Goal: Entertainment & Leisure: Browse casually

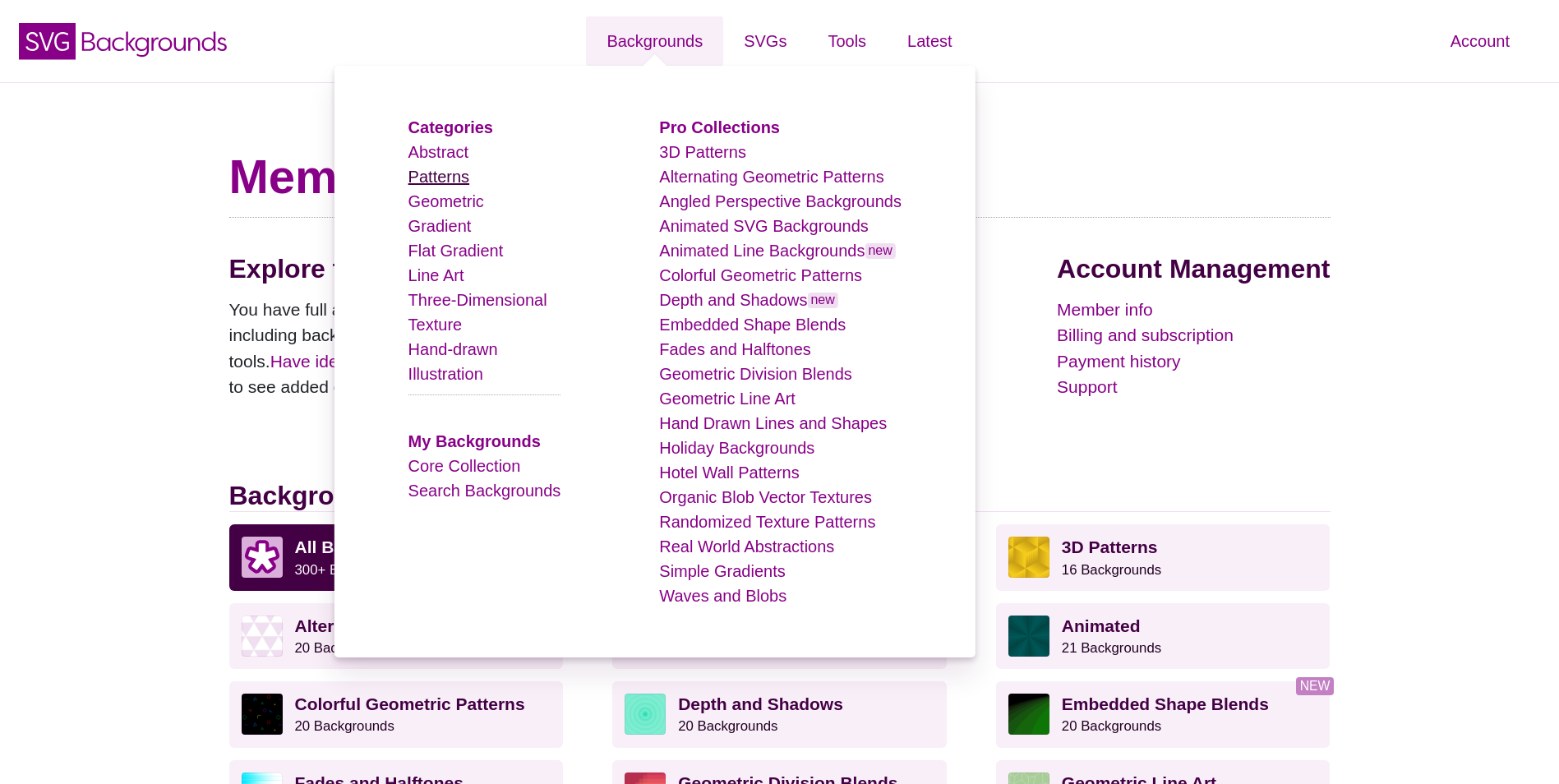
click at [447, 176] on link "Patterns" at bounding box center [439, 176] width 61 height 18
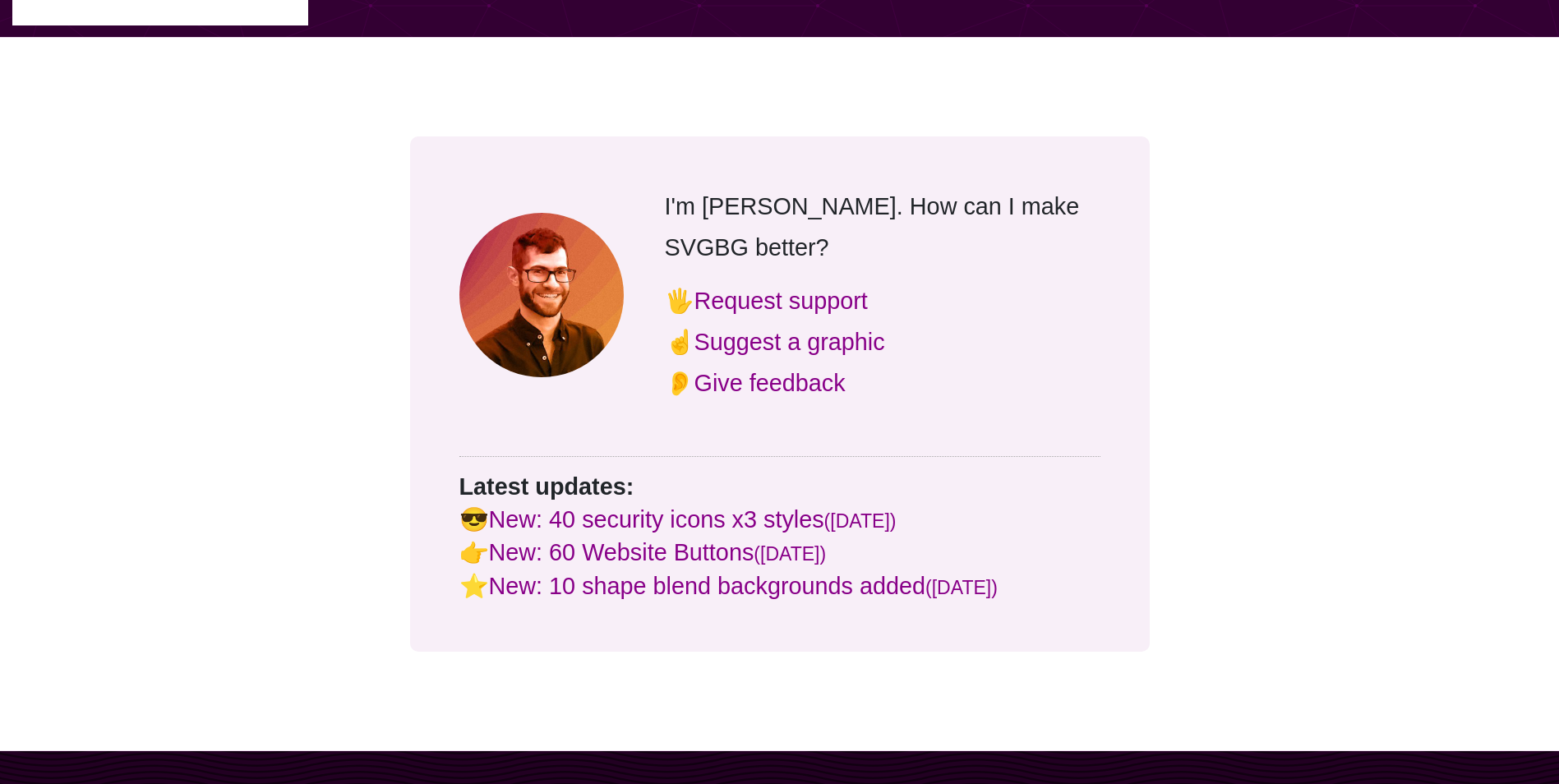
scroll to position [8216, 0]
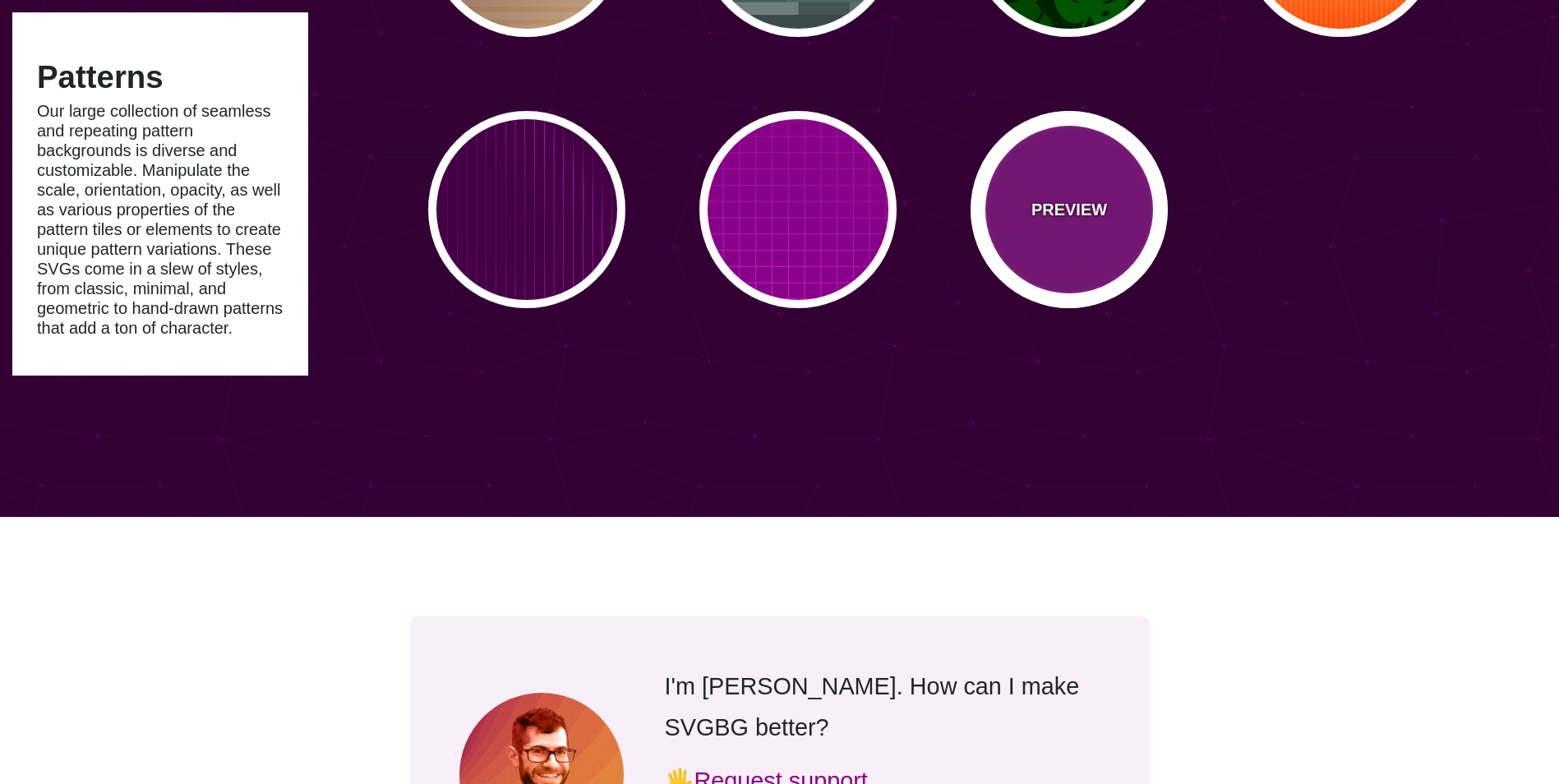
click at [1053, 249] on div "PREVIEW" at bounding box center [1069, 209] width 198 height 197
type input "#880088"
type input "#FF00FF"
type input "20"
type input "999"
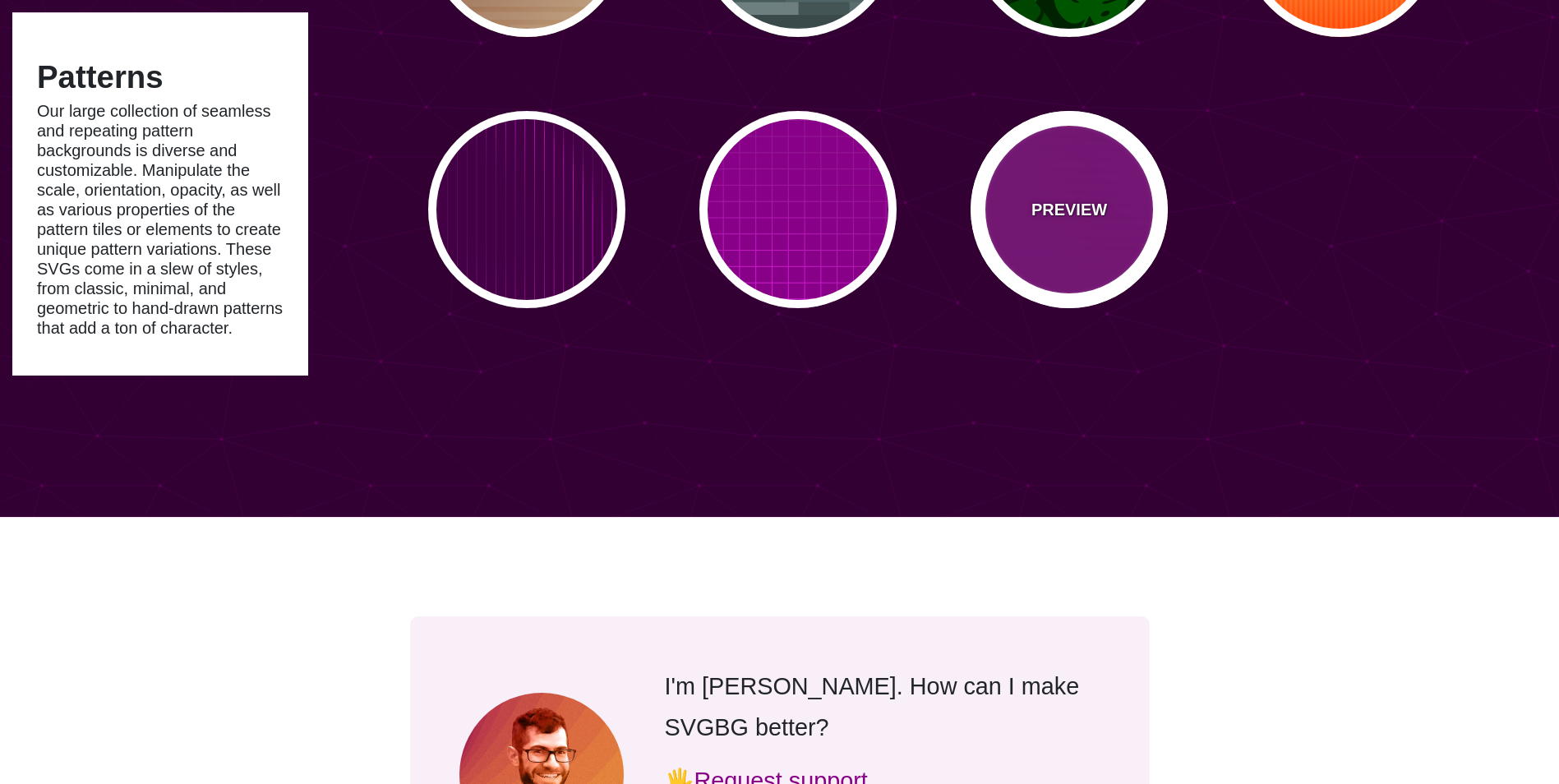
type input "0.1"
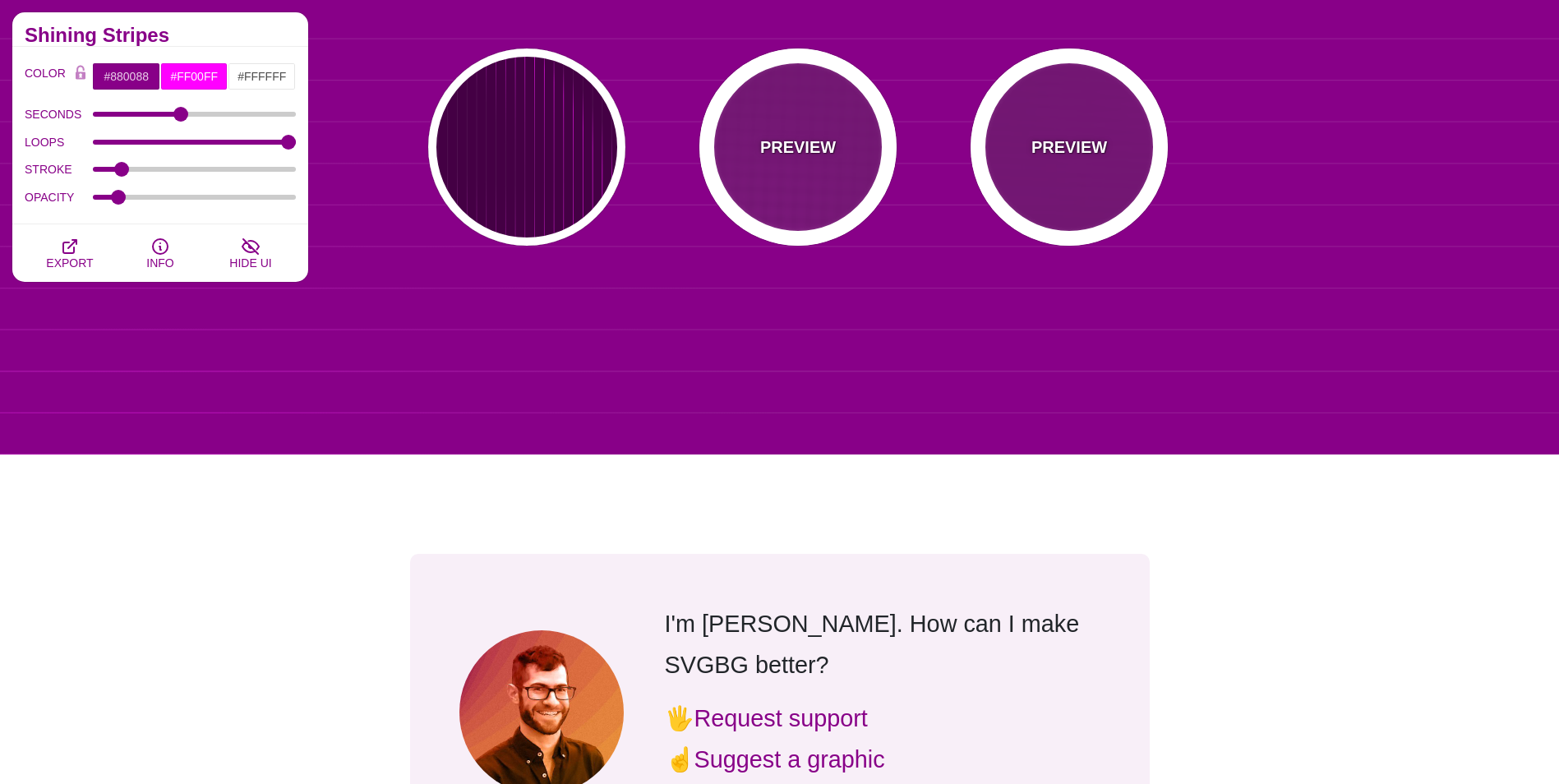
scroll to position [8298, 0]
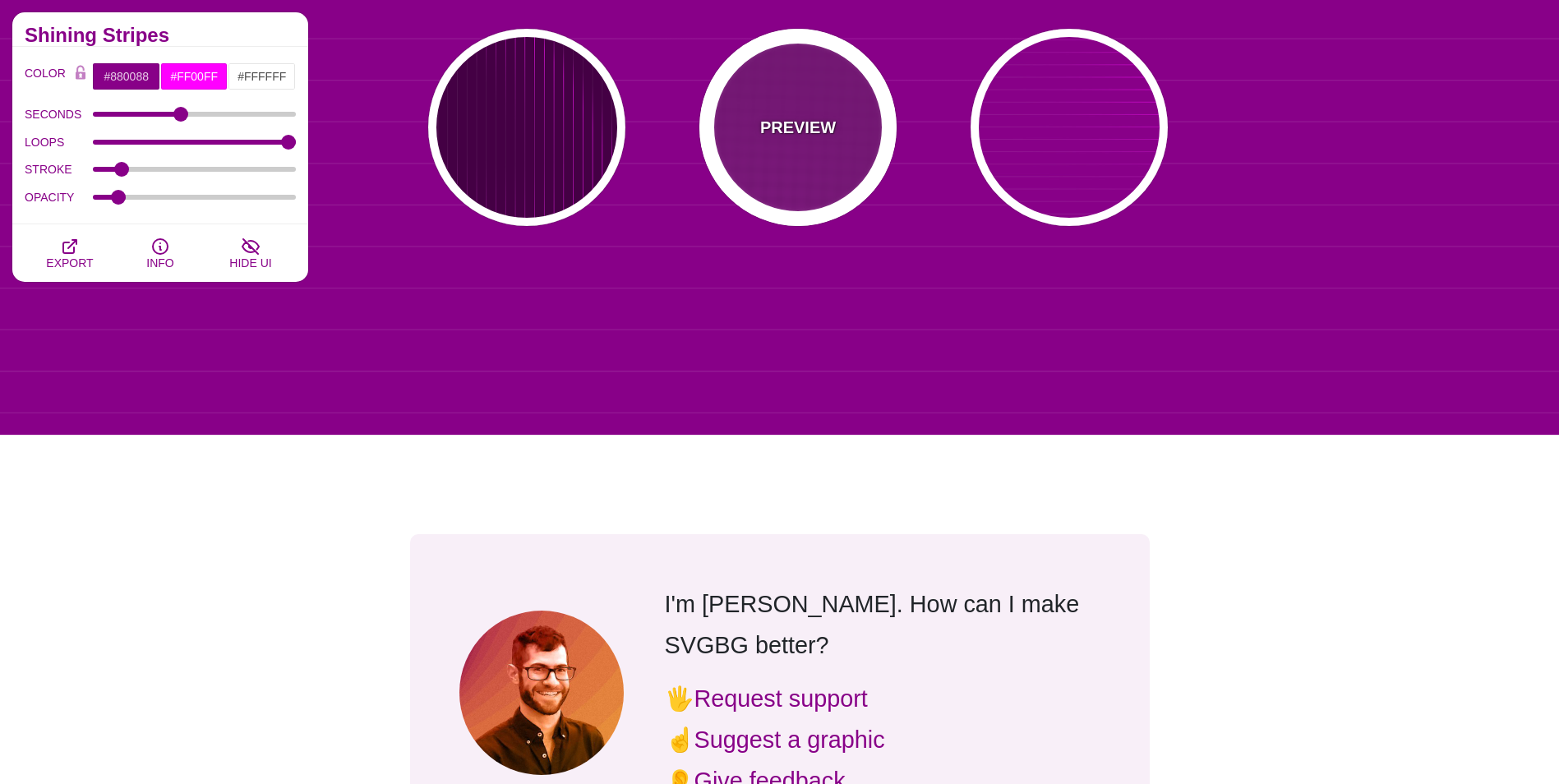
click at [786, 163] on div "PREVIEW" at bounding box center [798, 127] width 198 height 197
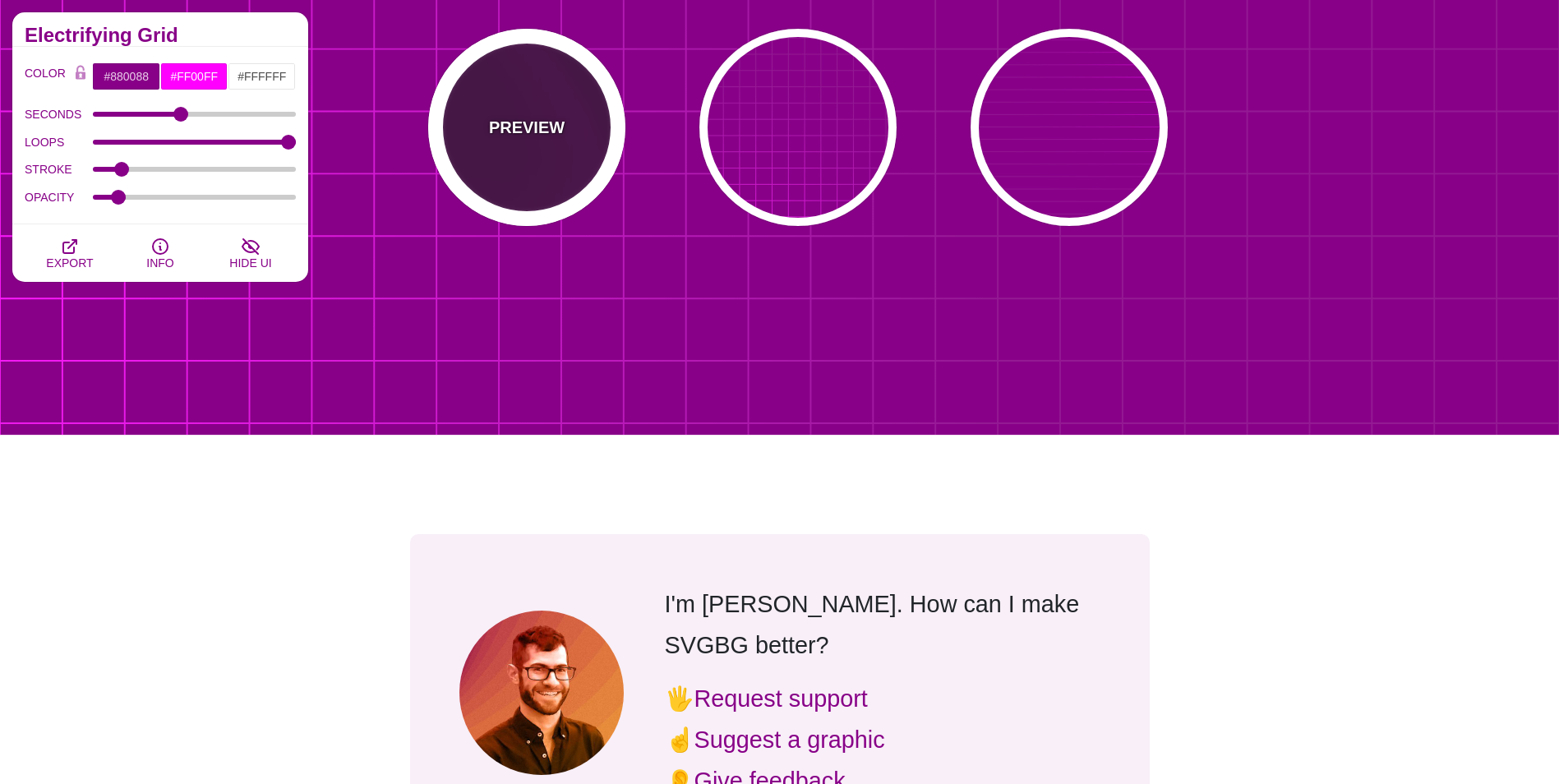
click at [529, 166] on div "PREVIEW" at bounding box center [526, 127] width 198 height 197
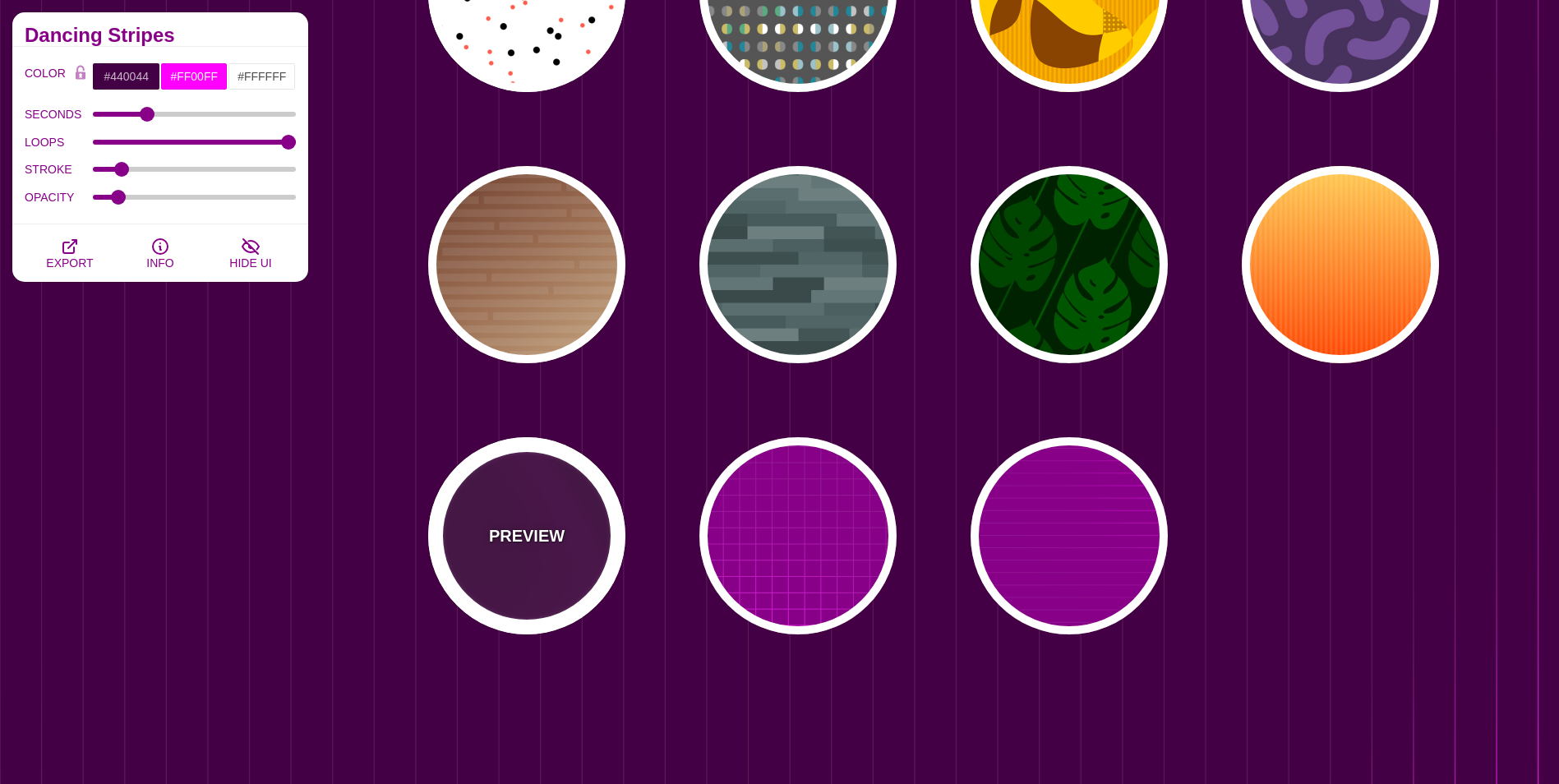
scroll to position [8052, 0]
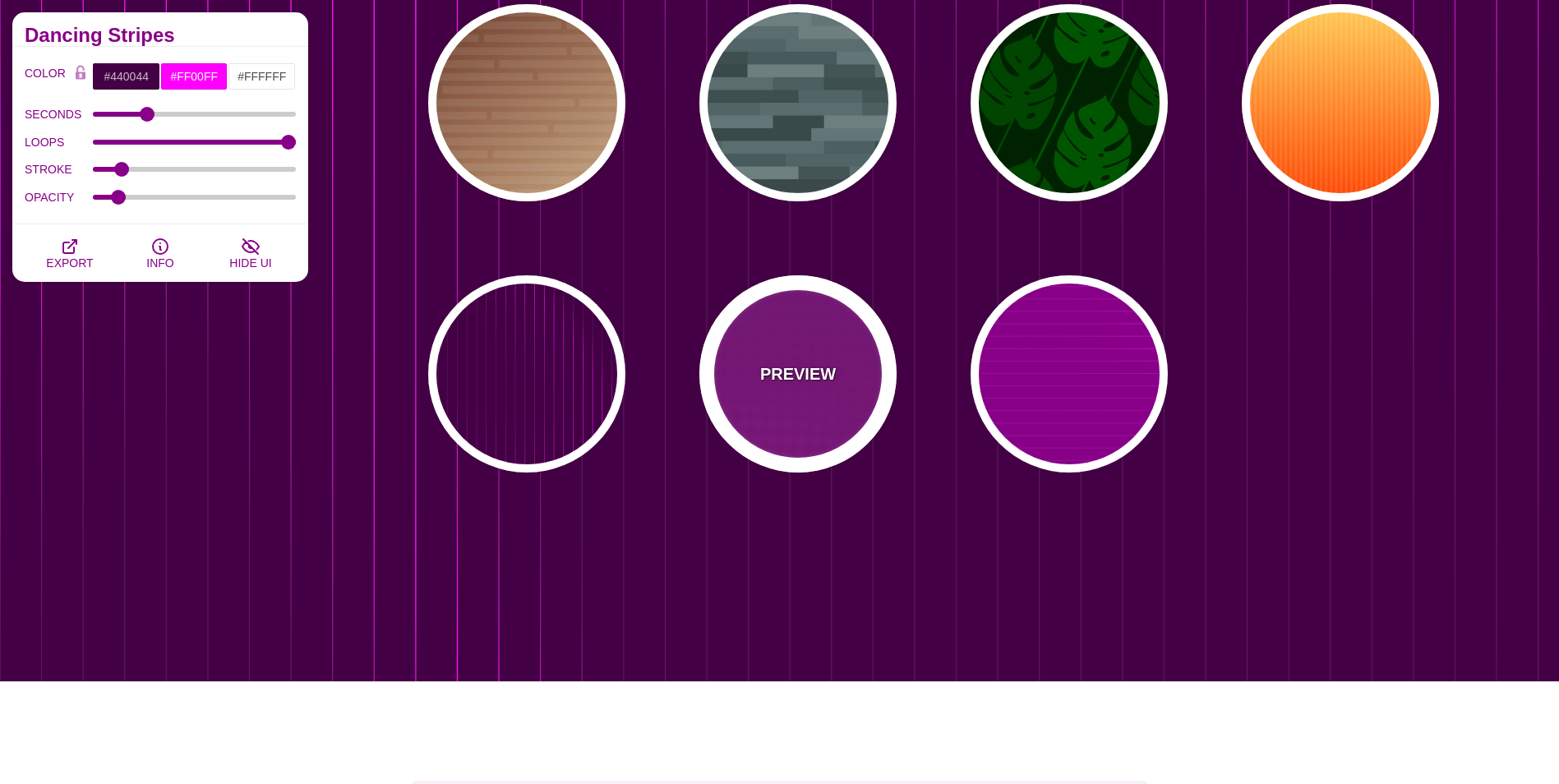
click at [818, 371] on p "PREVIEW" at bounding box center [798, 373] width 76 height 24
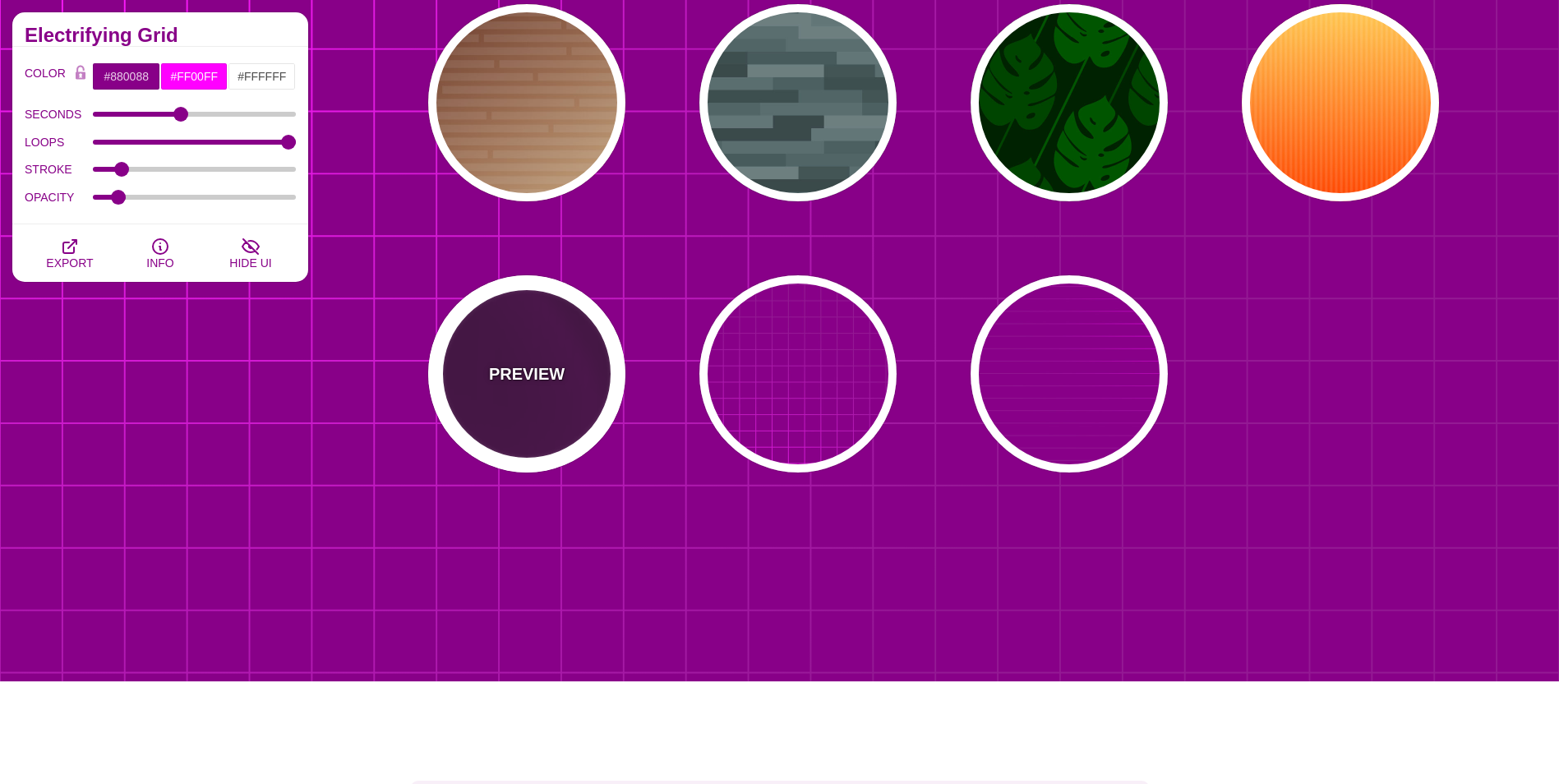
click at [470, 383] on div "PREVIEW" at bounding box center [526, 374] width 198 height 197
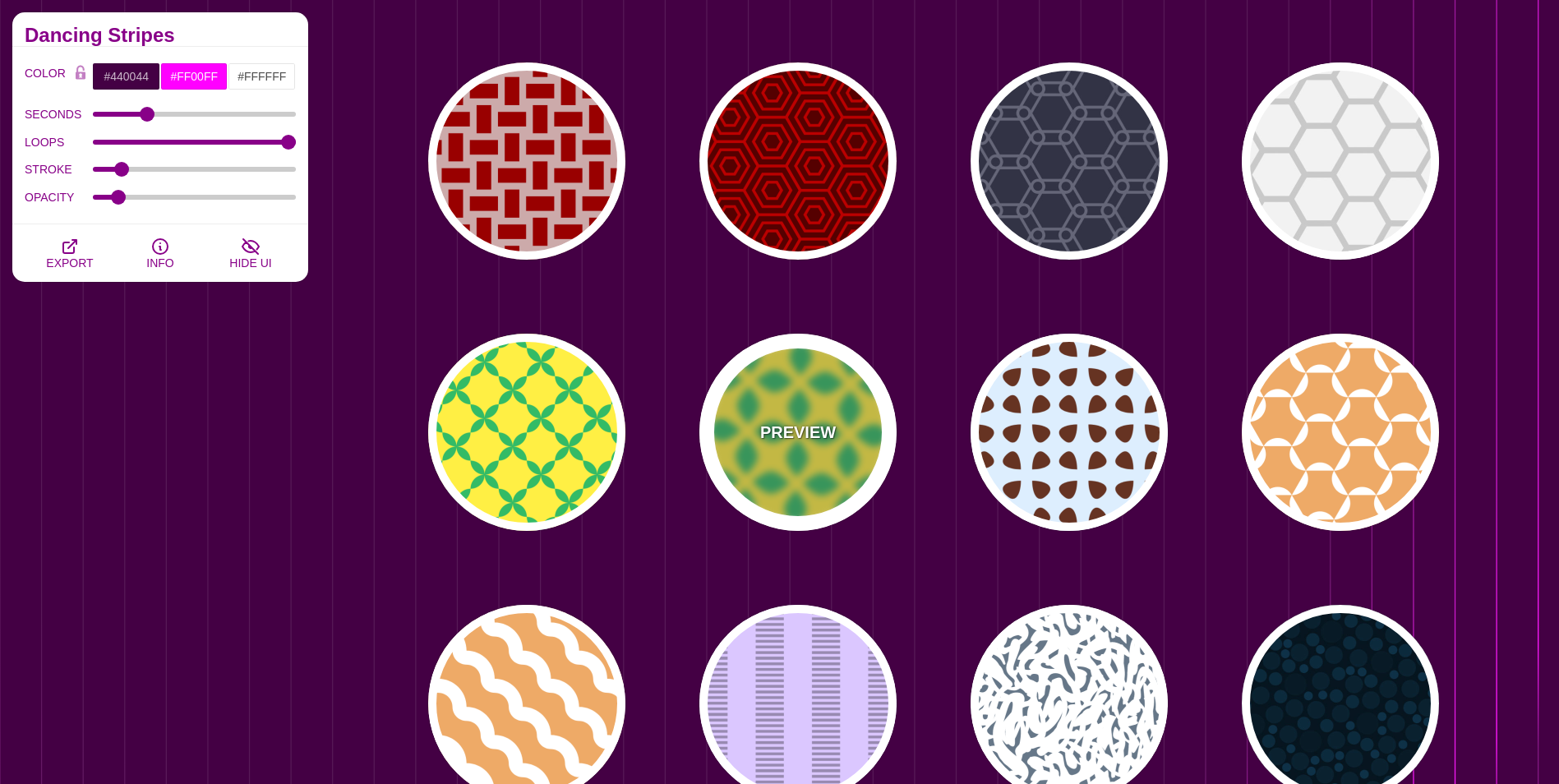
scroll to position [6901, 0]
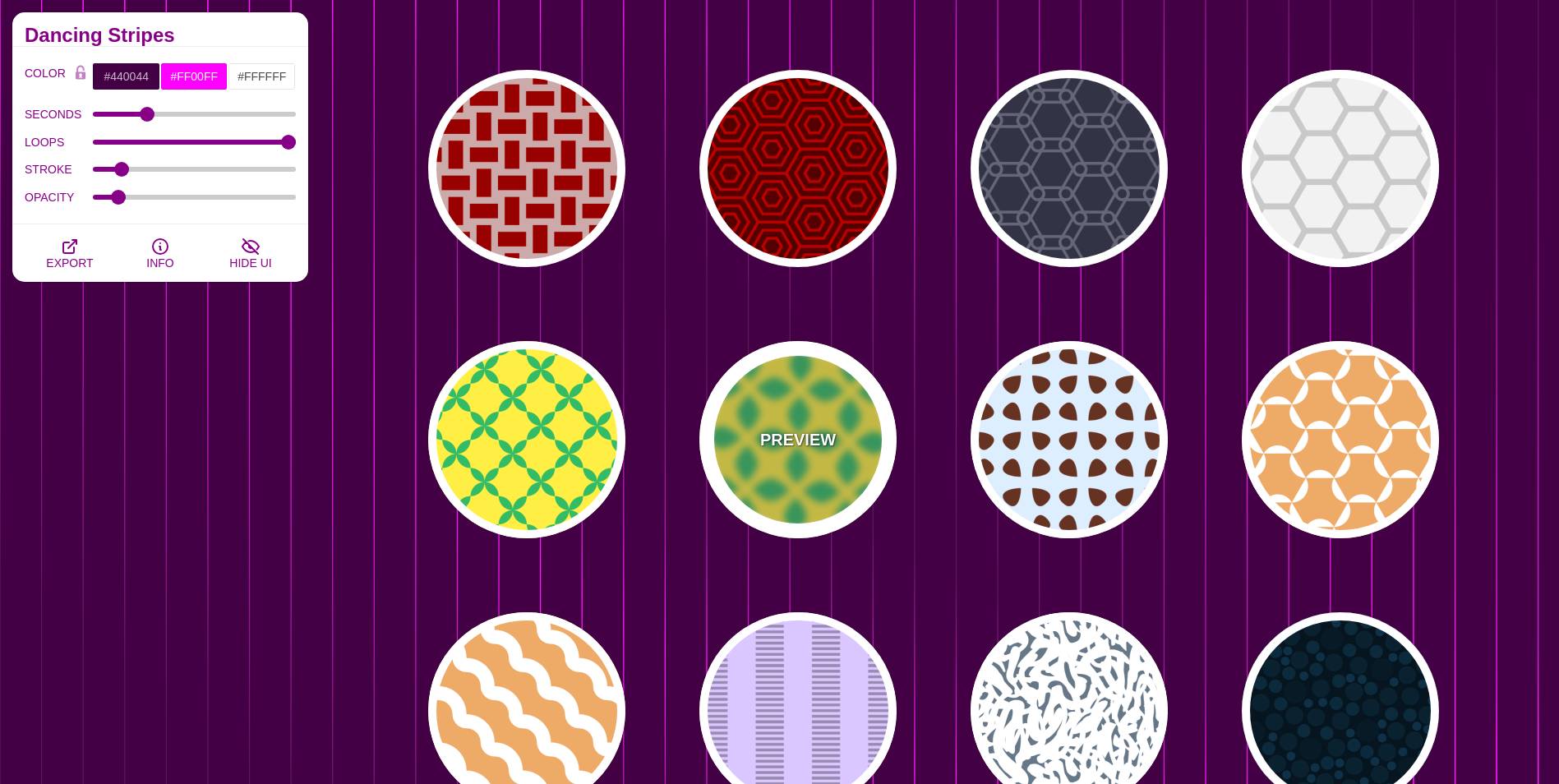
click at [798, 429] on p "PREVIEW" at bounding box center [798, 439] width 76 height 24
type input "#FFEE44"
type input "#33BB66"
type input "0"
type input "1"
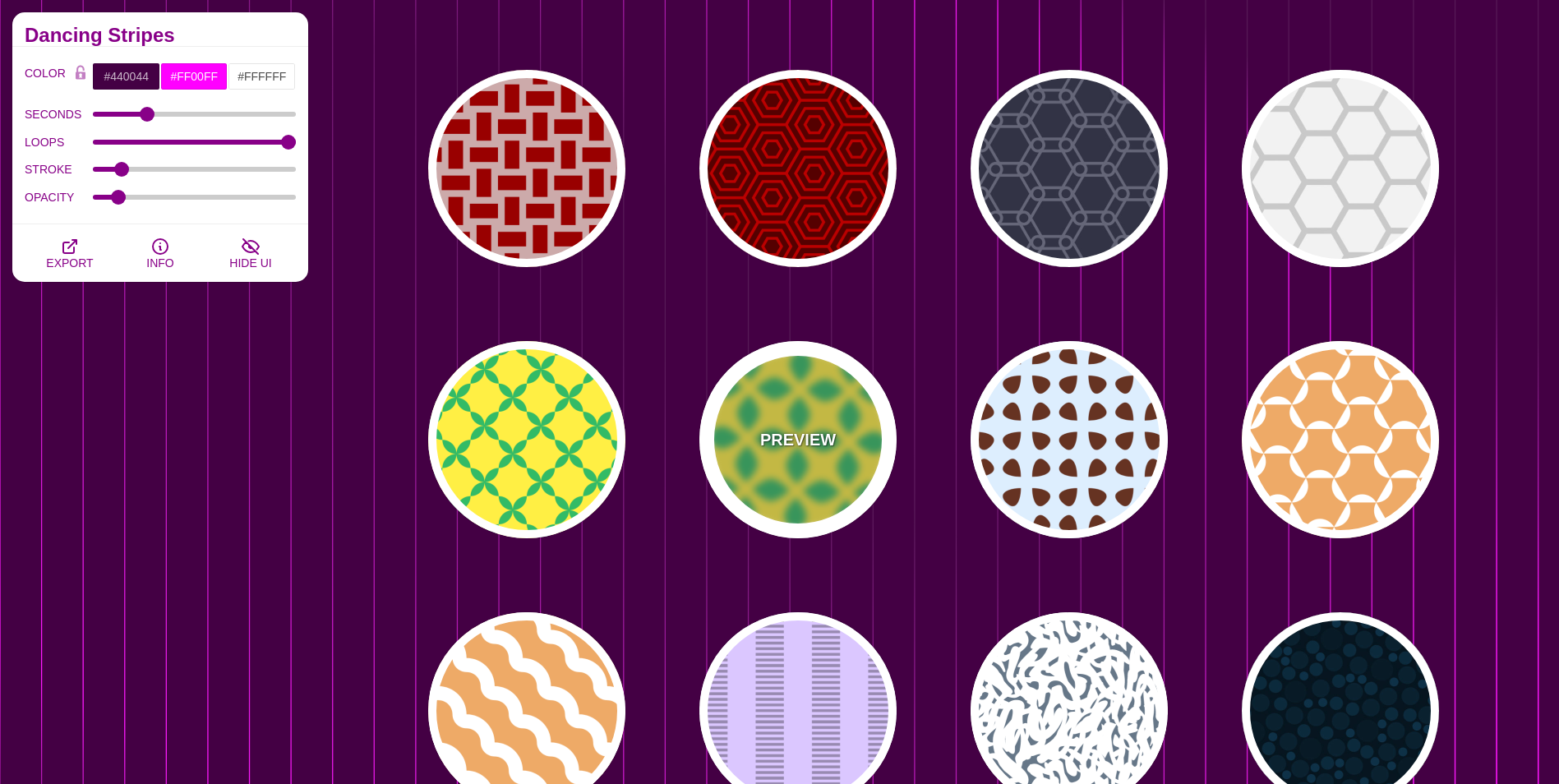
type input "0"
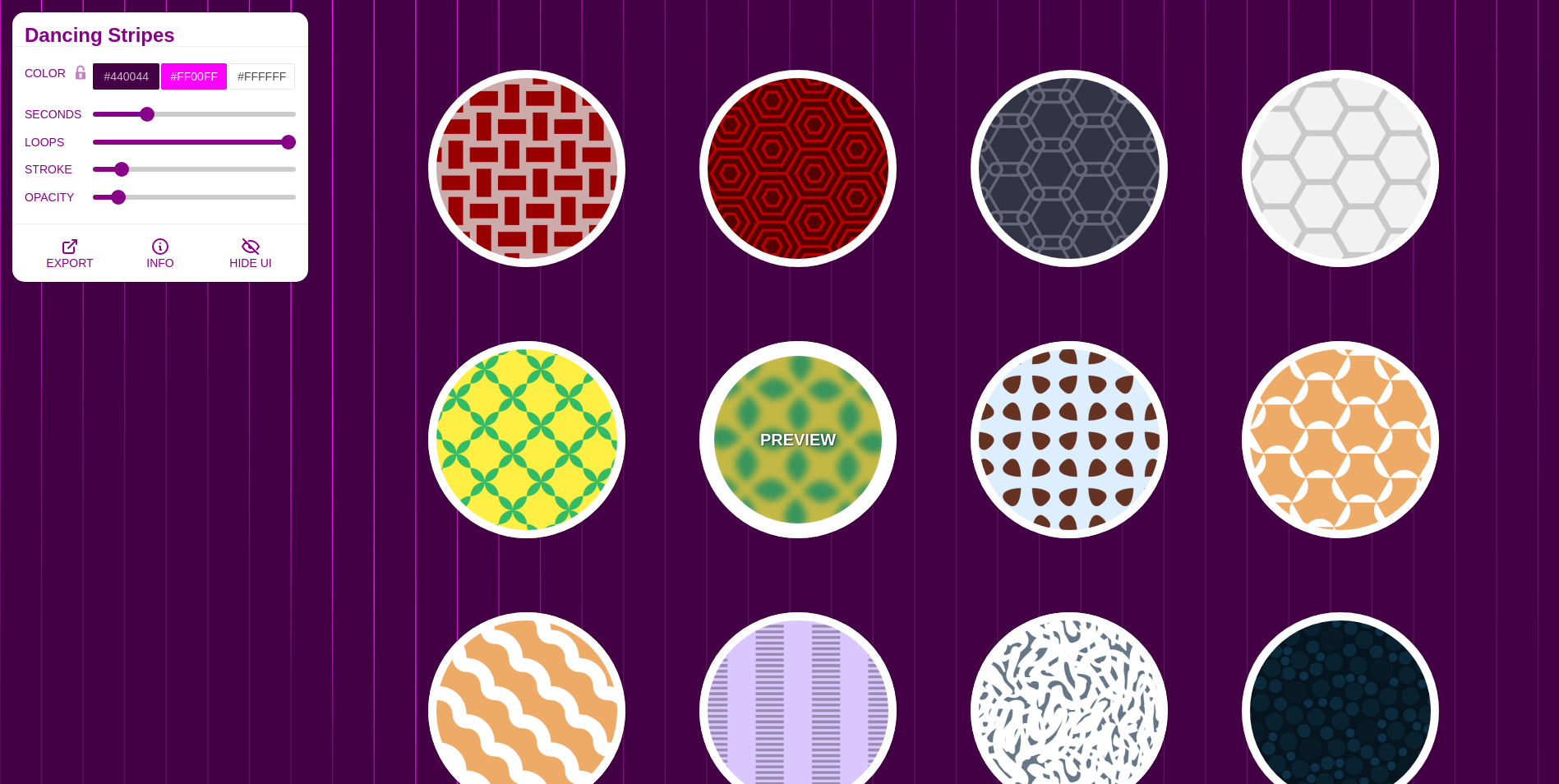
type input "1"
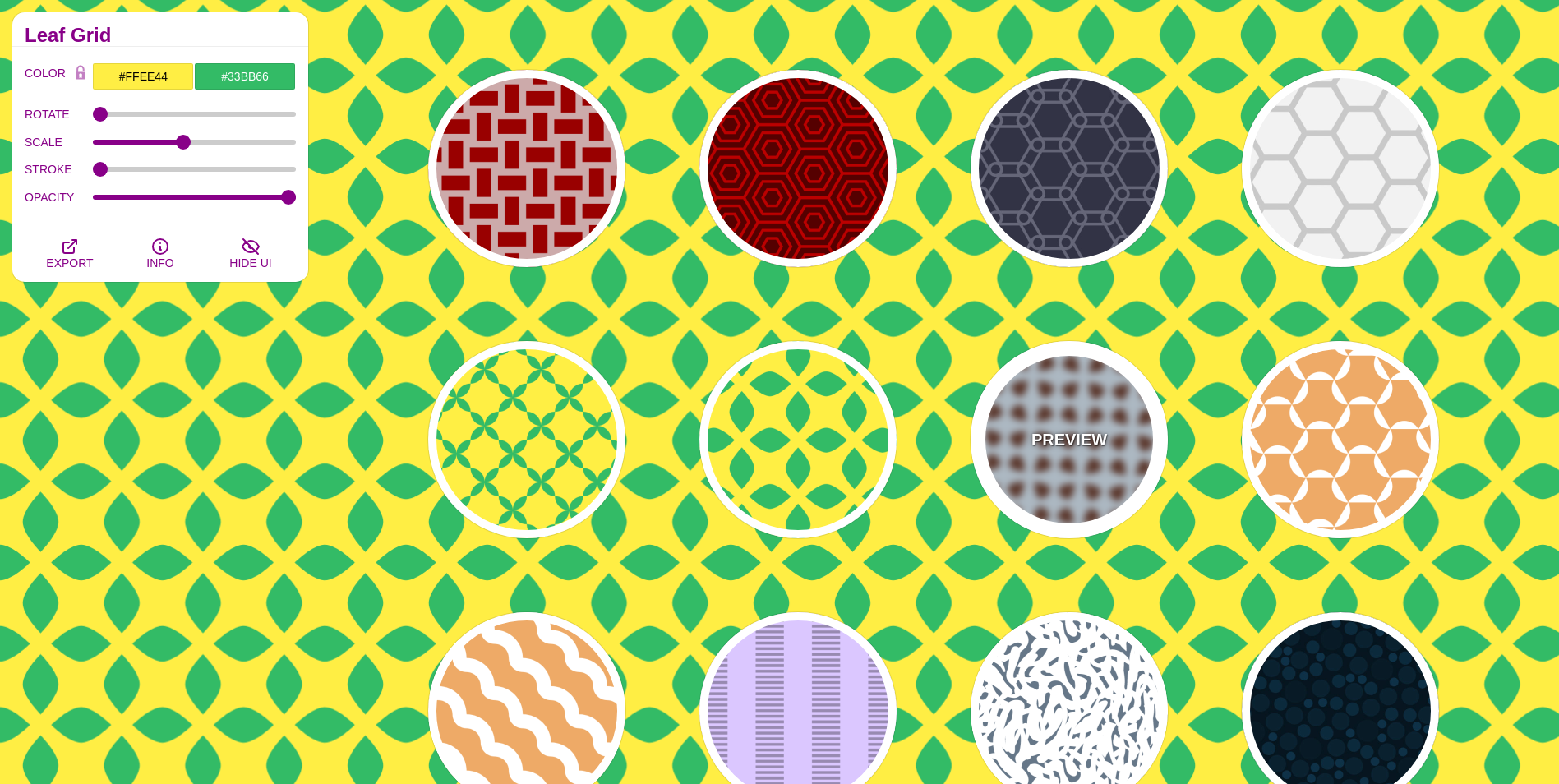
click at [1123, 439] on div "PREVIEW" at bounding box center [1069, 439] width 198 height 197
type input "#DDEEFF"
type input "#663322"
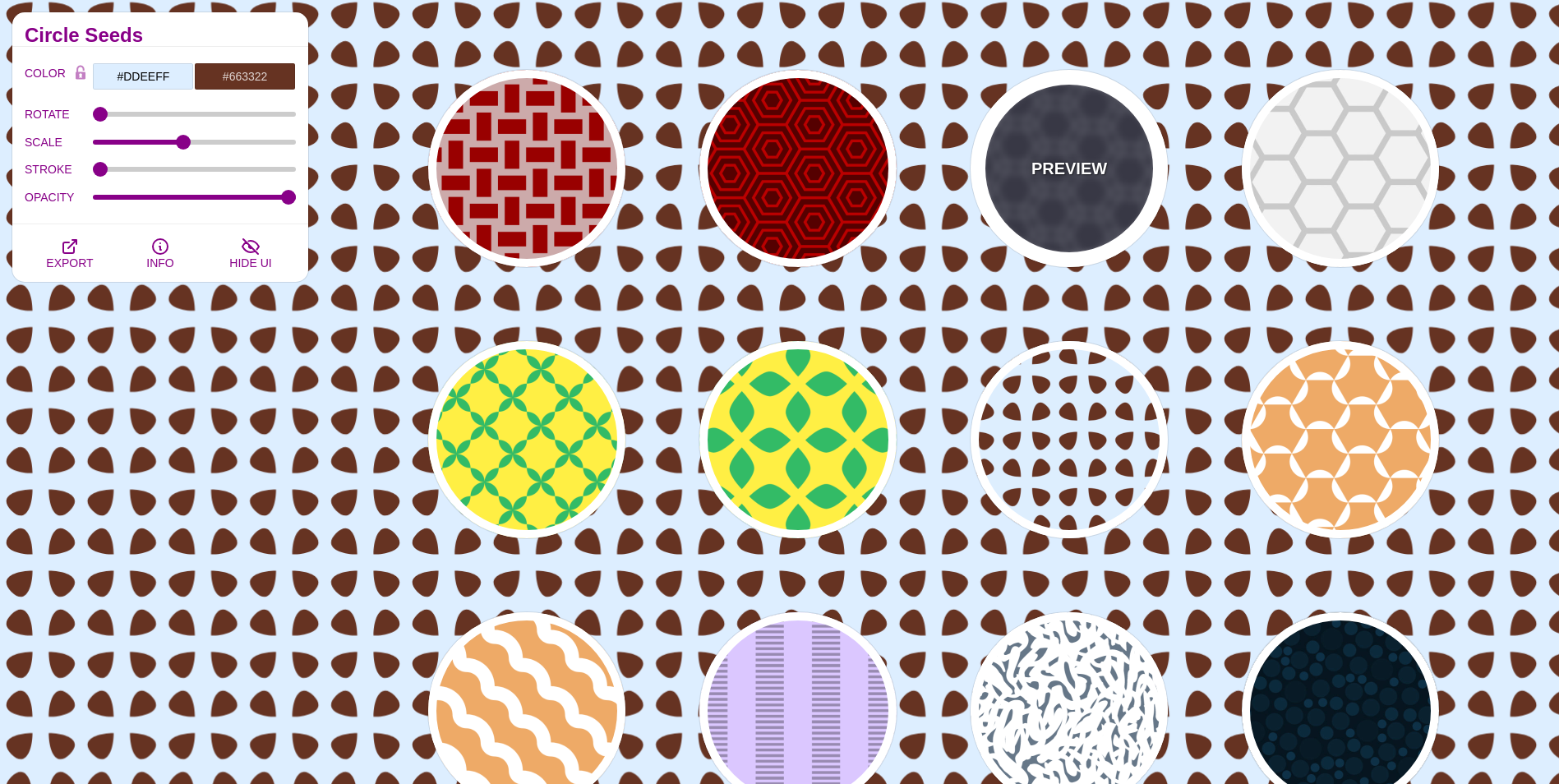
click at [1088, 186] on div "PREVIEW" at bounding box center [1069, 168] width 198 height 197
type input "#333344"
type input "#666677"
type input "5"
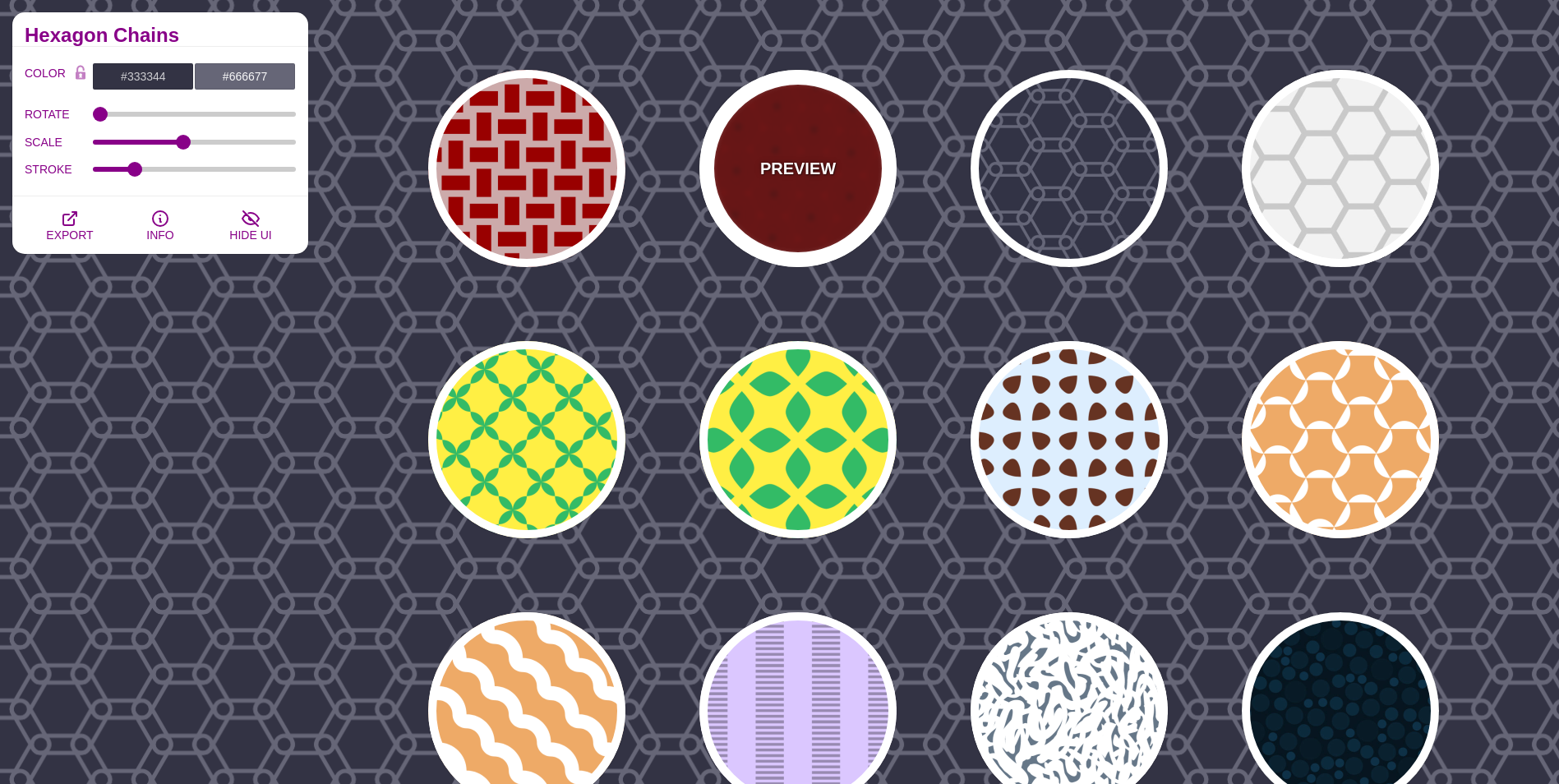
click at [774, 206] on div "PREVIEW" at bounding box center [798, 168] width 198 height 197
type input "#550000"
type input "#BB0000"
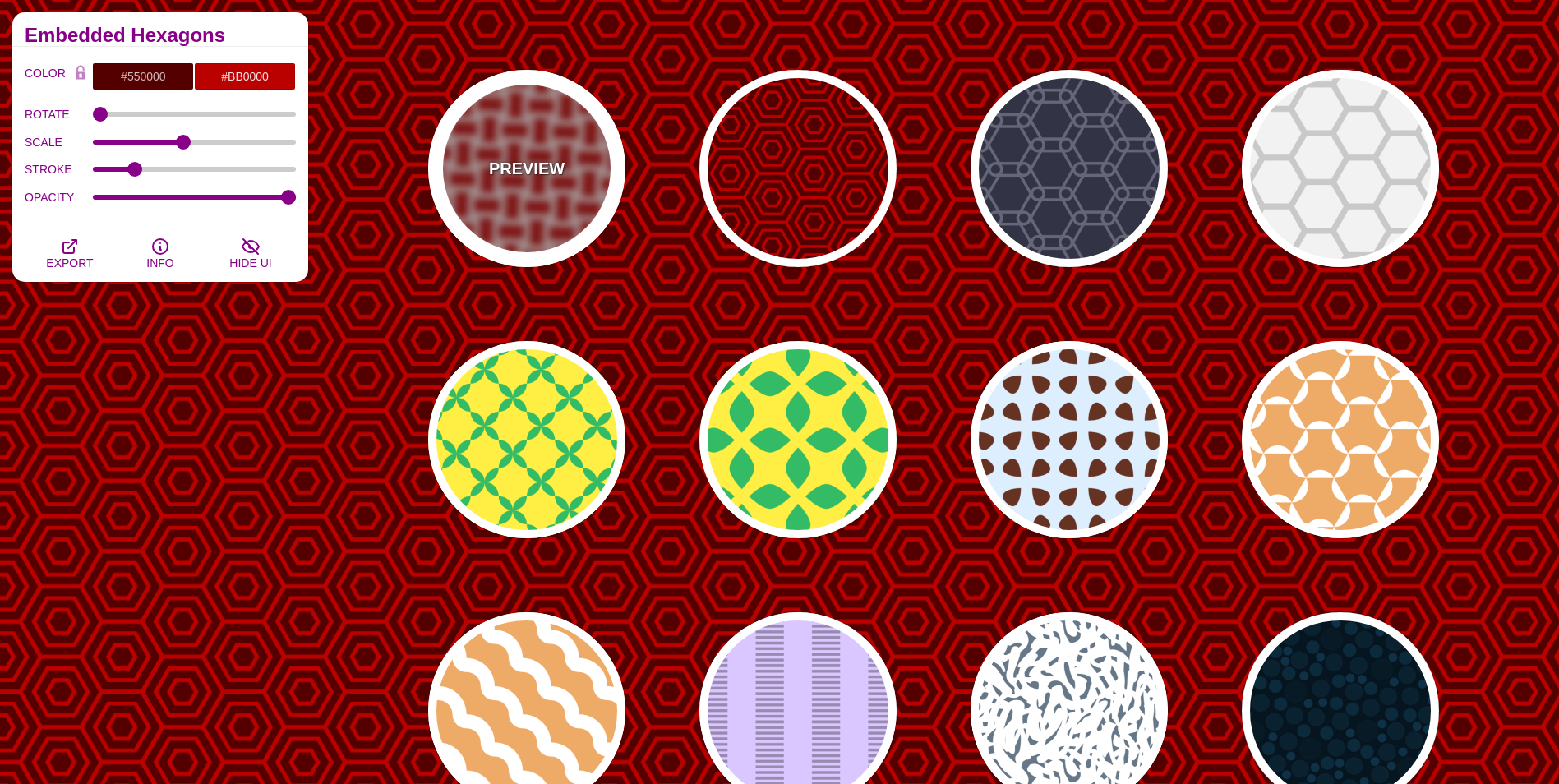
click at [550, 201] on div "PREVIEW" at bounding box center [526, 168] width 198 height 197
type input "#CCAAAA"
type input "#990000"
type input "0"
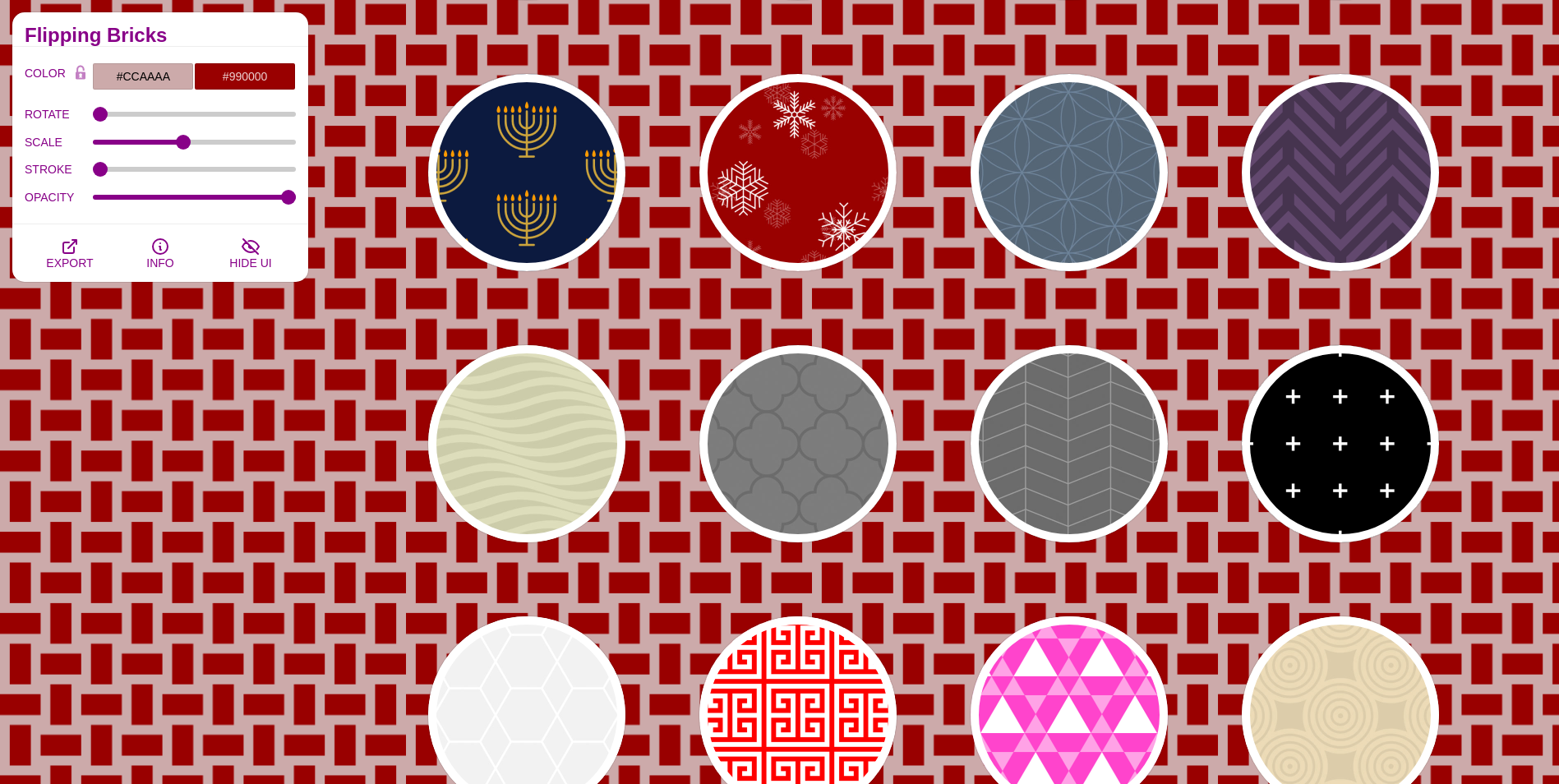
scroll to position [6080, 0]
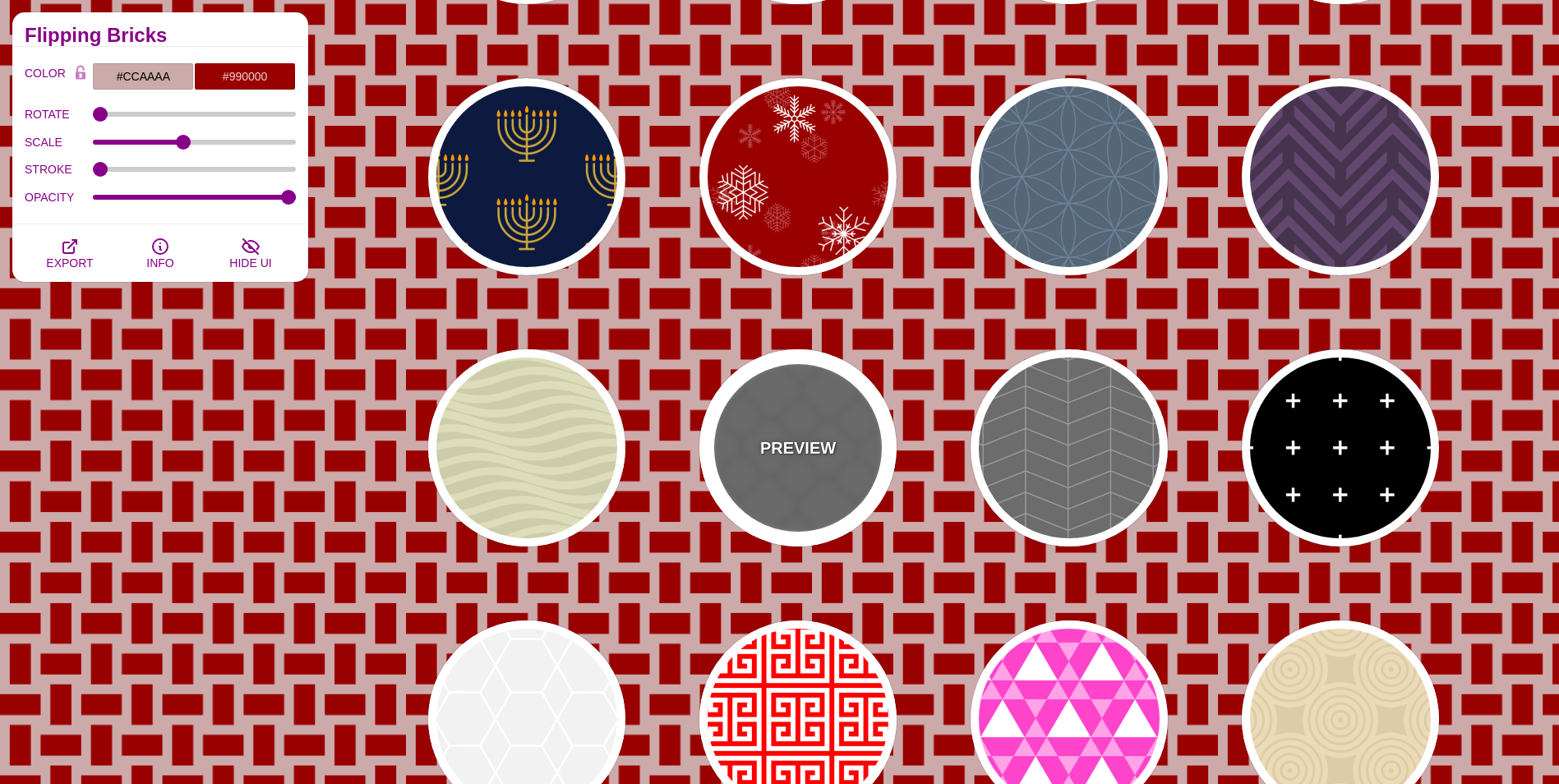
click at [782, 415] on div "PREVIEW" at bounding box center [798, 448] width 198 height 197
type input "#666666"
type input "#555555"
type input "#666666"
type input "20"
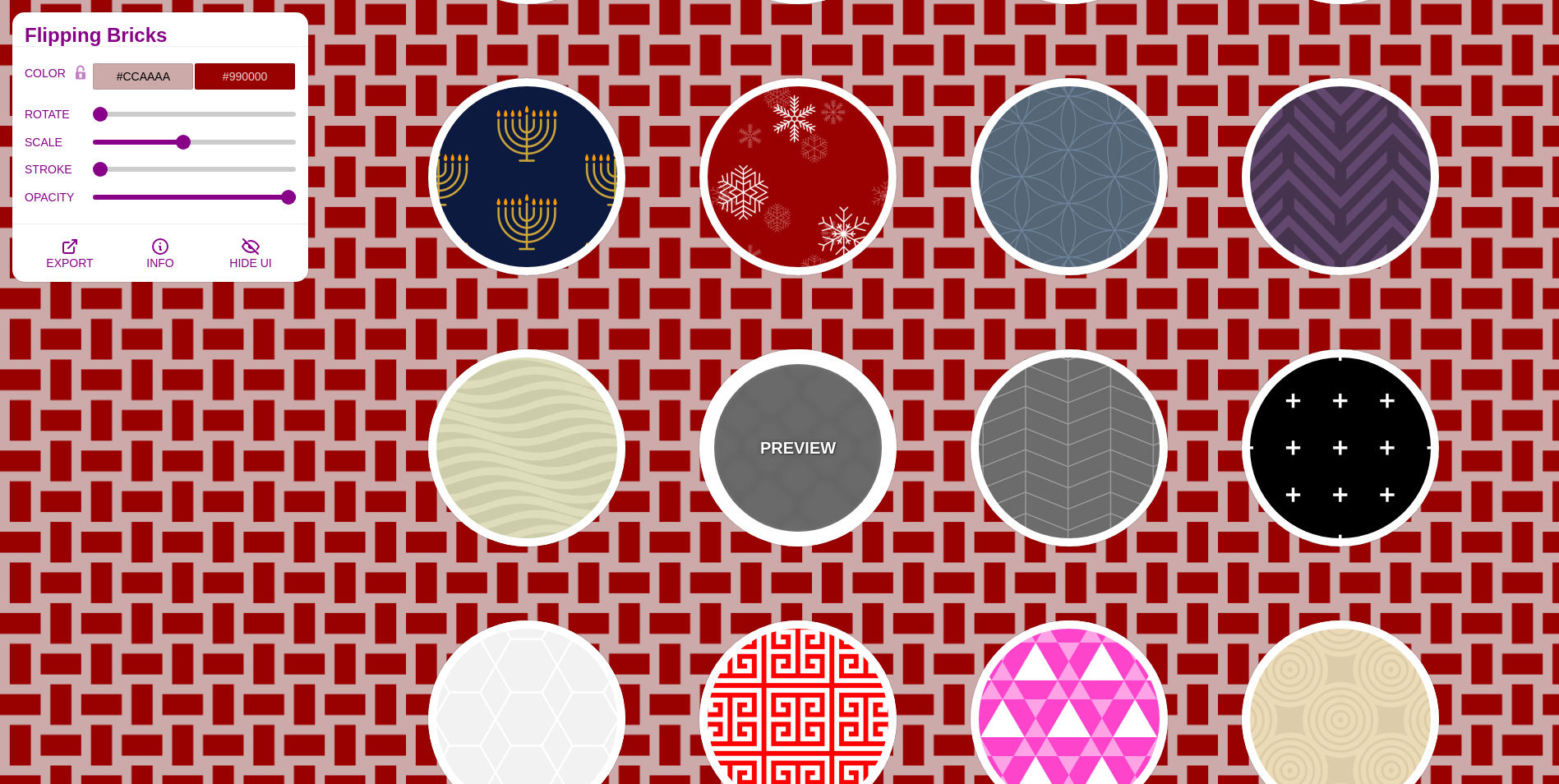
type input "5"
type input "1"
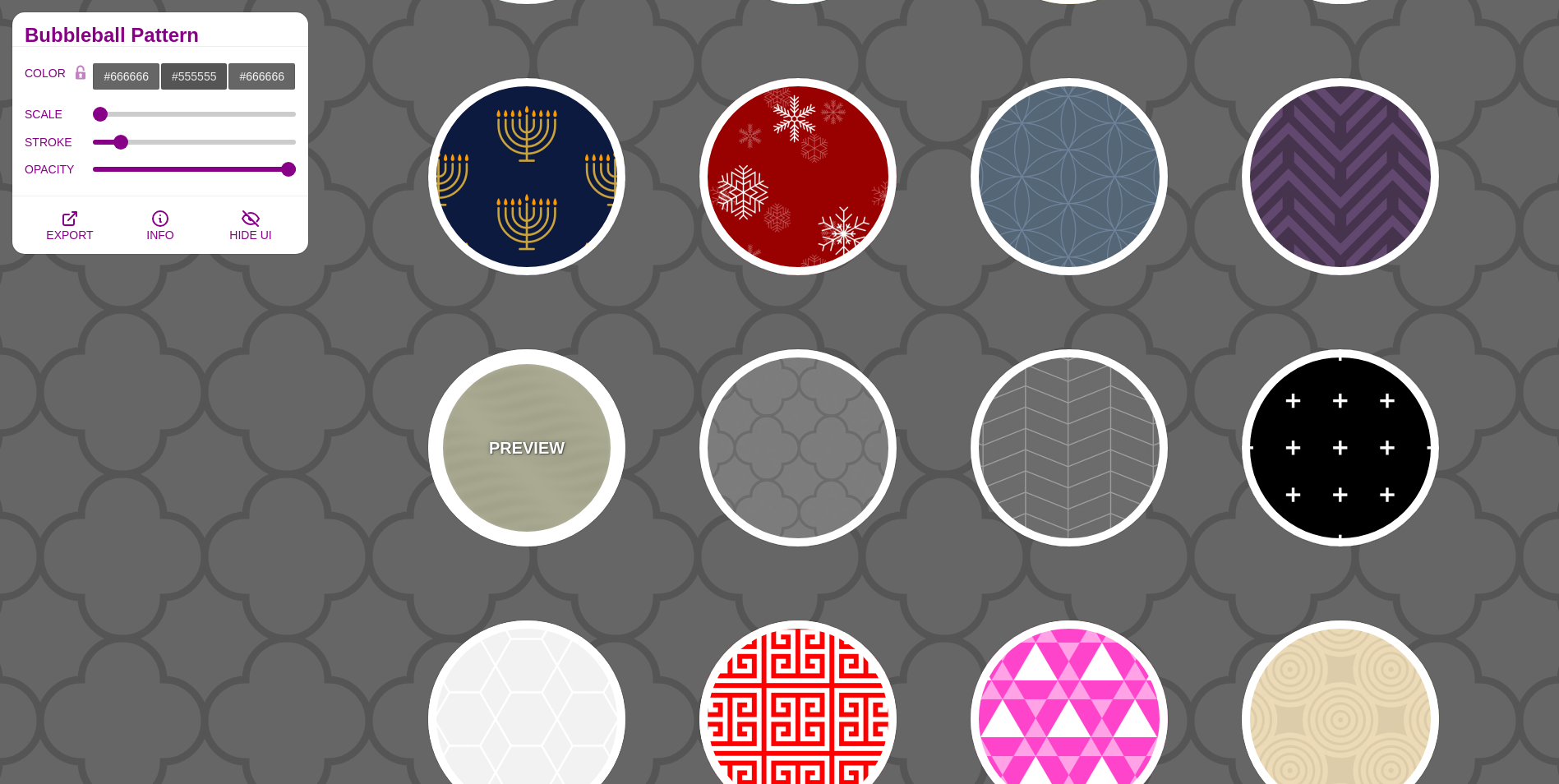
click at [588, 424] on div "PREVIEW" at bounding box center [526, 448] width 198 height 197
type input "#DDDDBB"
type input "#CCCCAA"
type input "0"
type input "0.25"
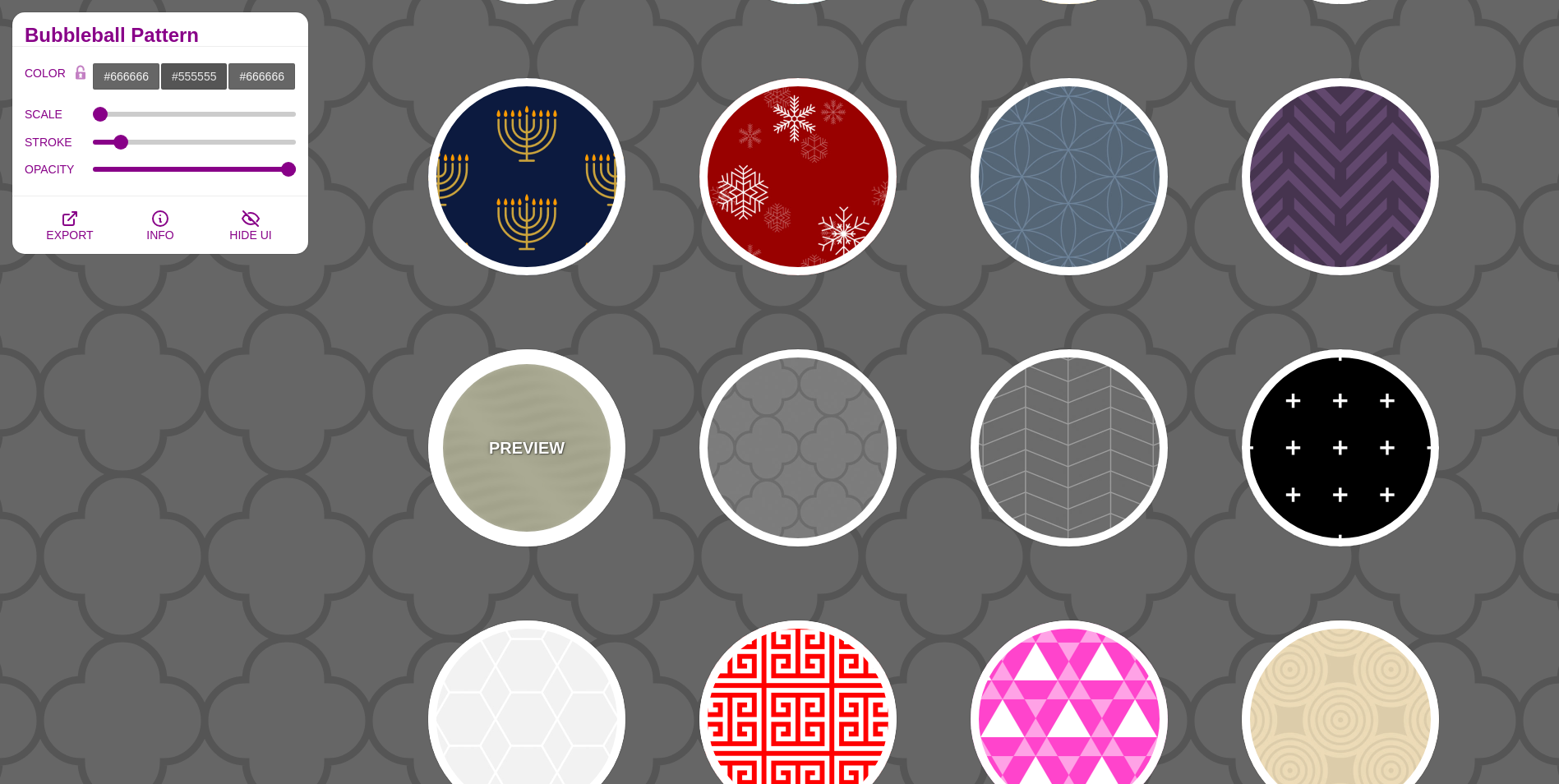
type input "10"
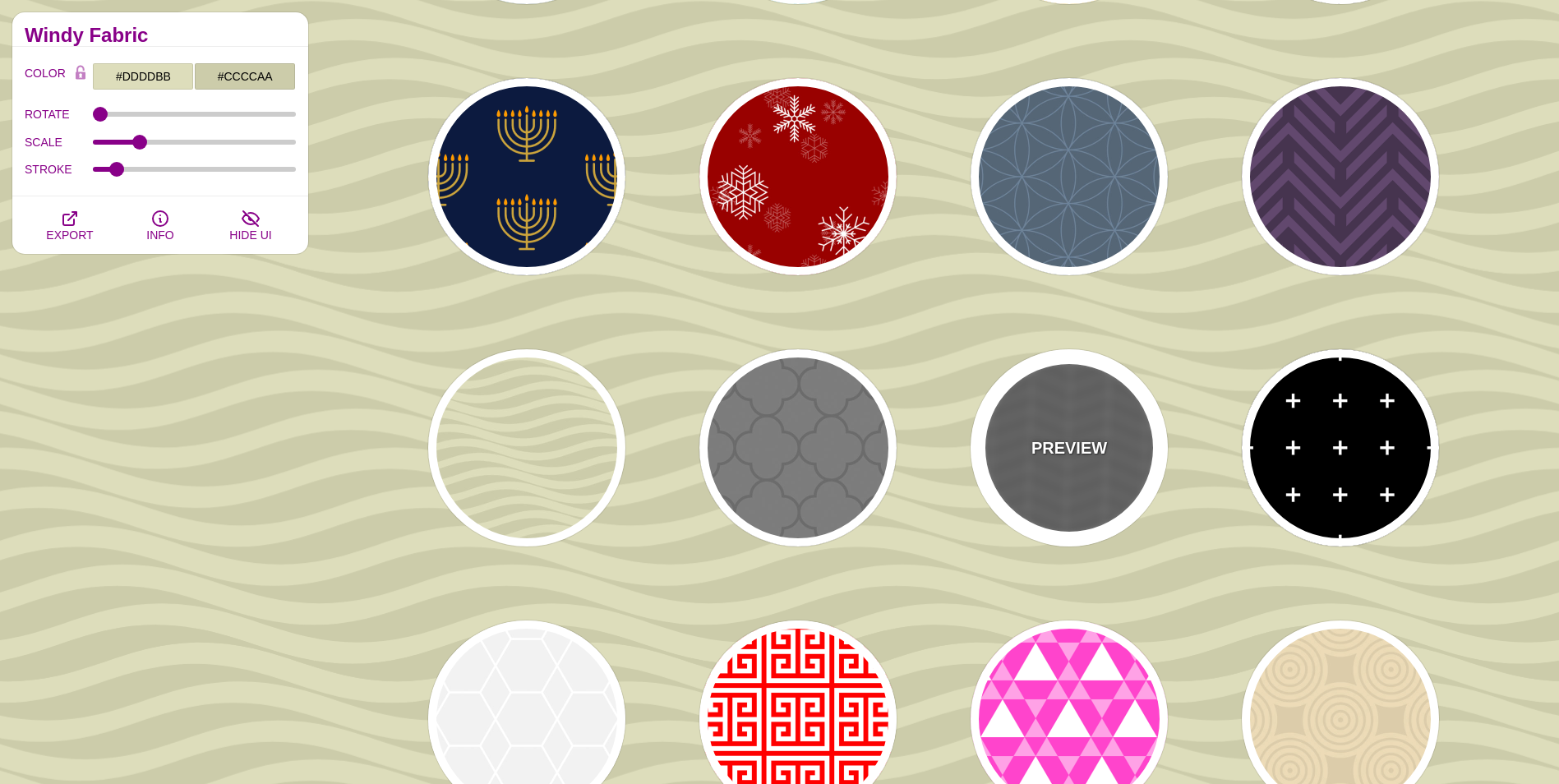
click at [1074, 452] on p "PREVIEW" at bounding box center [1069, 447] width 76 height 24
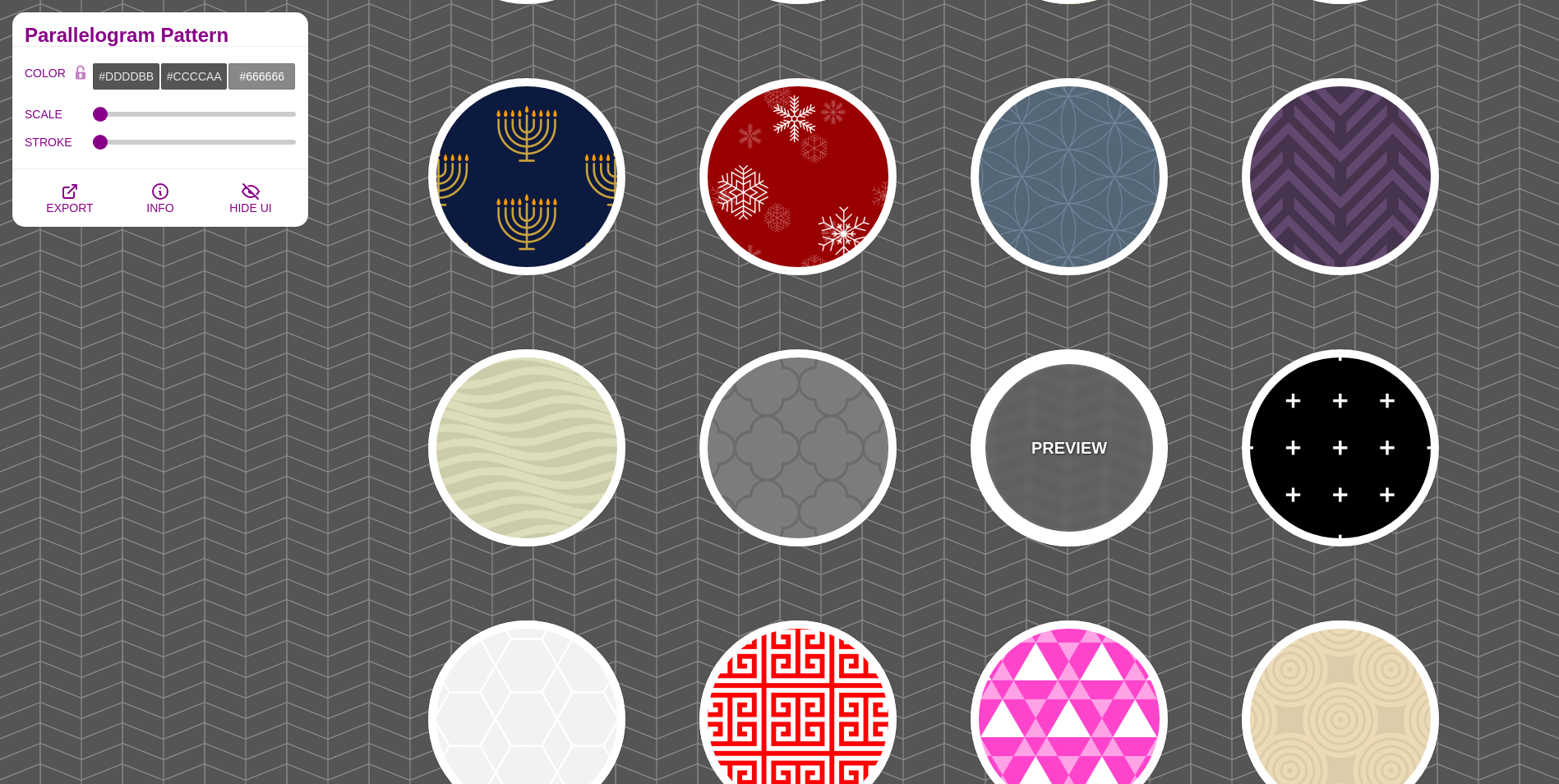
type input "#555555"
type input "#888888"
type input "20"
type input "5"
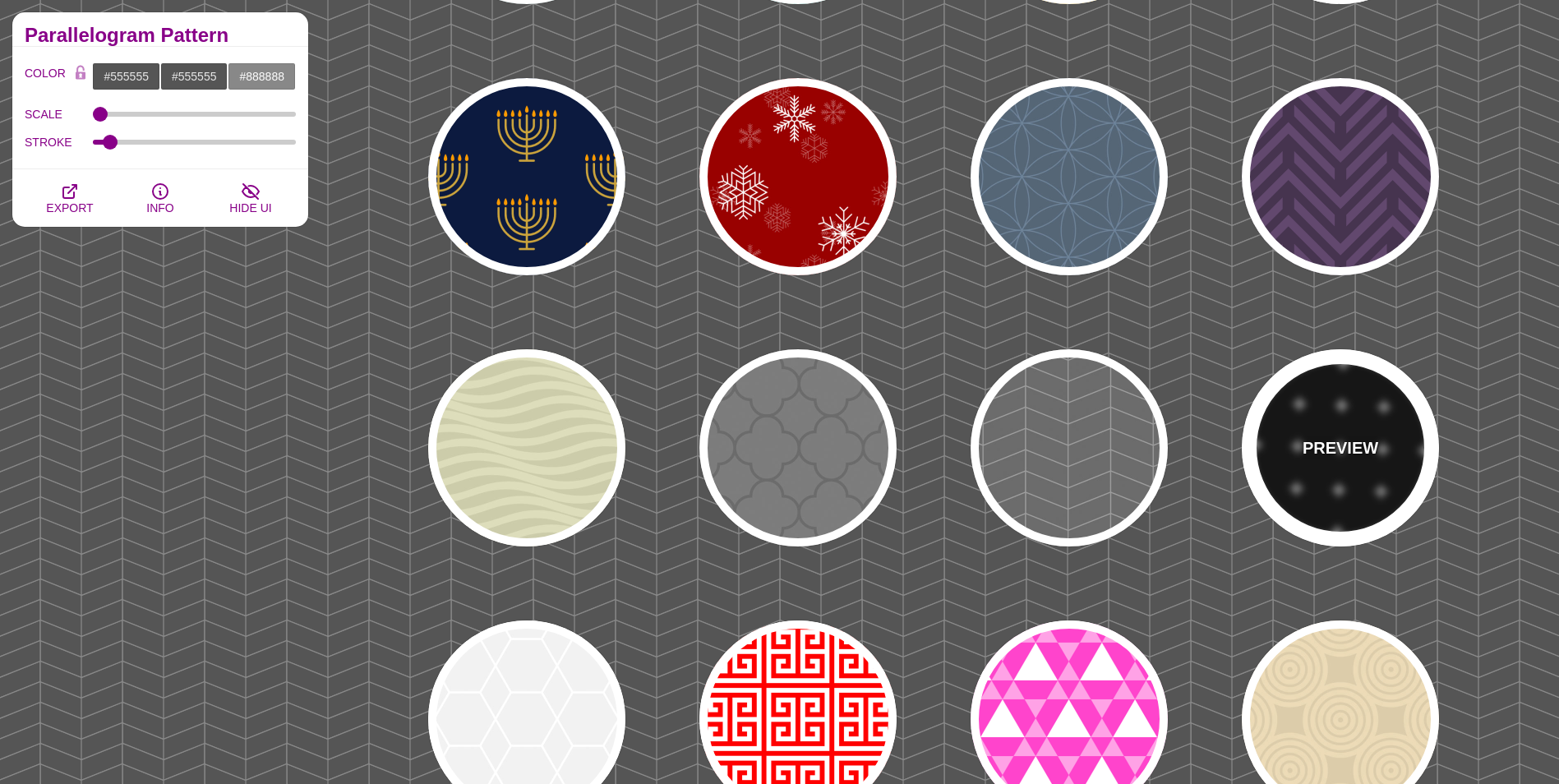
click at [1317, 448] on p "PREVIEW" at bounding box center [1340, 447] width 76 height 24
type input "#000000"
type input "#FFFFFF"
type input "0"
type input "0.5"
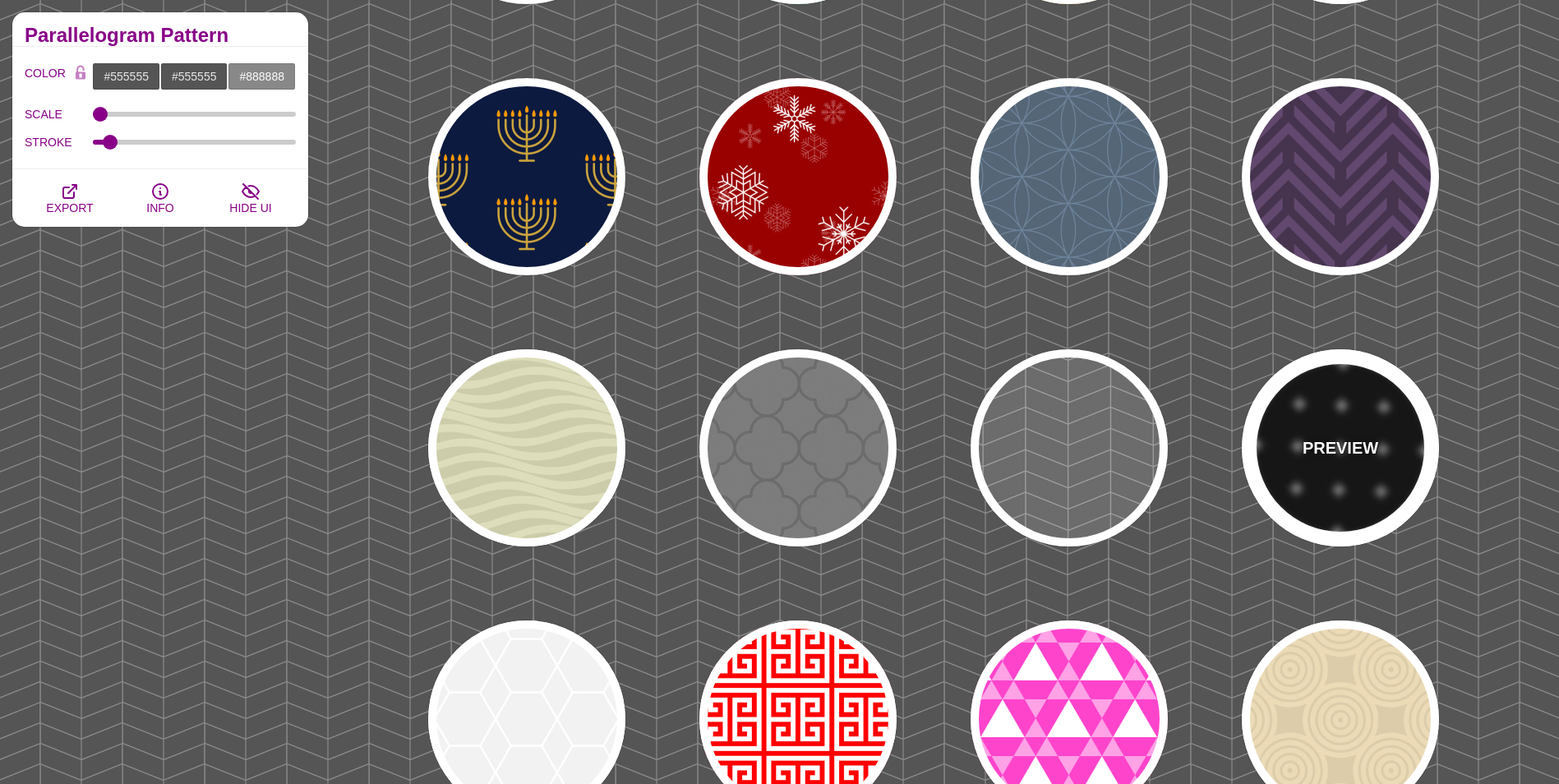
type input "0"
type input "10"
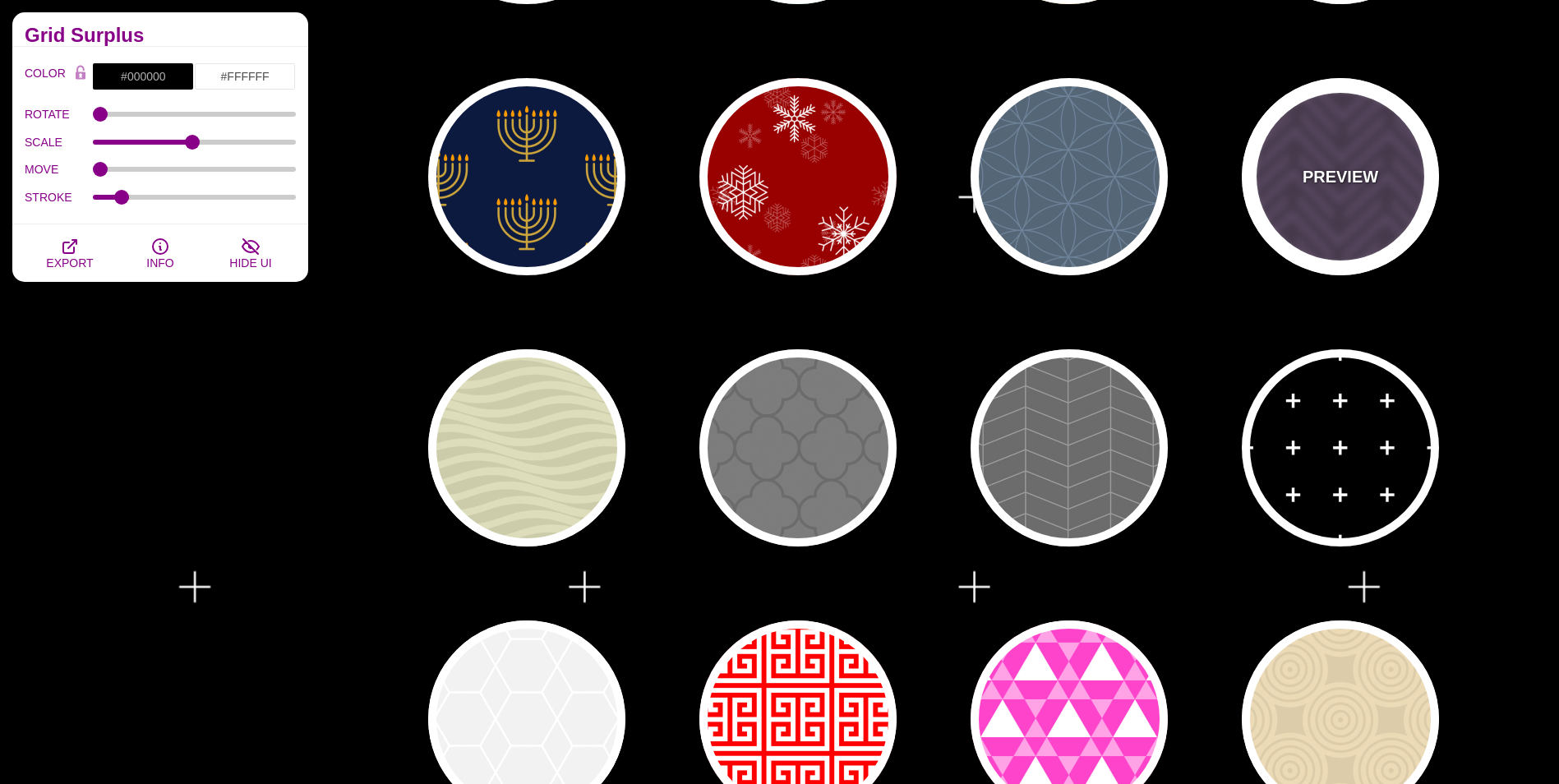
click at [1283, 215] on div "PREVIEW" at bounding box center [1340, 176] width 198 height 197
type input "#46344F"
type input "#62486E"
type input "#FF7300"
type input "0.2"
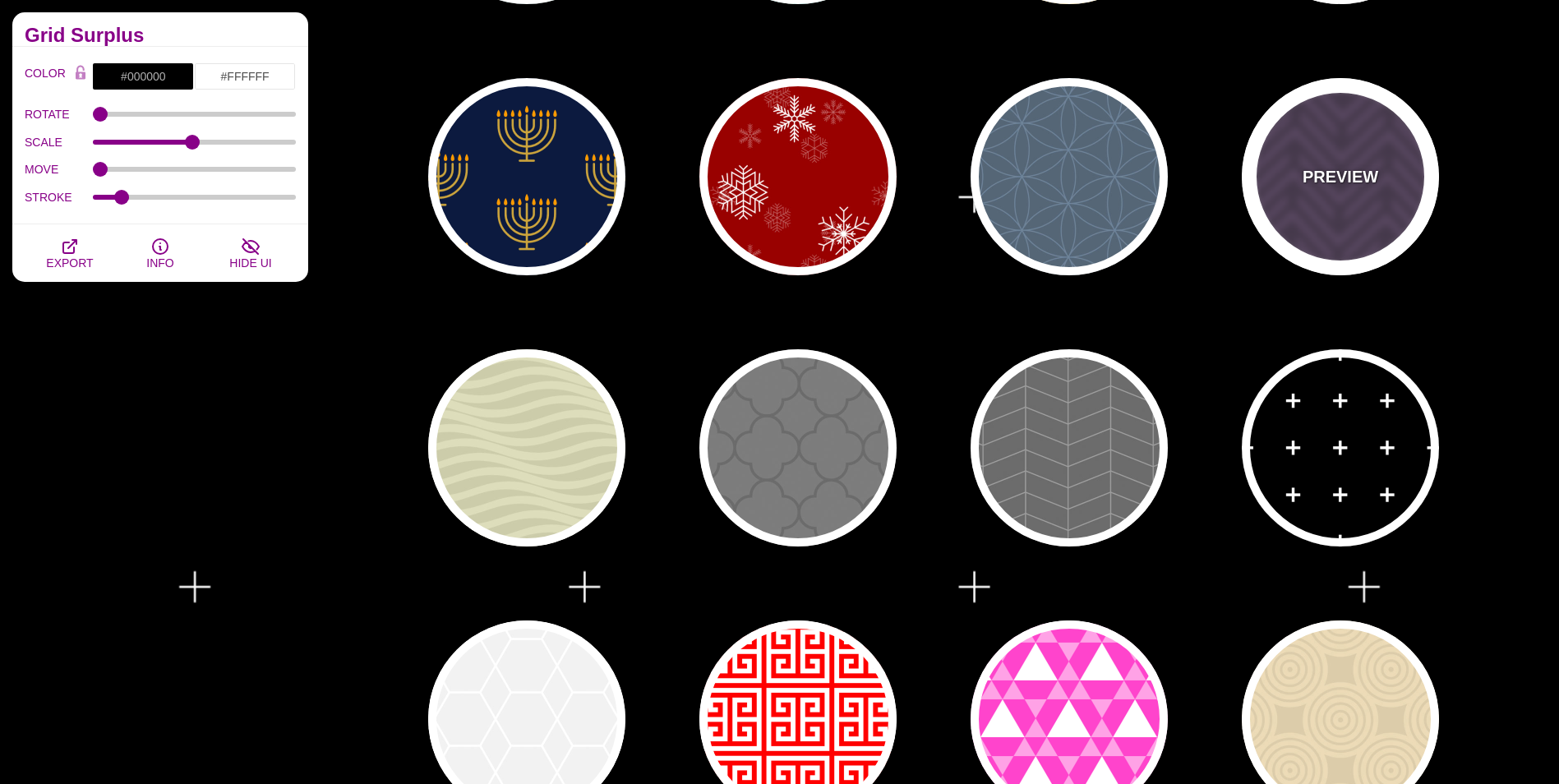
type input "1"
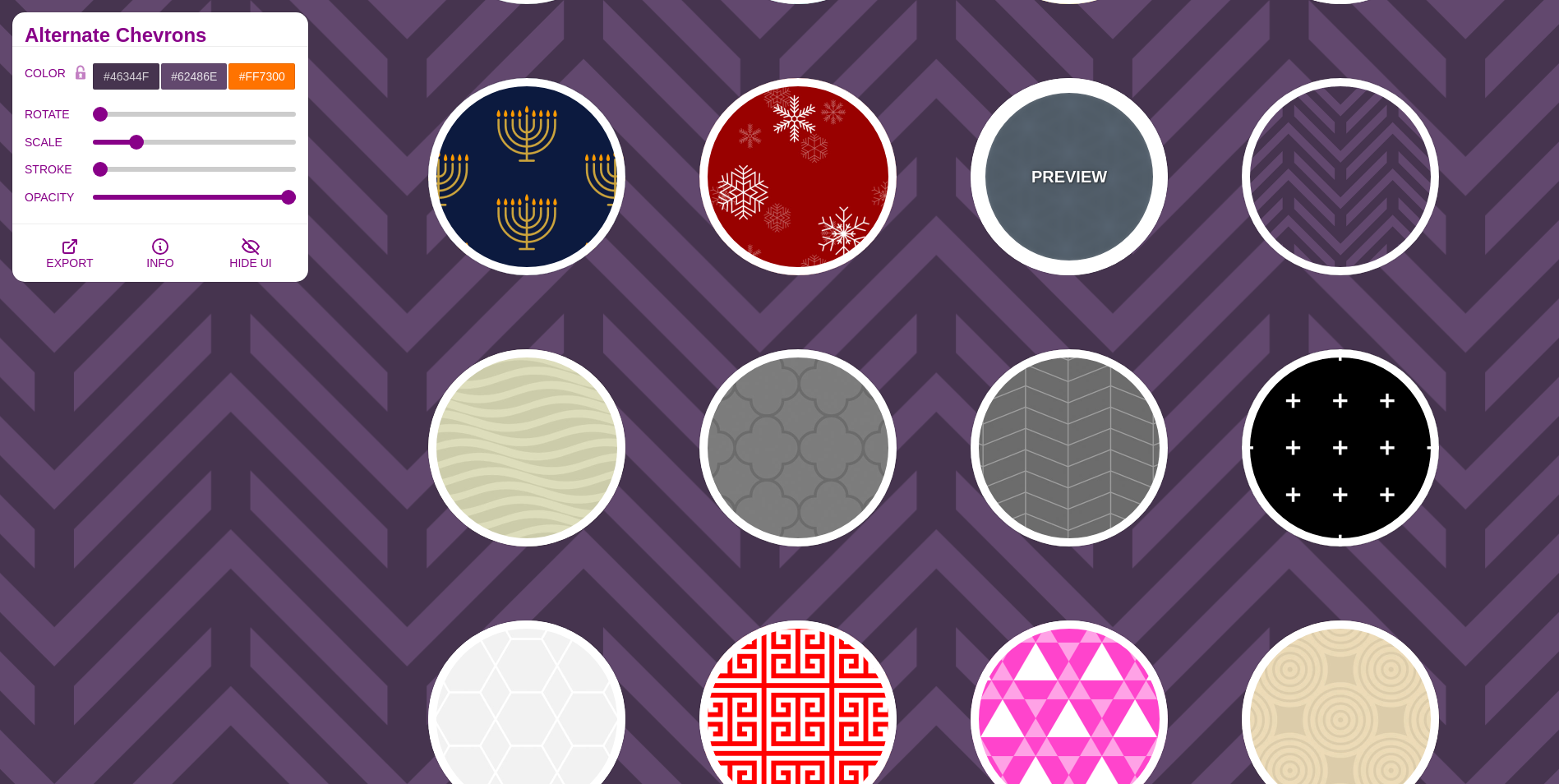
click at [1119, 214] on div "PREVIEW" at bounding box center [1069, 176] width 198 height 197
type input "#556677"
type input "#6D8399"
type input "1"
type input "10"
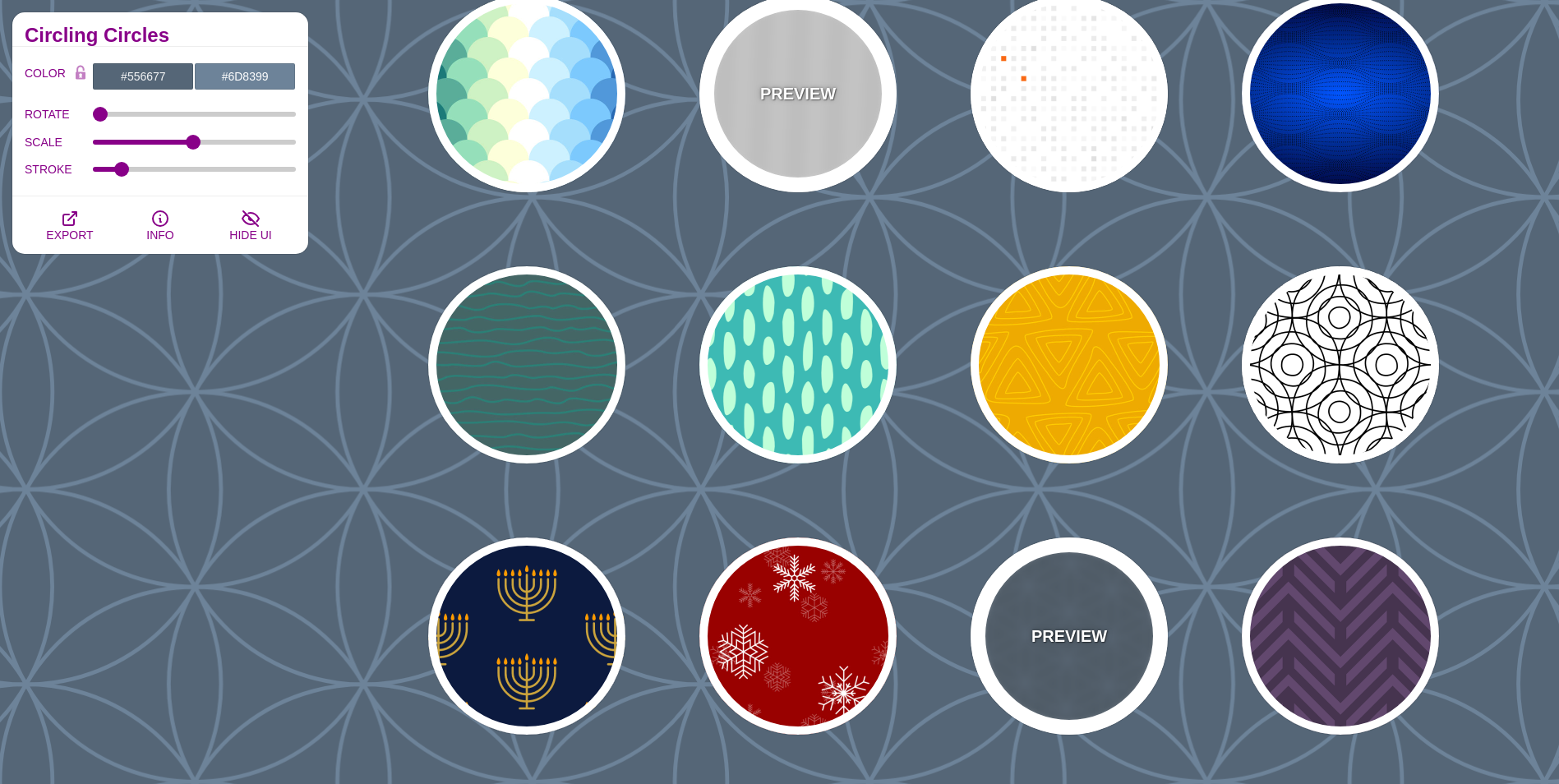
scroll to position [5340, 0]
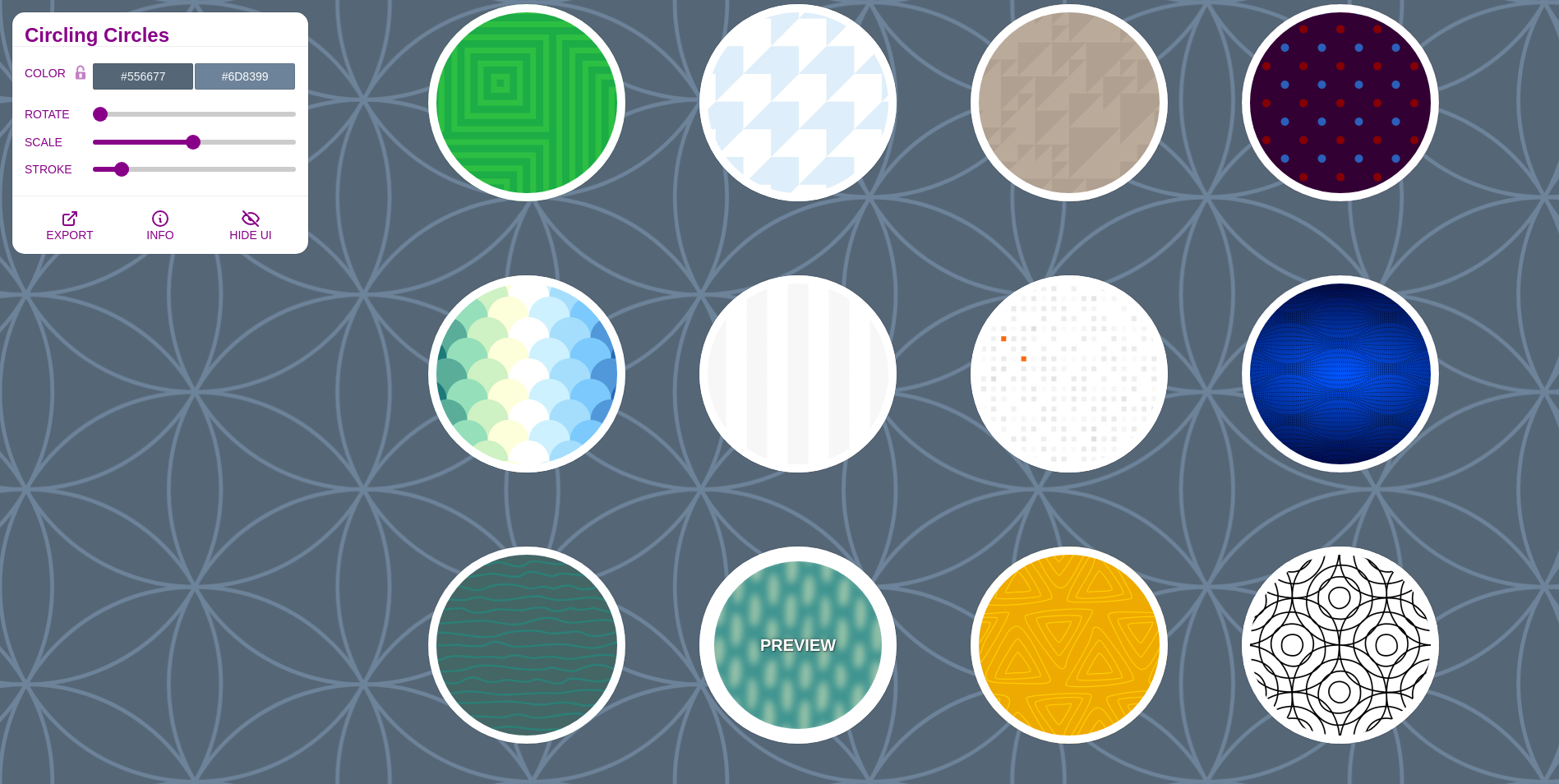
click at [840, 664] on div "PREVIEW" at bounding box center [798, 645] width 198 height 197
type input "#3DBAB4"
type input "#BFFFD9"
type input "#FFFFFF"
type input "0"
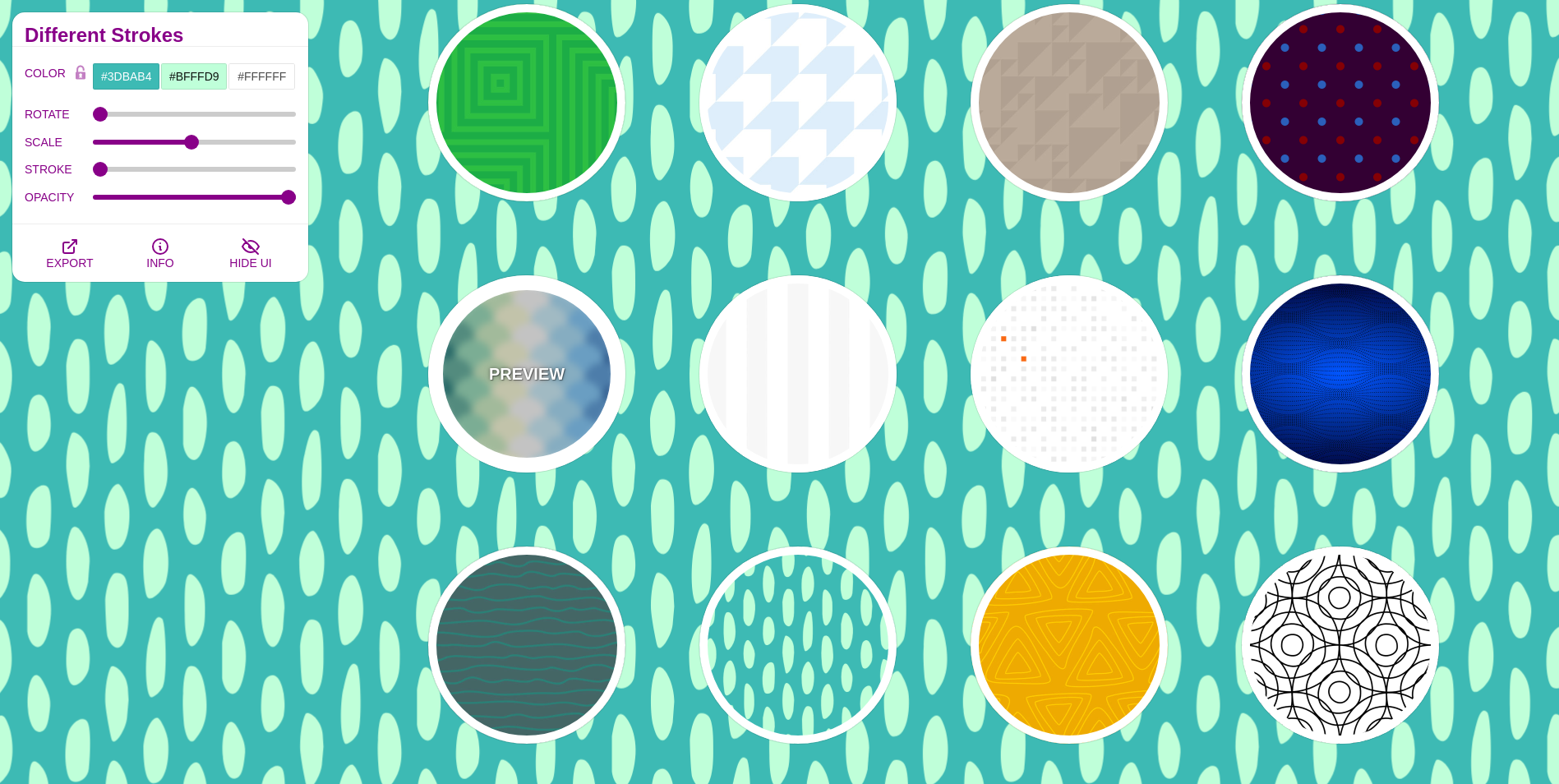
click at [476, 355] on div "PREVIEW" at bounding box center [526, 374] width 198 height 197
type input "#FFFFFF"
type input "#037B79"
type input "#92DEBA"
type input "#FFFFD8"
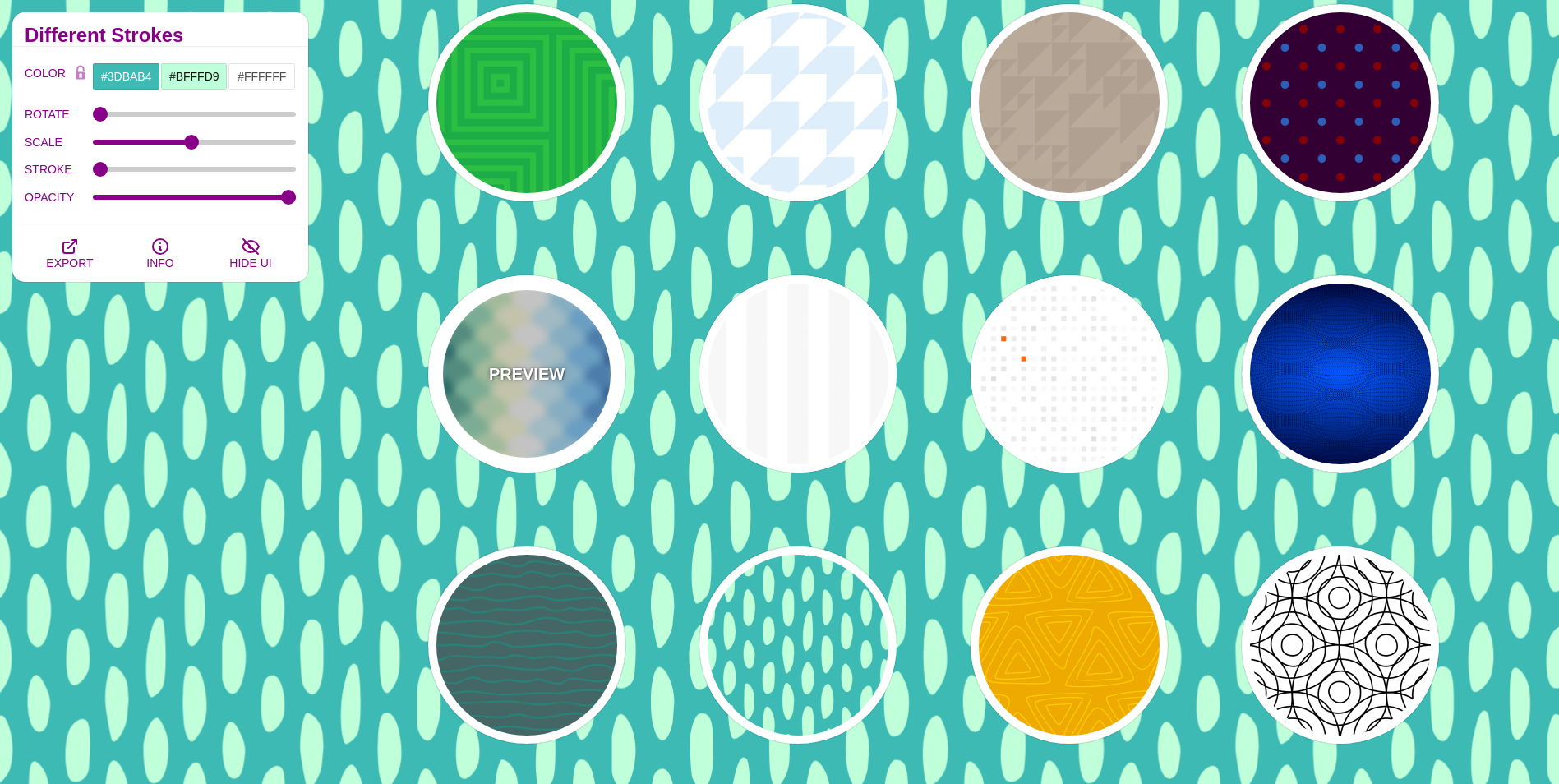
type input "#CAF2FF"
type input "#6FCCFF"
type input "#006EB4"
type input "#FFFFFF"
type input "600"
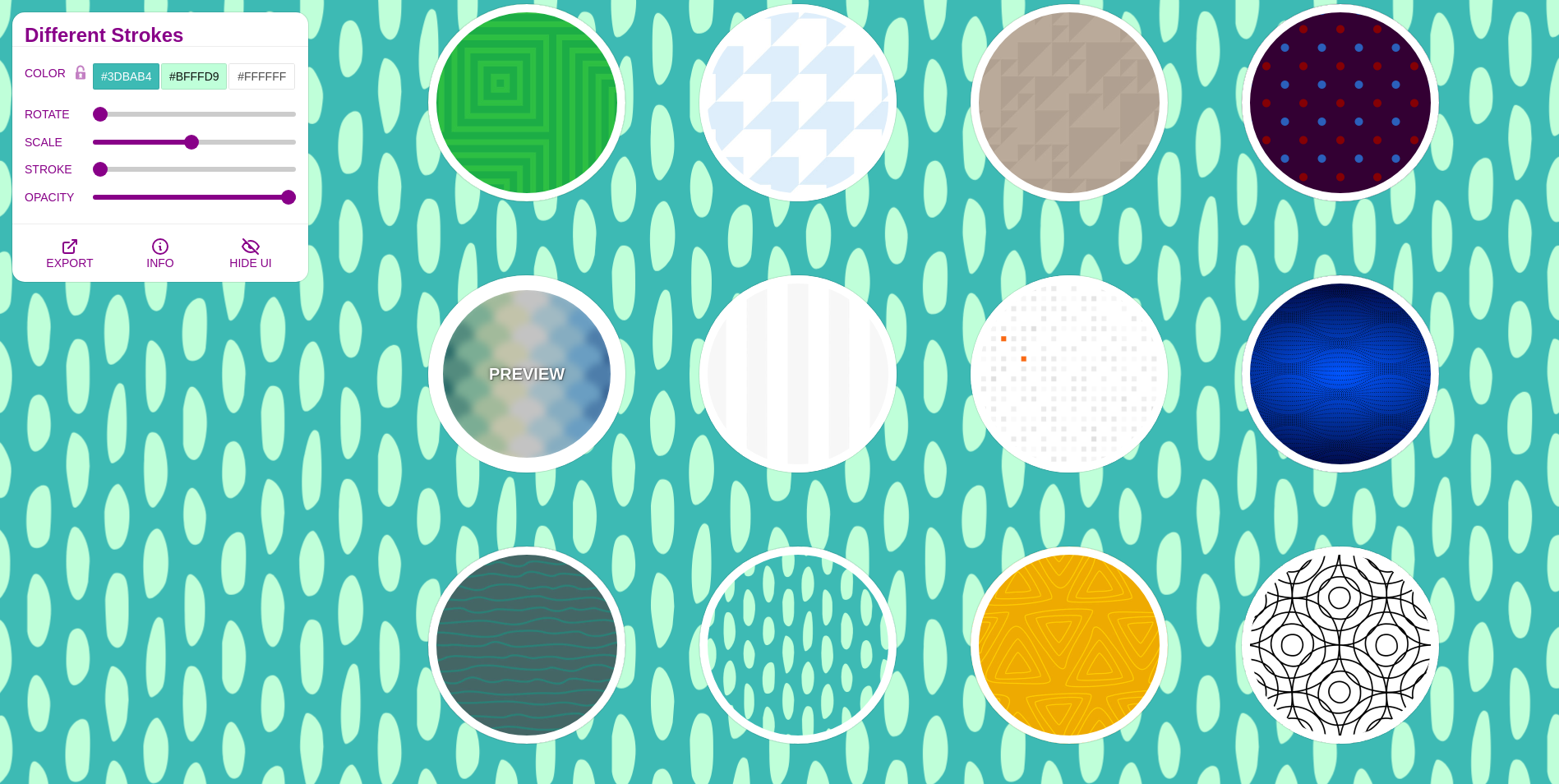
type input "0"
type input "1"
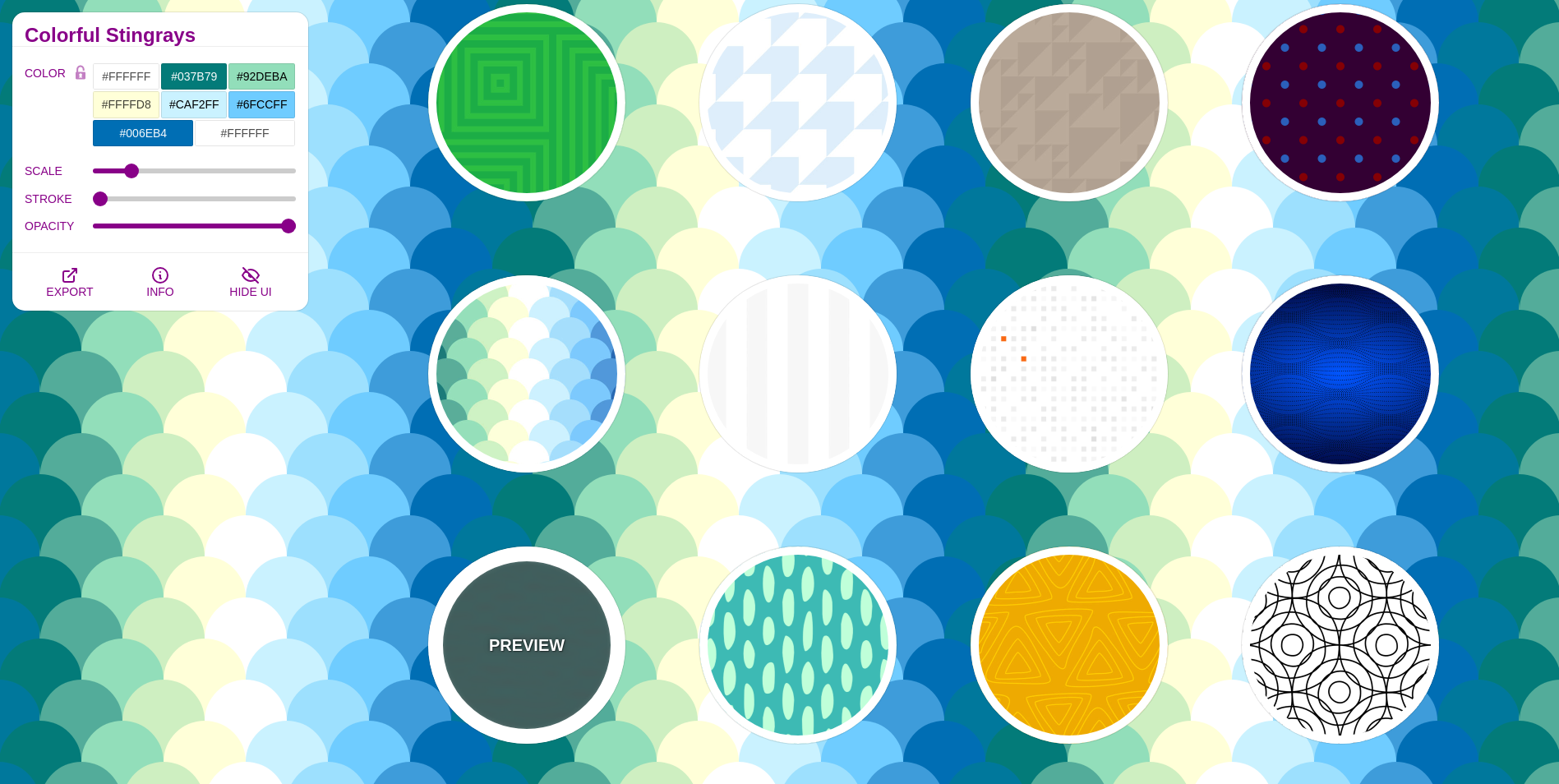
click at [503, 650] on p "PREVIEW" at bounding box center [527, 645] width 76 height 24
type input "#446666"
type input "#119988"
type input "0"
type input "1"
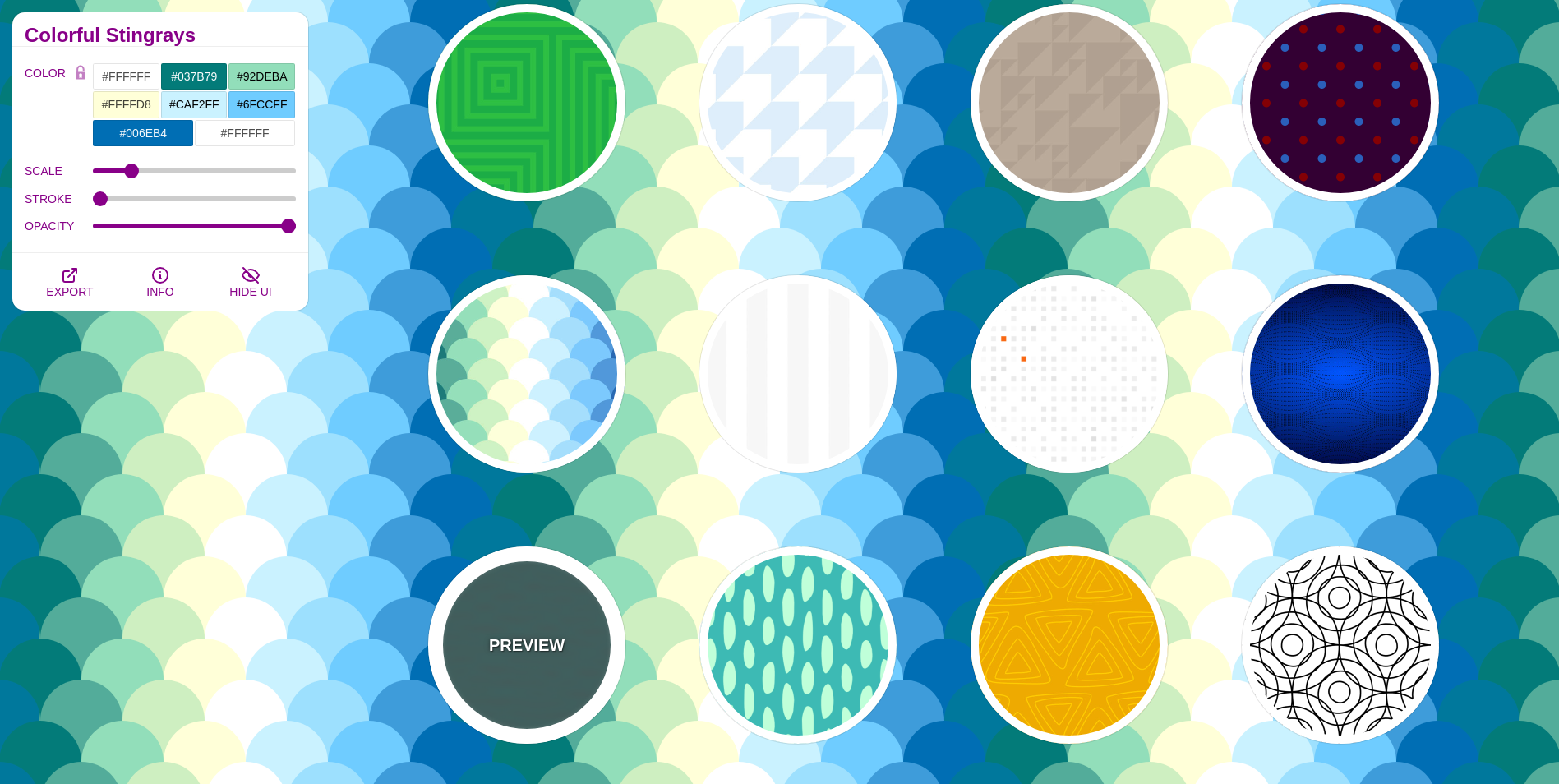
type input "5"
type input "0.1"
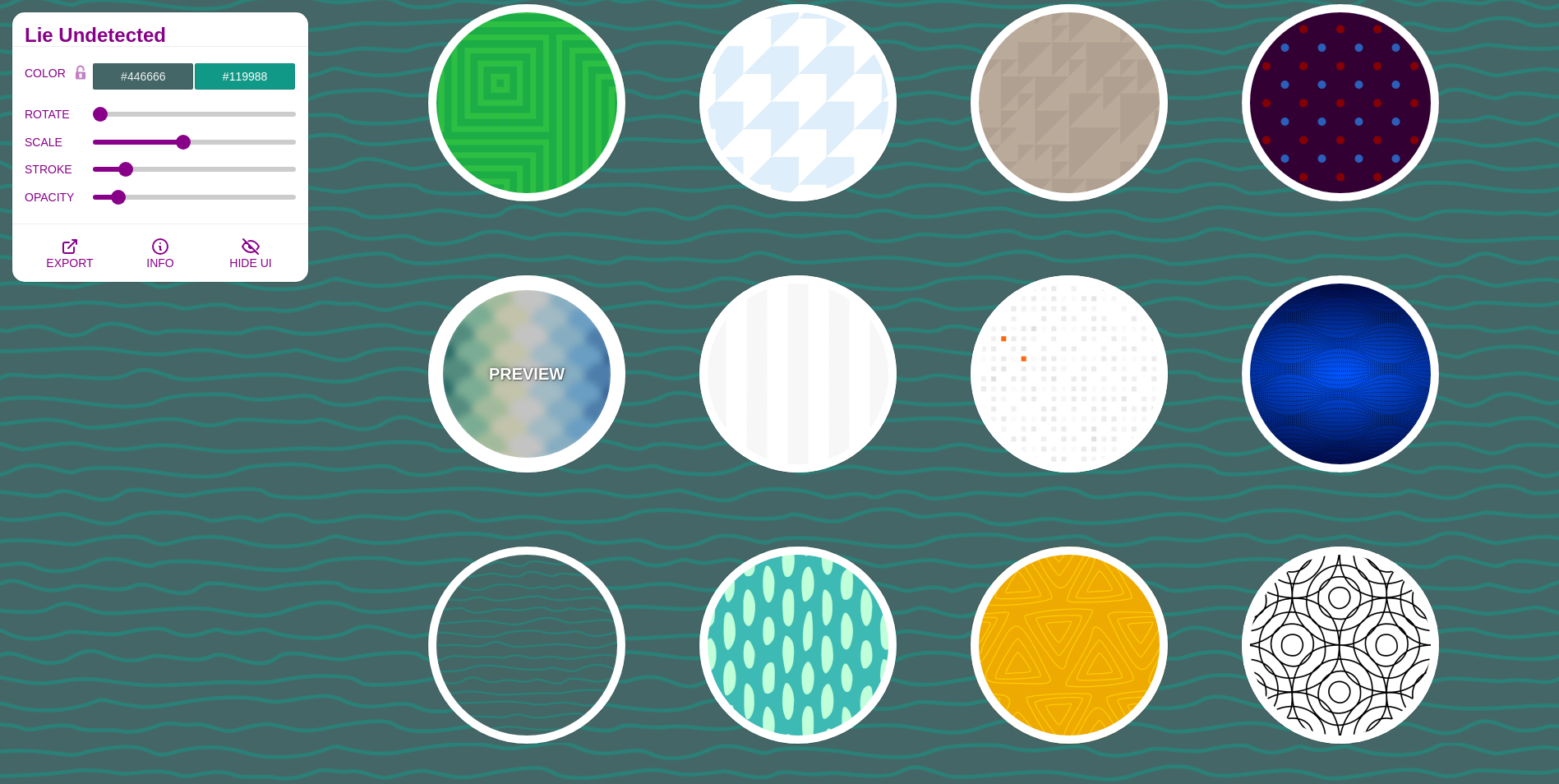
click at [480, 391] on div "PREVIEW" at bounding box center [526, 374] width 198 height 197
type input "#FFFFFF"
type input "#037B79"
type input "600"
type input "0"
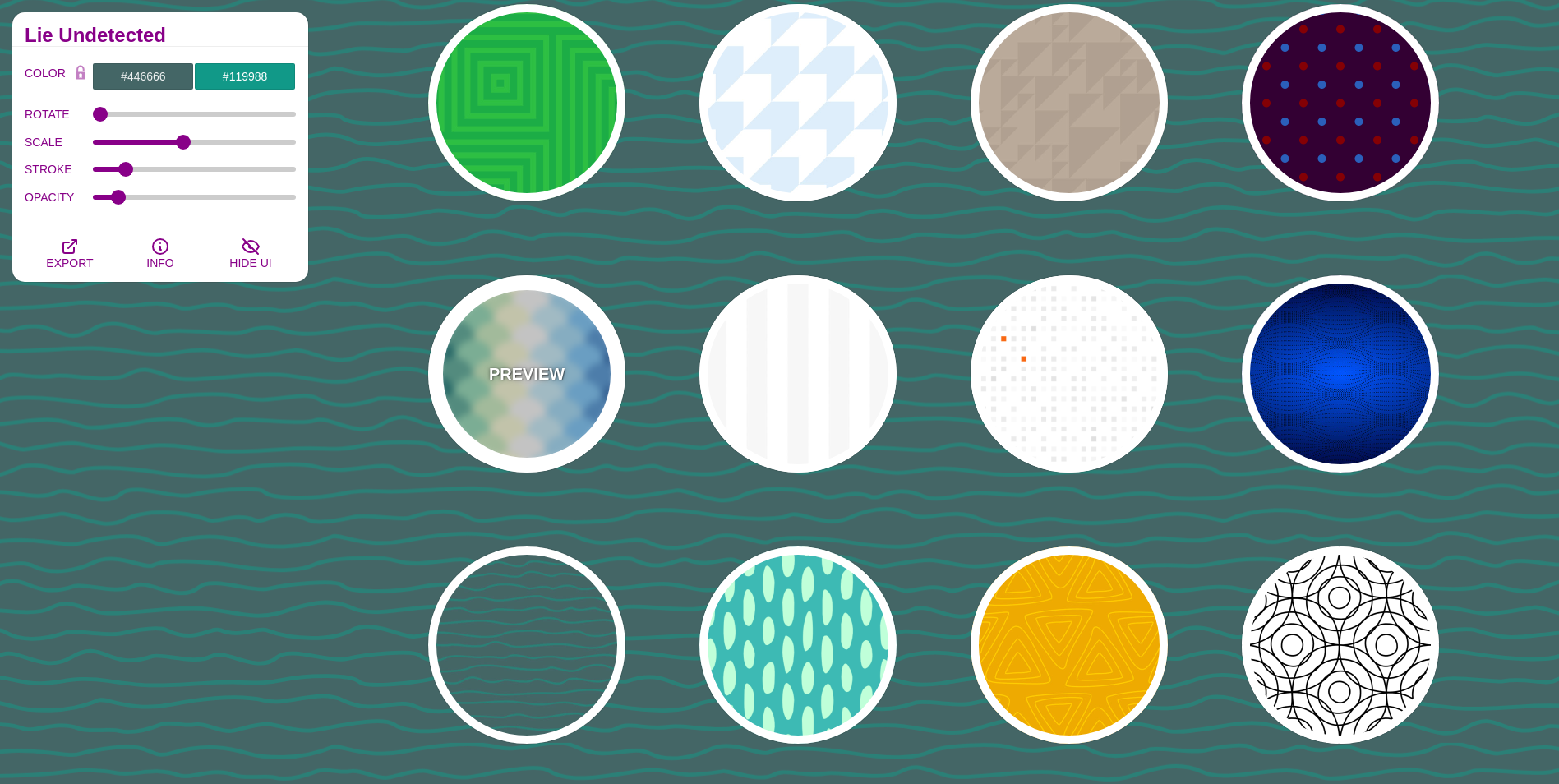
type input "1"
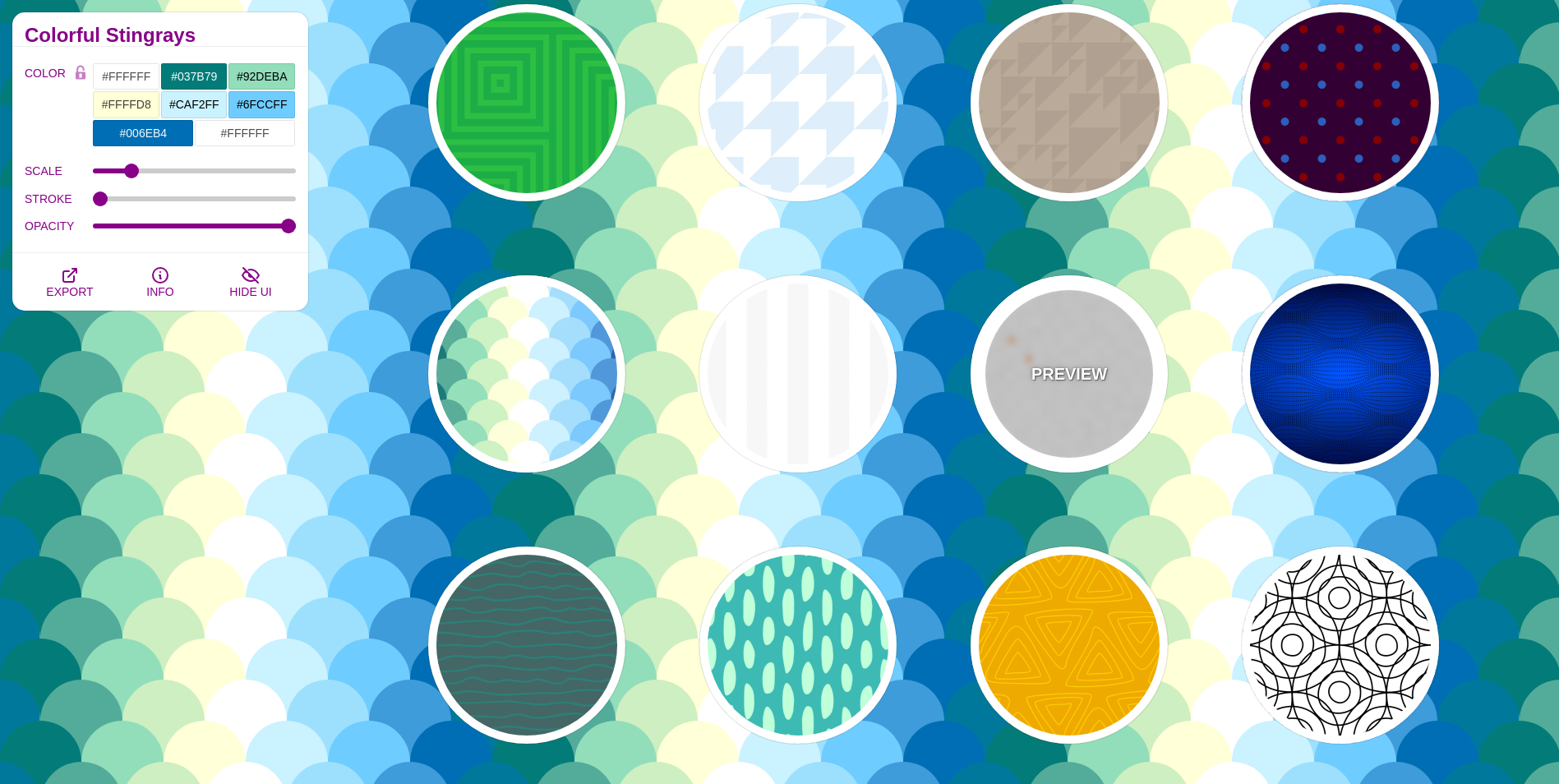
click at [1078, 361] on p "PREVIEW" at bounding box center [1069, 373] width 76 height 24
type input "#FF6600"
type input "0"
type input "50"
type input "0.5"
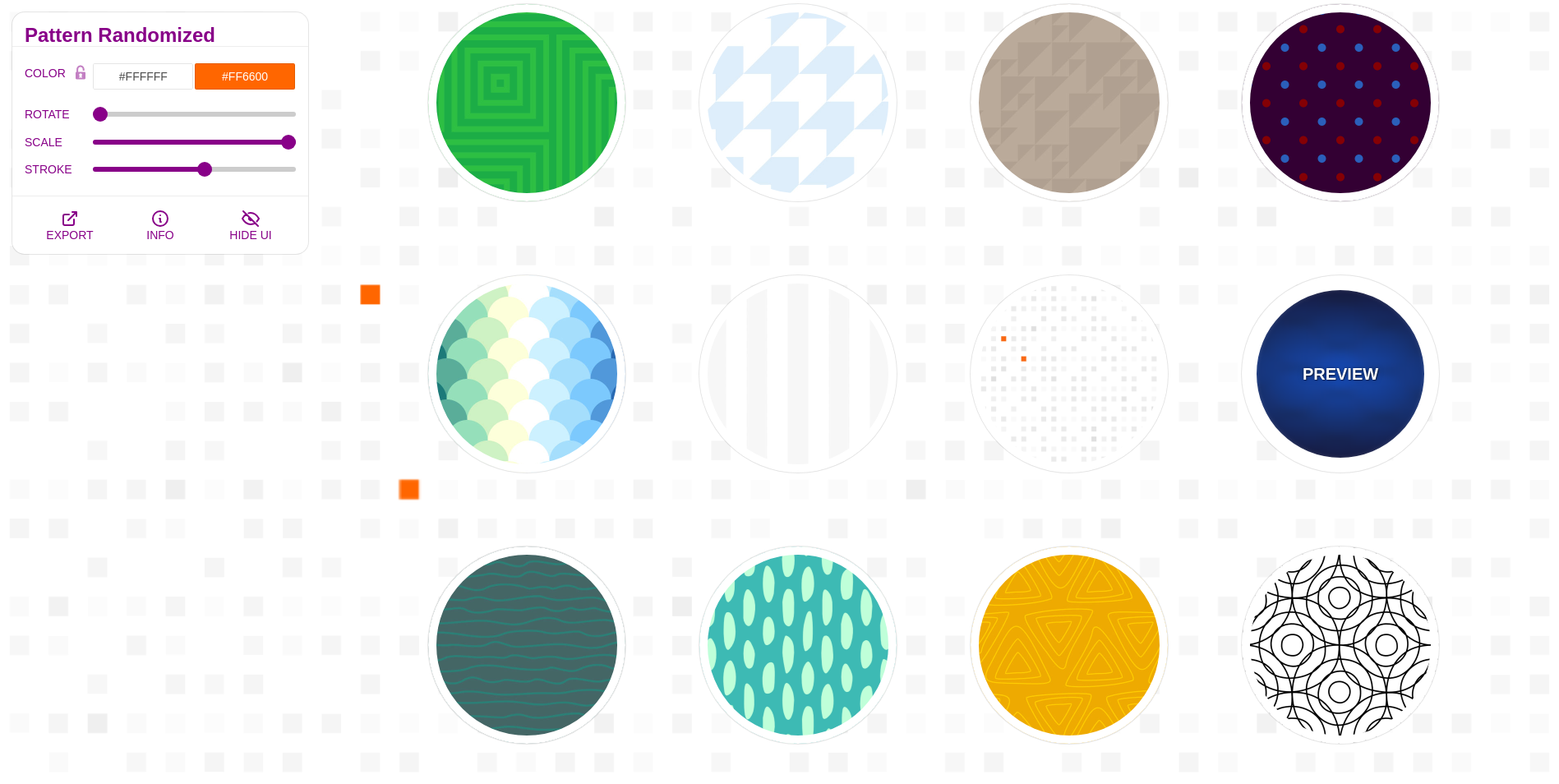
click at [1401, 364] on div "PREVIEW" at bounding box center [1340, 374] width 198 height 197
type input "#0055FF"
type input "#000033"
type input "#000000"
type input "0.25"
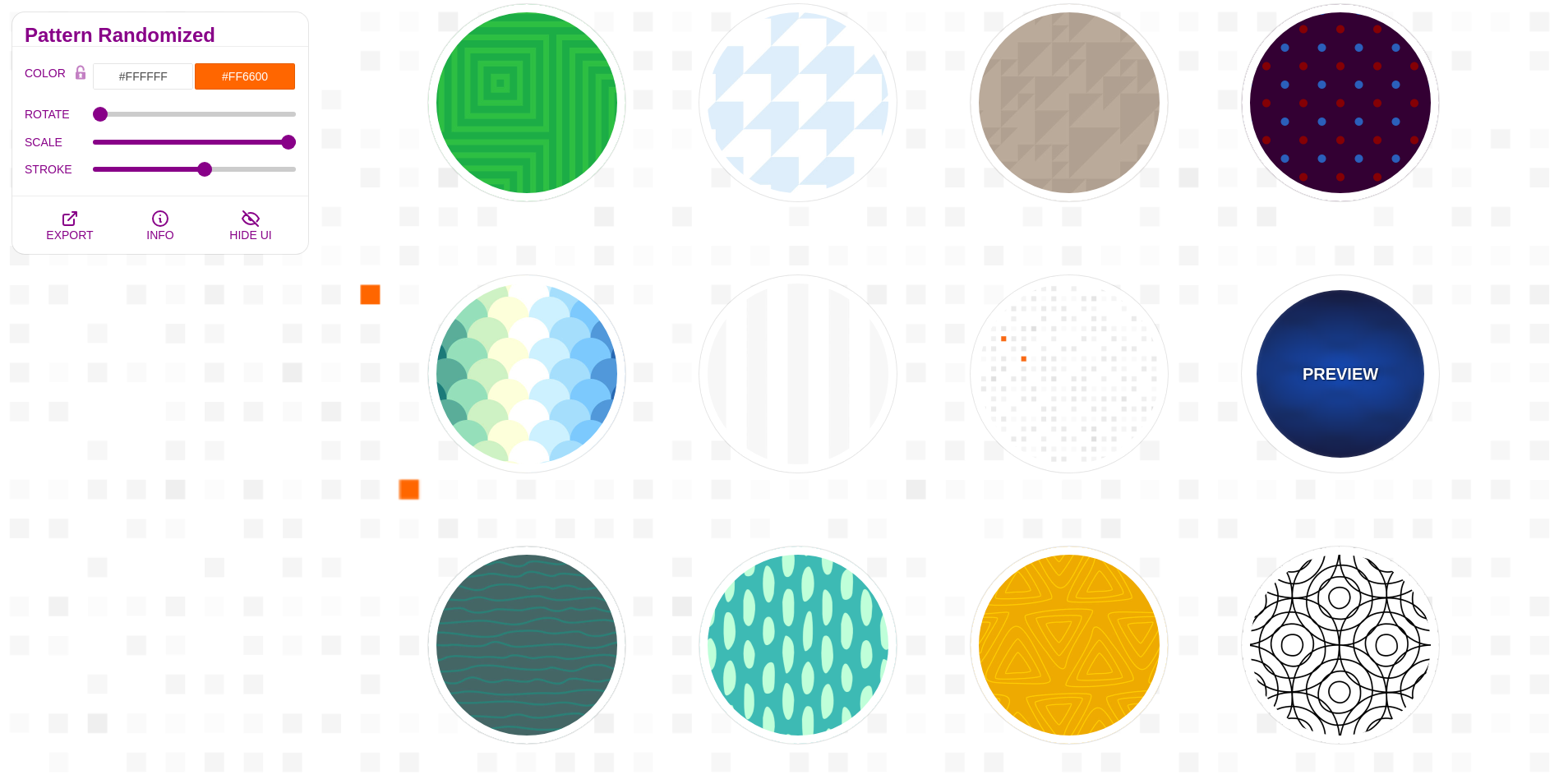
type input "15"
type input "50"
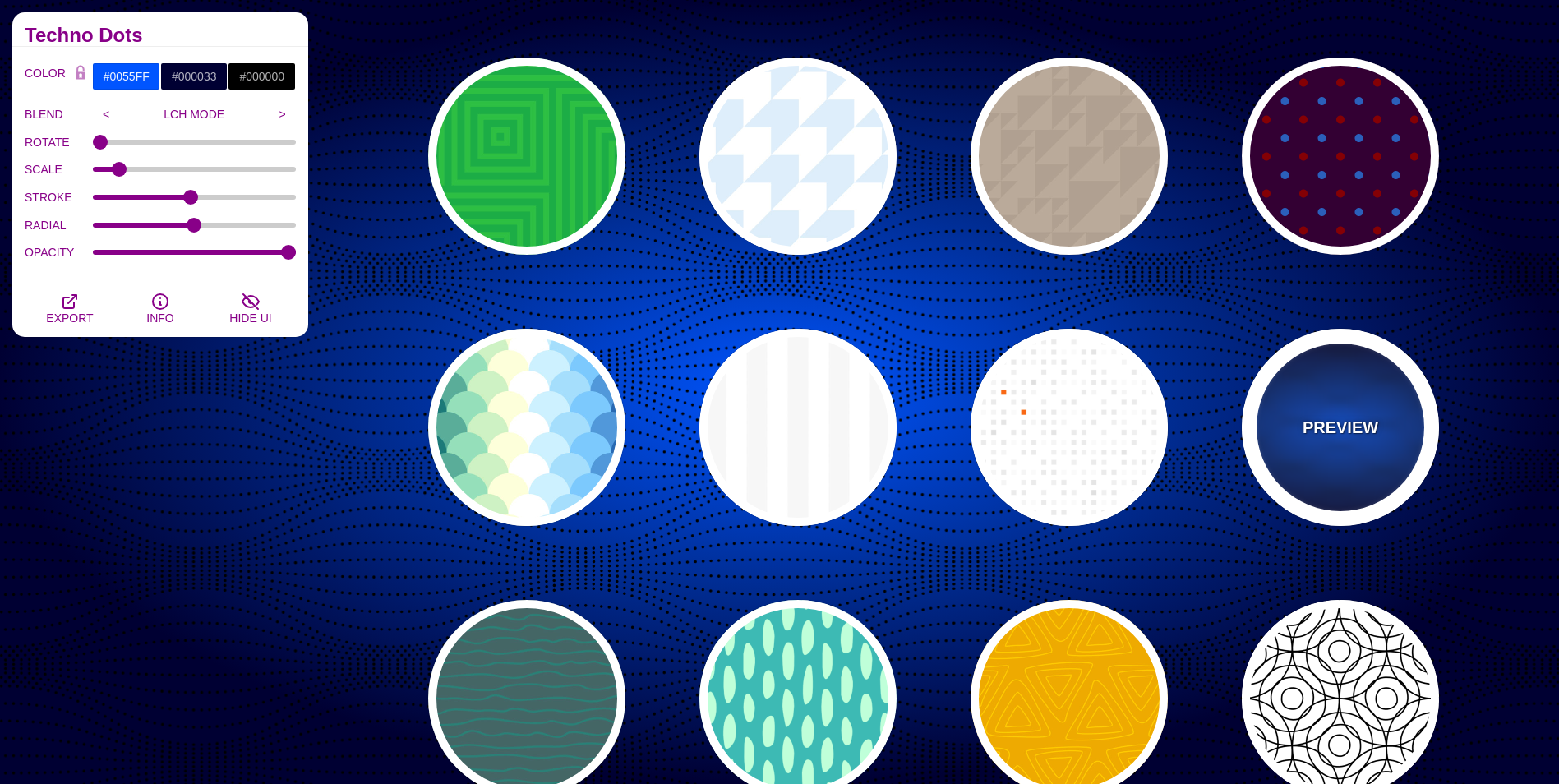
scroll to position [5259, 0]
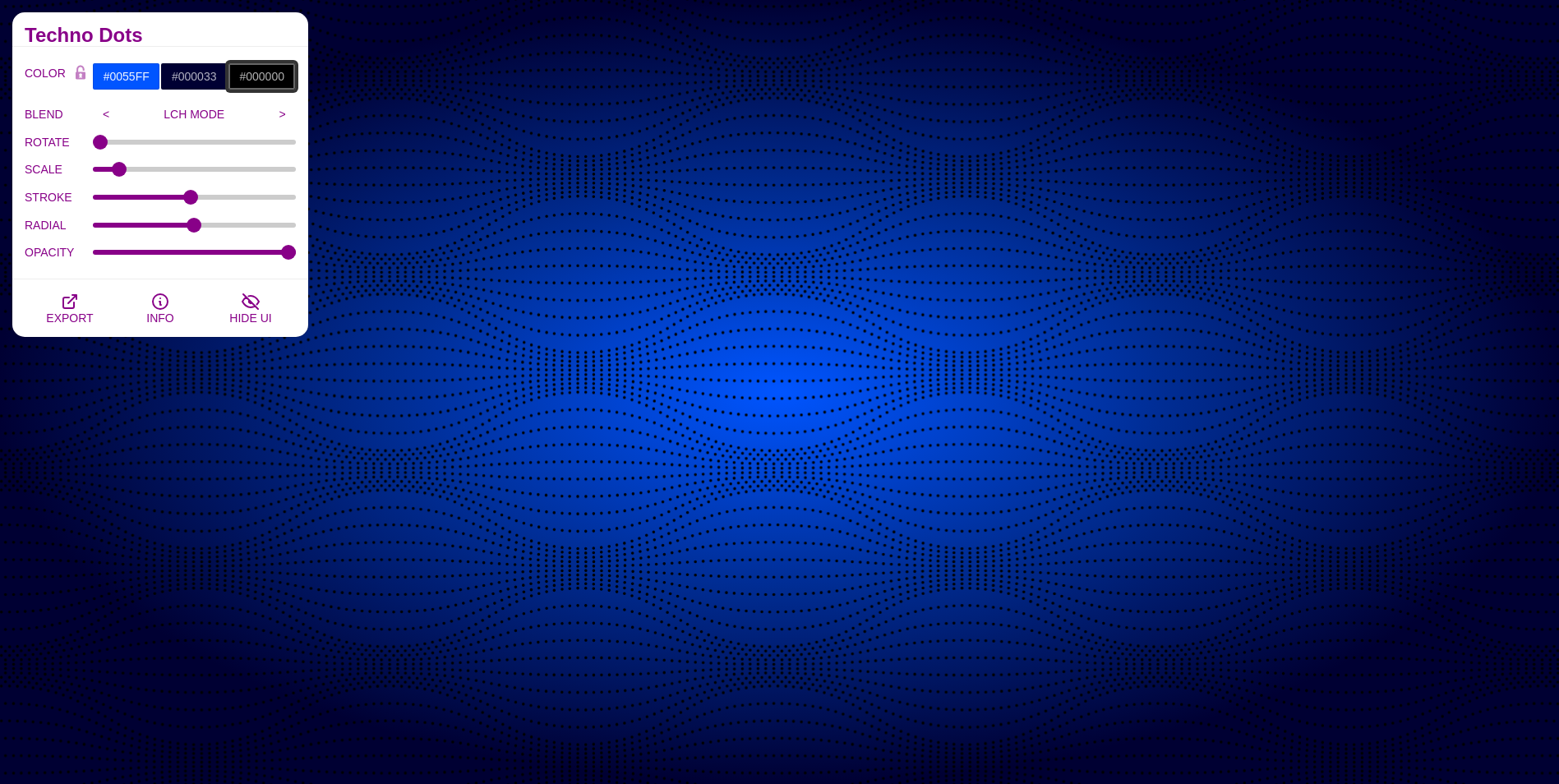
click at [275, 73] on input "#000000" at bounding box center [261, 76] width 68 height 28
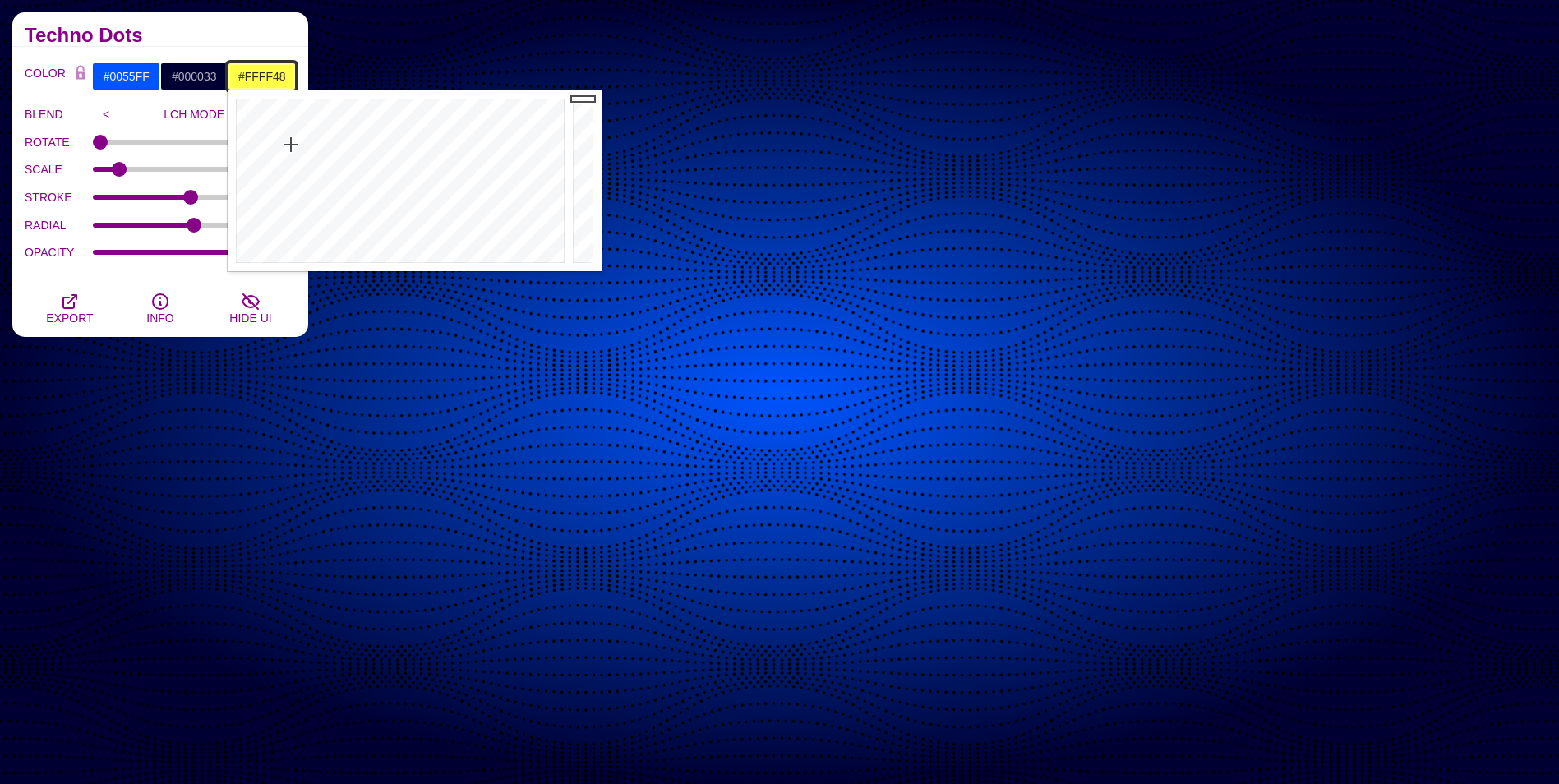
drag, startPoint x: 316, startPoint y: 162, endPoint x: 291, endPoint y: 145, distance: 30.2
click at [291, 145] on div at bounding box center [398, 181] width 341 height 181
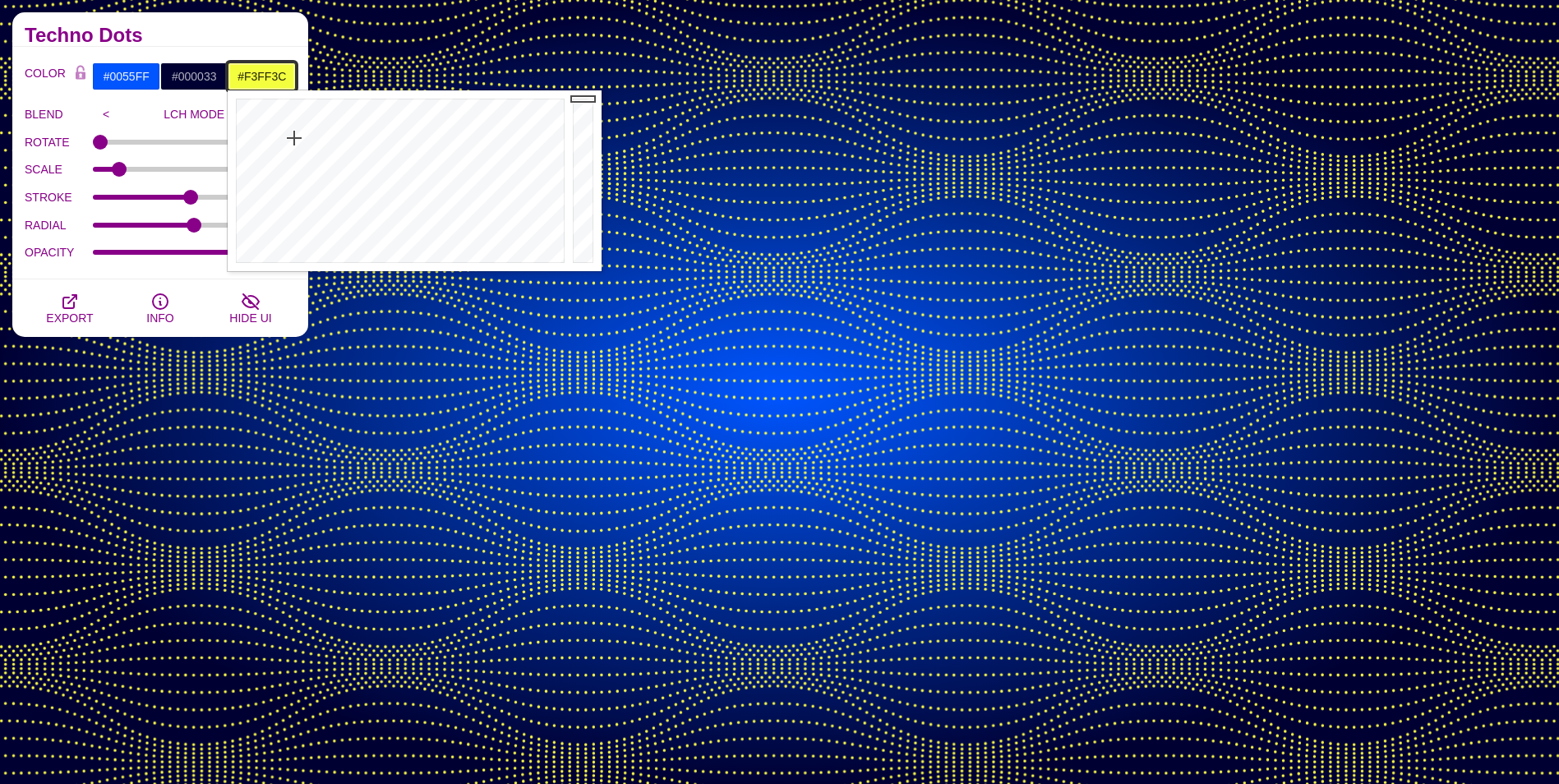
click at [294, 137] on div at bounding box center [398, 181] width 341 height 181
drag, startPoint x: 294, startPoint y: 137, endPoint x: 297, endPoint y: 154, distance: 17.3
click at [297, 154] on div at bounding box center [398, 181] width 341 height 181
click at [288, 151] on div at bounding box center [398, 181] width 341 height 181
type input "#FFE944"
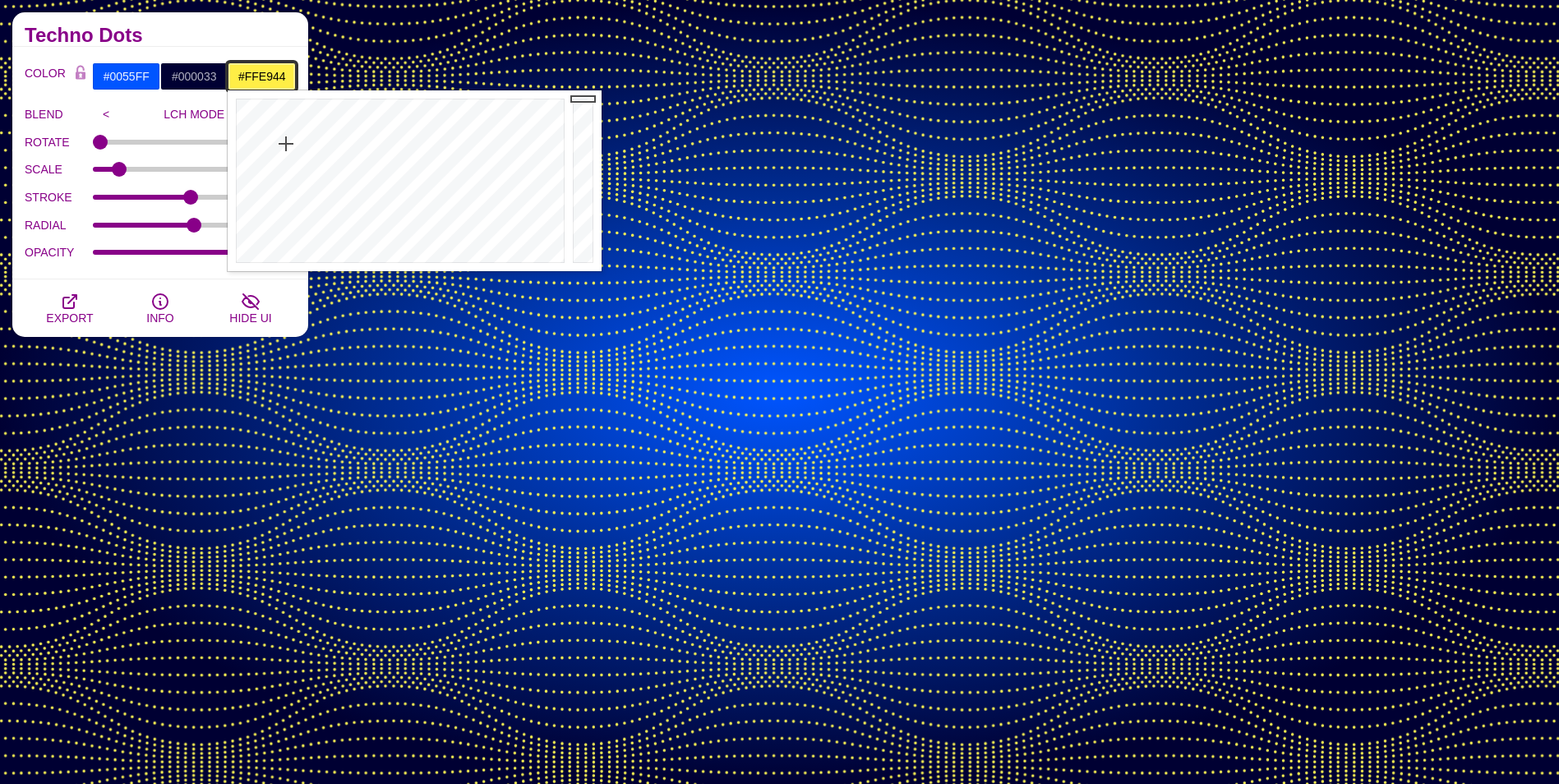
drag, startPoint x: 287, startPoint y: 151, endPoint x: 284, endPoint y: 142, distance: 9.5
click at [284, 142] on div at bounding box center [398, 181] width 341 height 181
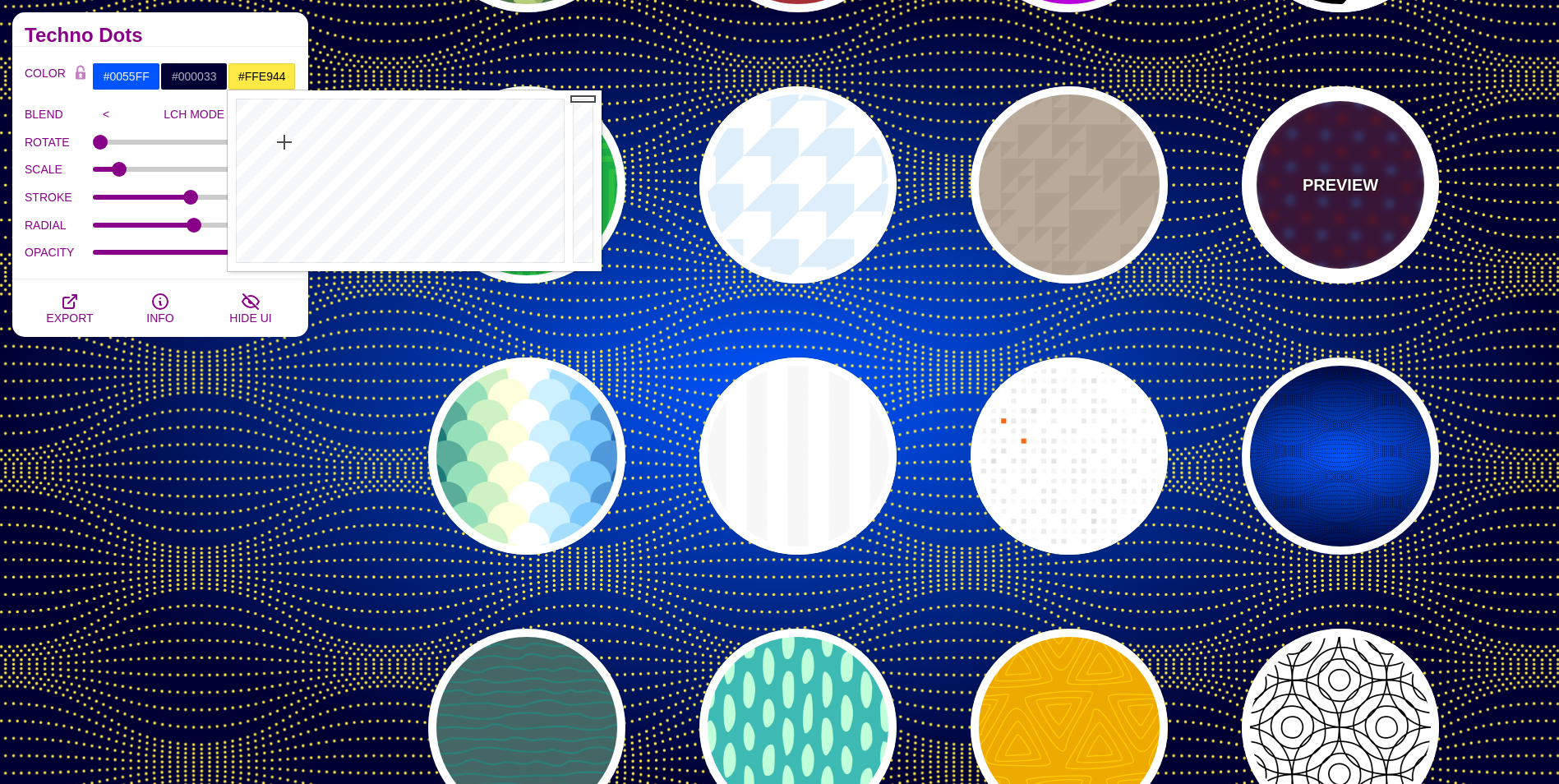
click at [1318, 202] on div "PREVIEW" at bounding box center [1340, 185] width 198 height 197
type input "#330033"
type input "#0066BB"
type input "#880000"
type input "90"
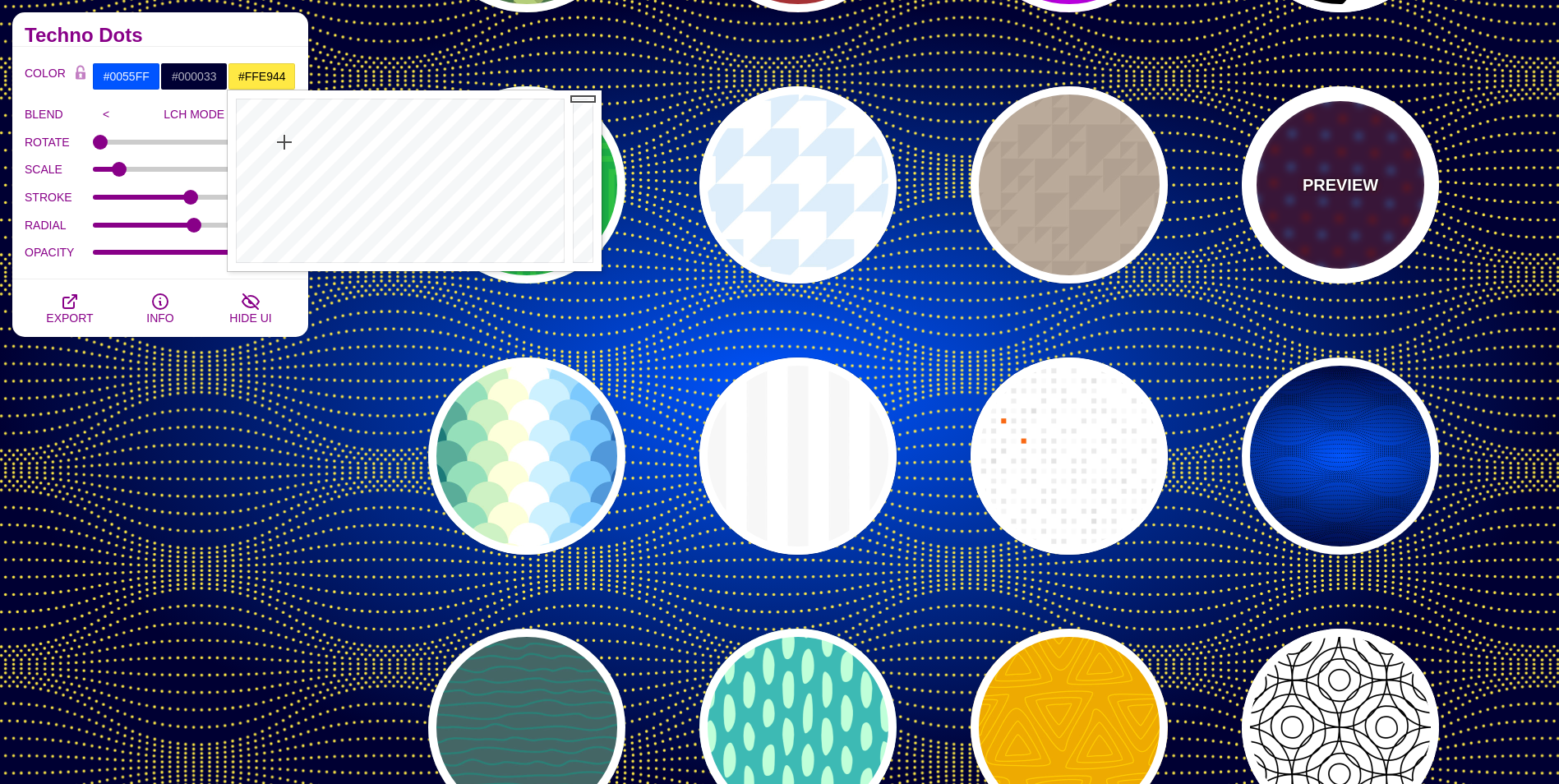
type input "10"
type input "1"
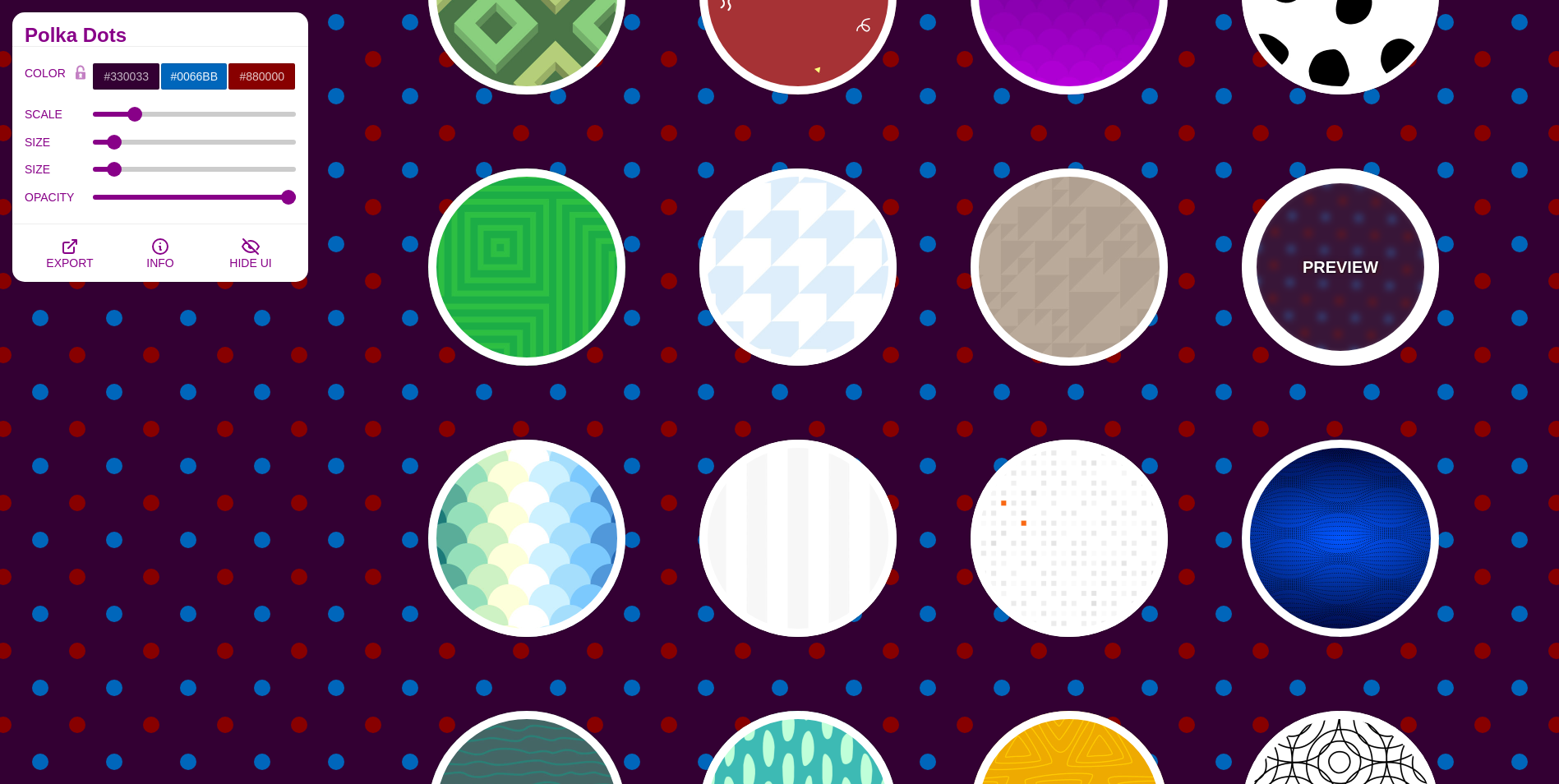
scroll to position [4765, 0]
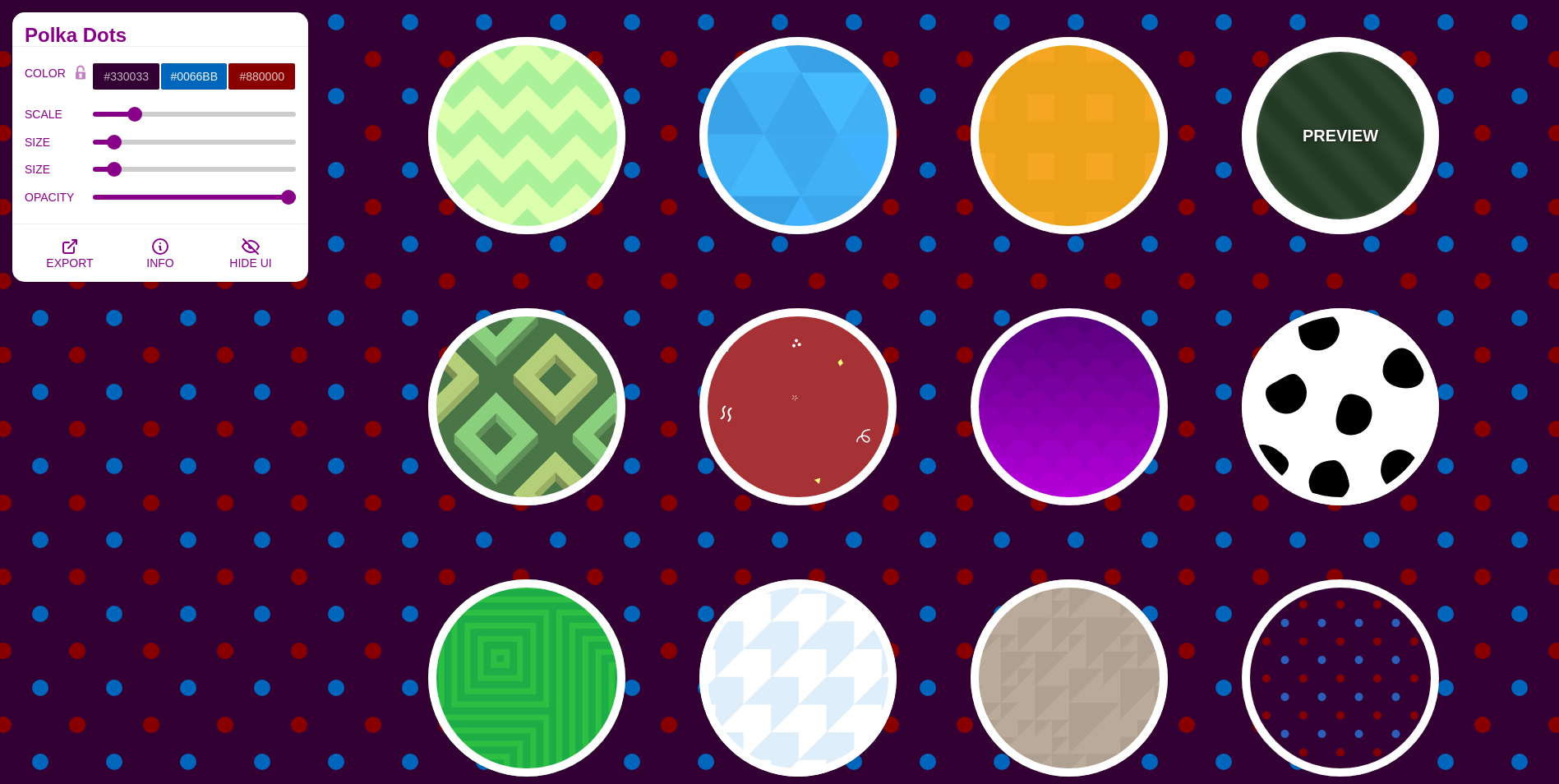
click at [1322, 162] on div "PREVIEW" at bounding box center [1340, 135] width 198 height 197
type input "#113311"
type input "#224422"
type input "250"
type input "1"
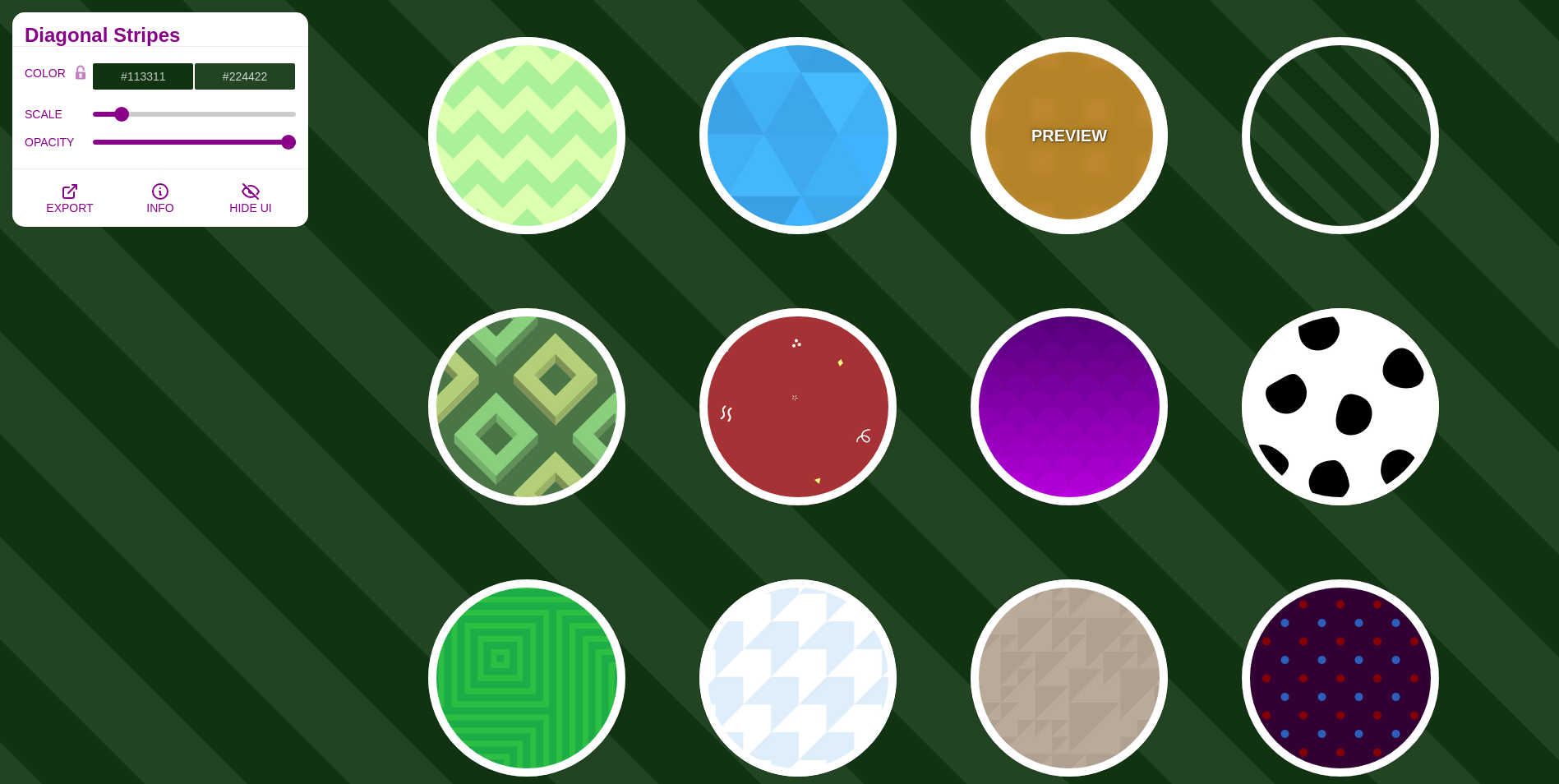
click at [1074, 138] on p "PREVIEW" at bounding box center [1069, 135] width 76 height 24
type input "#F29E03"
type input "#FFA61D"
type input "40"
type input "45"
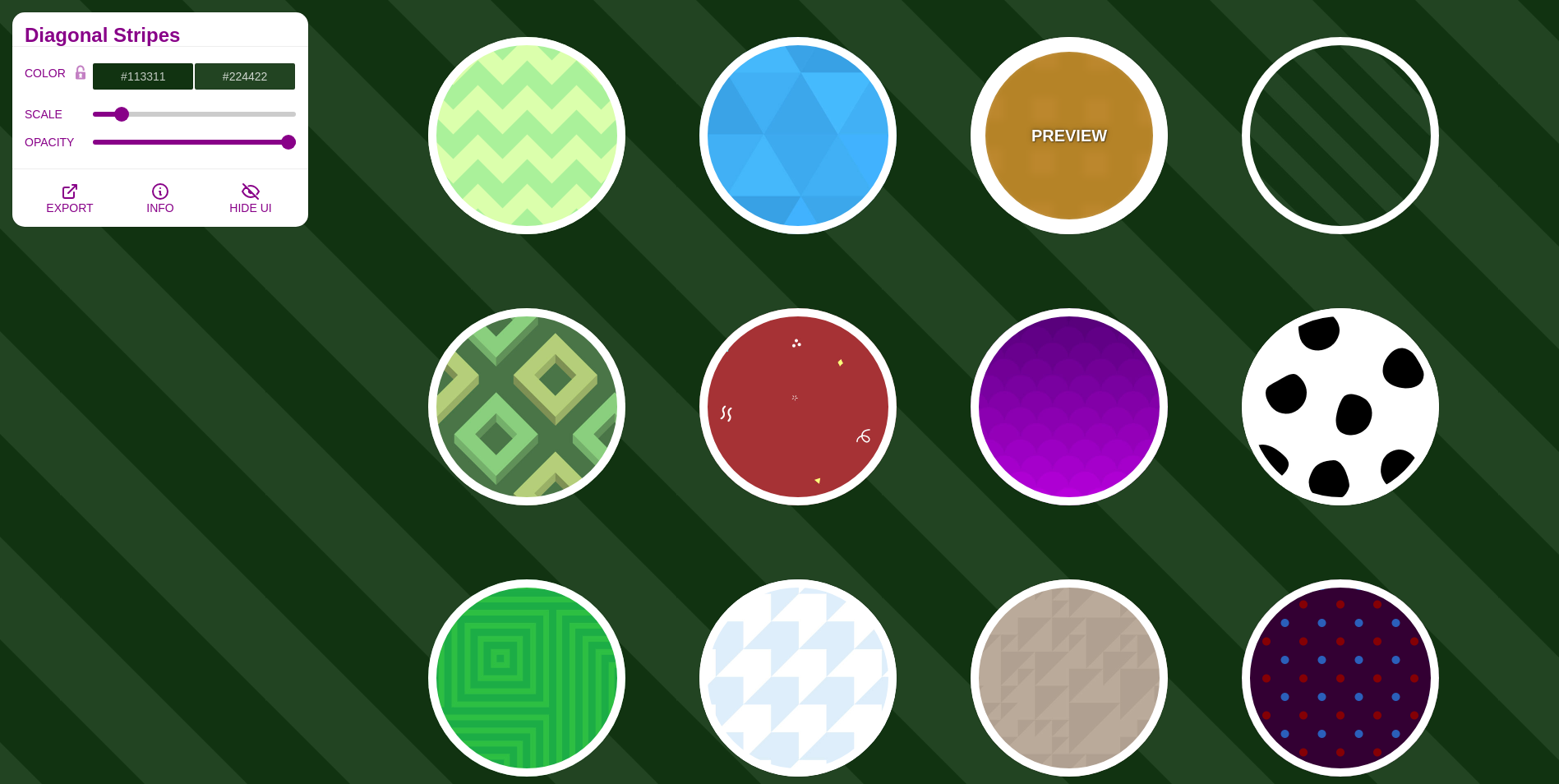
type input "0.6"
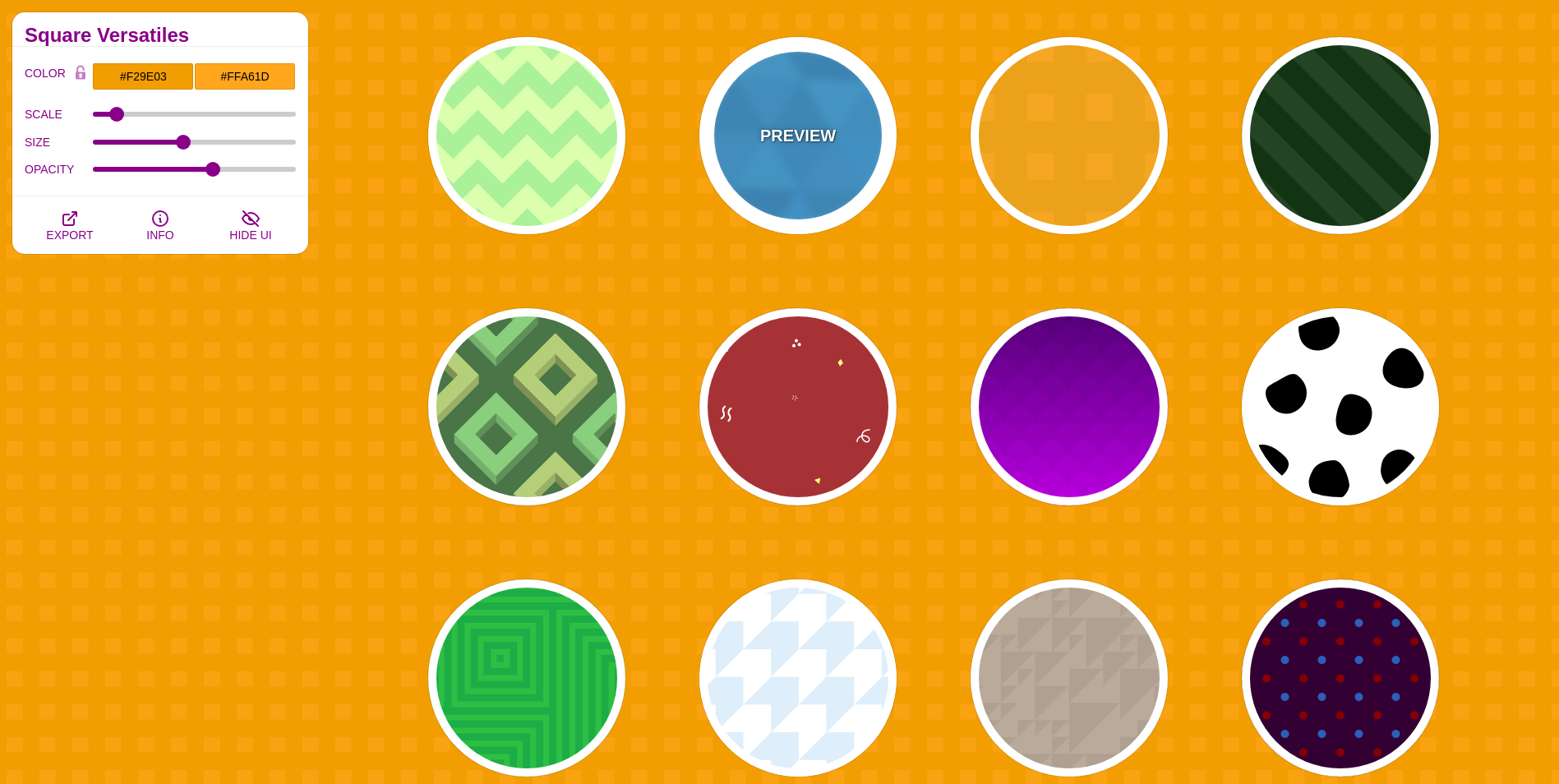
click at [823, 137] on p "PREVIEW" at bounding box center [798, 135] width 76 height 24
type input "#00B7FF"
type input "540"
type input "0.1"
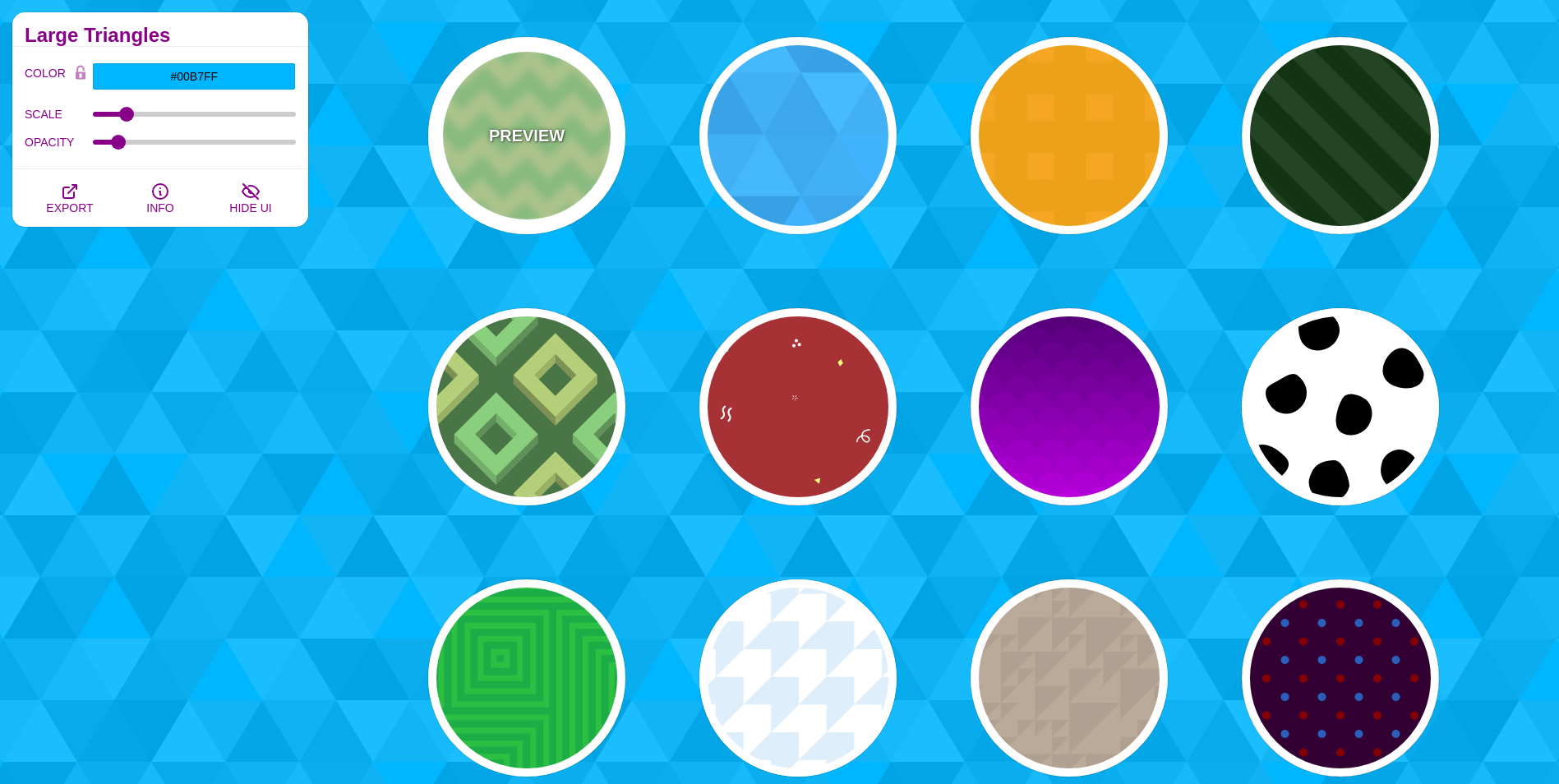
click at [508, 147] on p "PREVIEW" at bounding box center [527, 135] width 76 height 24
type input "#DDFFAA"
type input "#AAEE99"
type input "120"
type input "1"
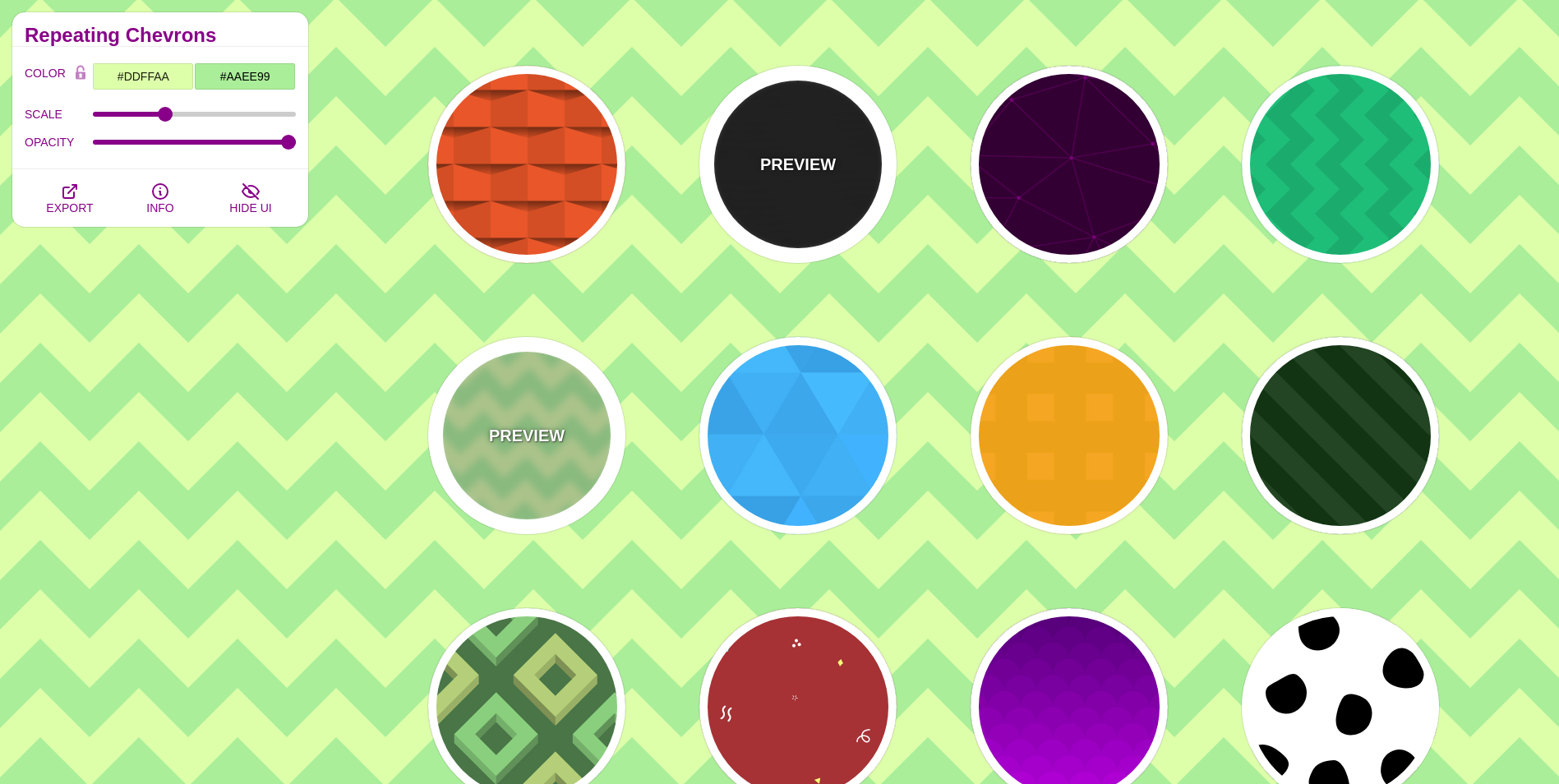
scroll to position [4437, 0]
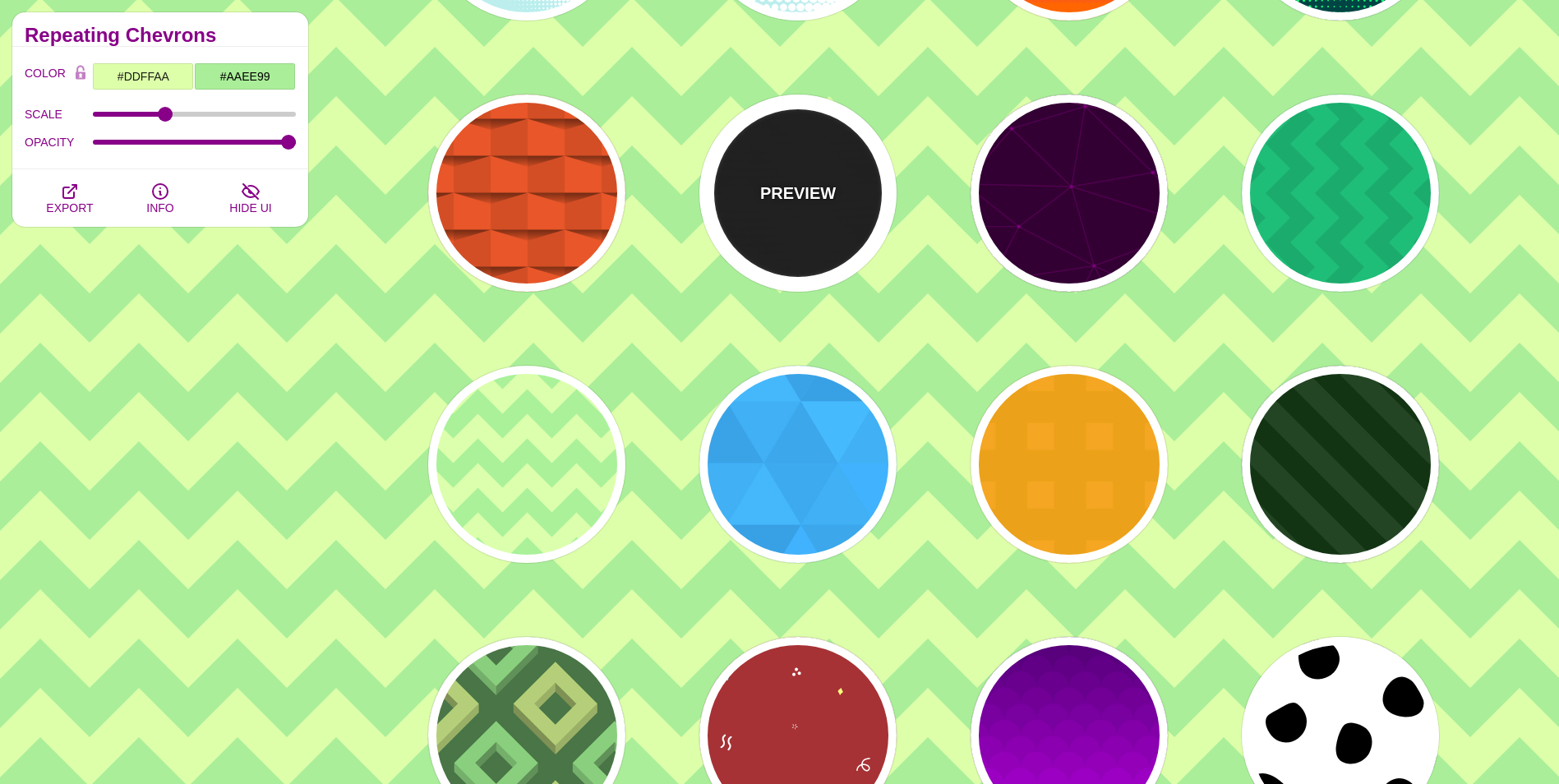
click at [752, 196] on div "PREVIEW" at bounding box center [798, 192] width 198 height 197
type input "#000000"
type input "#222222"
type input "250"
type input "10"
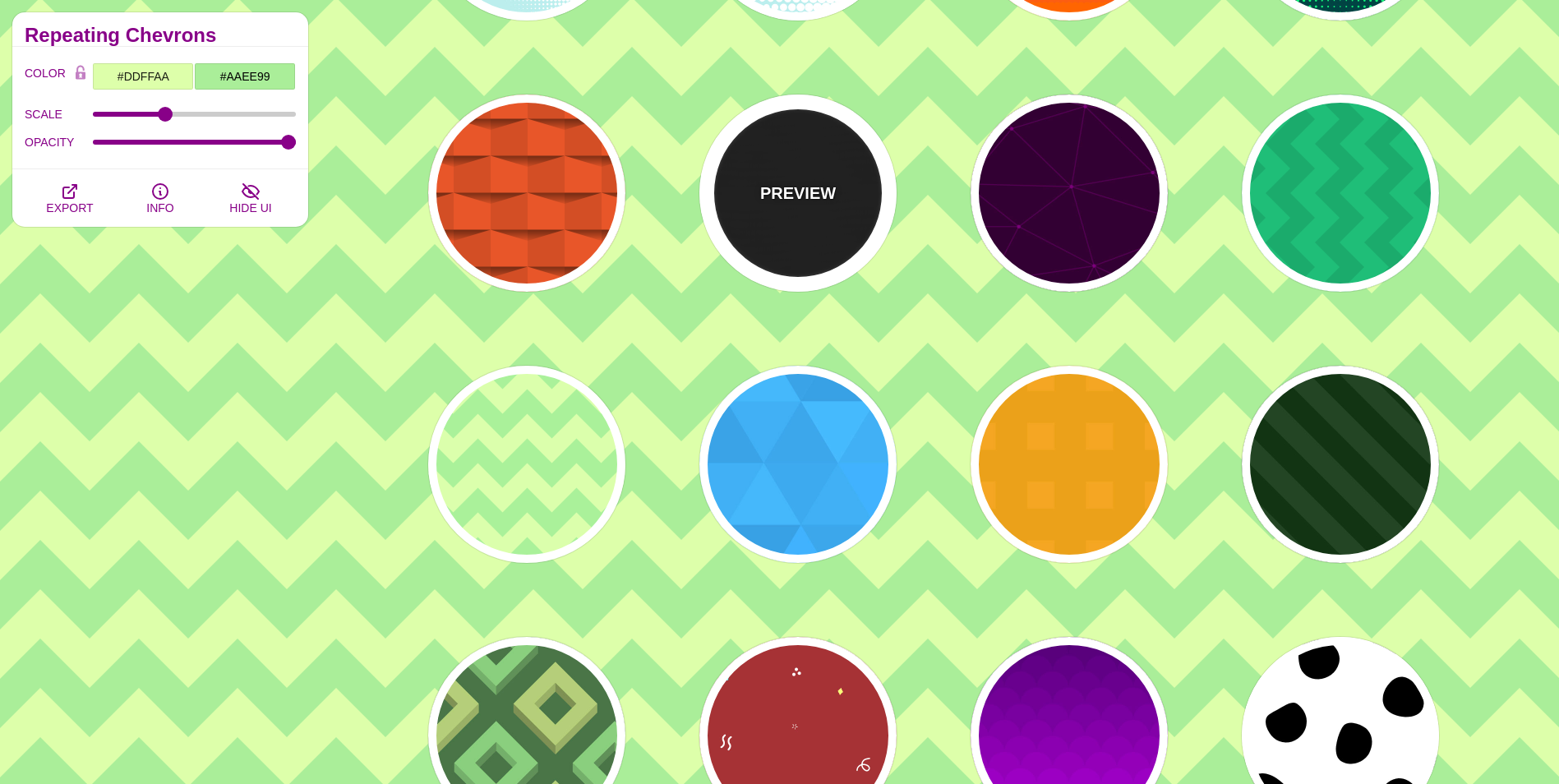
type input "1"
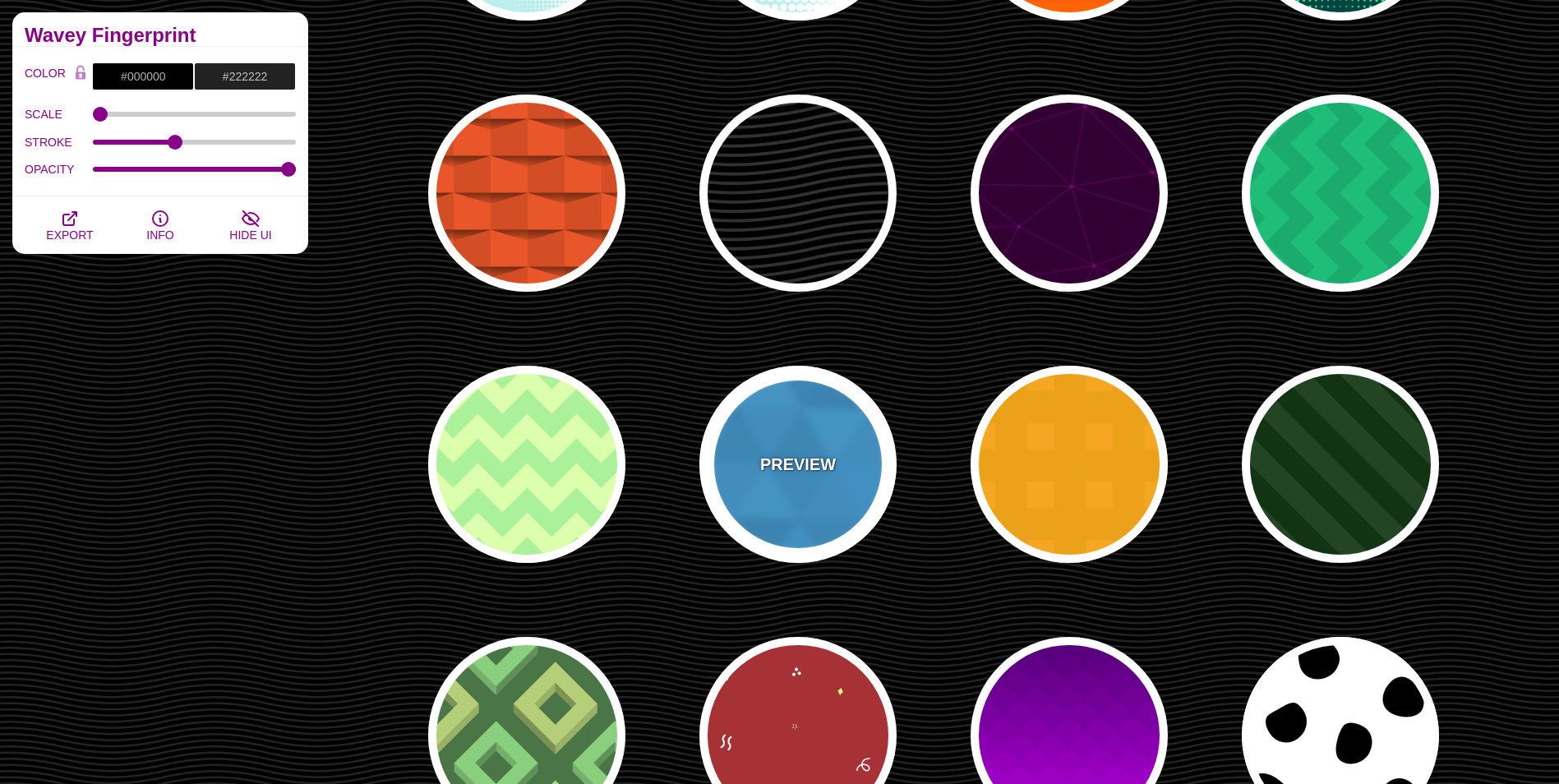
click at [760, 475] on div "PREVIEW" at bounding box center [798, 464] width 198 height 197
type input "#00B7FF"
type input "540"
type input "0.1"
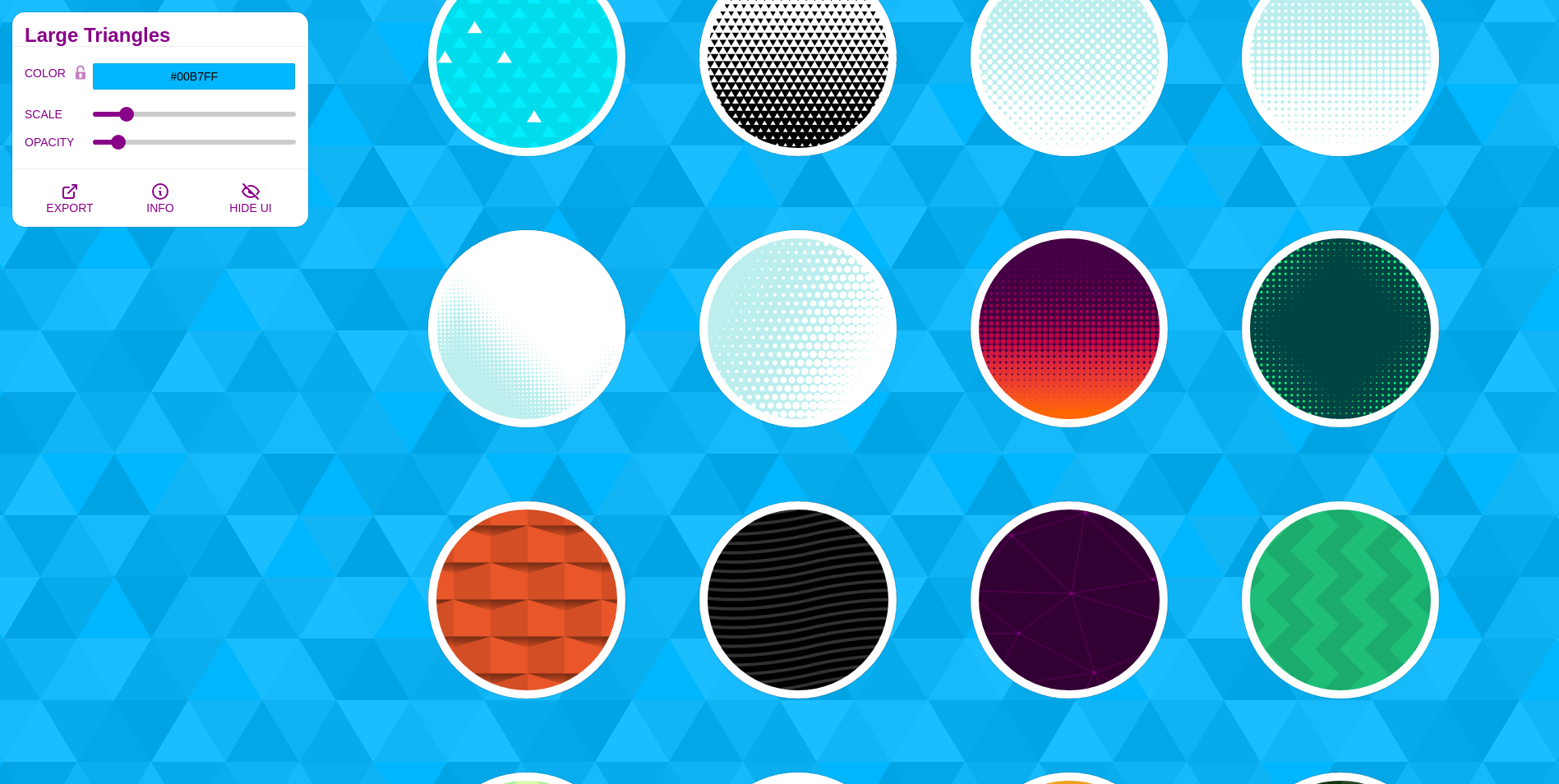
scroll to position [4026, 0]
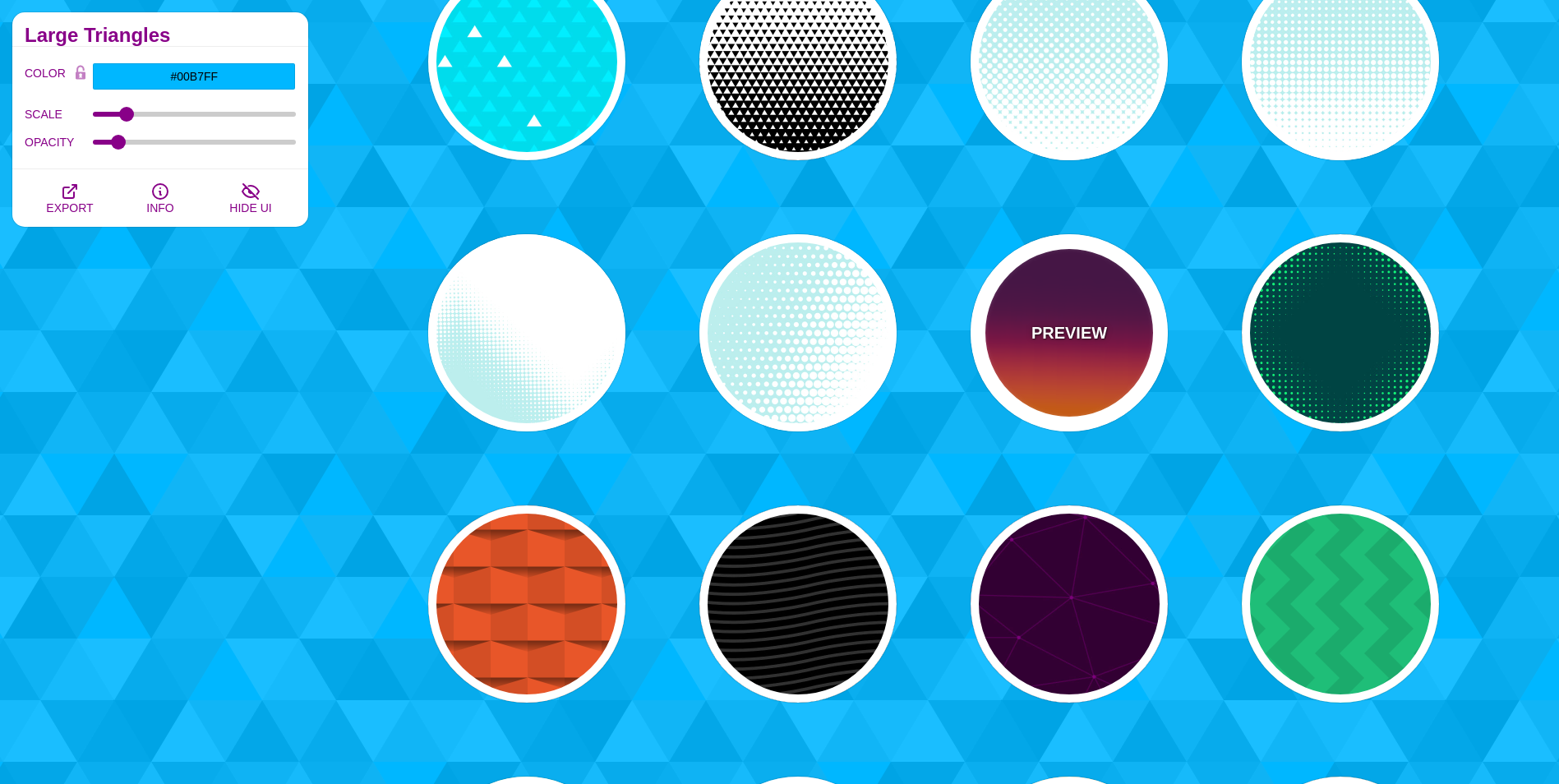
click at [1094, 327] on p "PREVIEW" at bounding box center [1069, 332] width 76 height 24
type input "#440044"
type input "#FF6600"
type input "0"
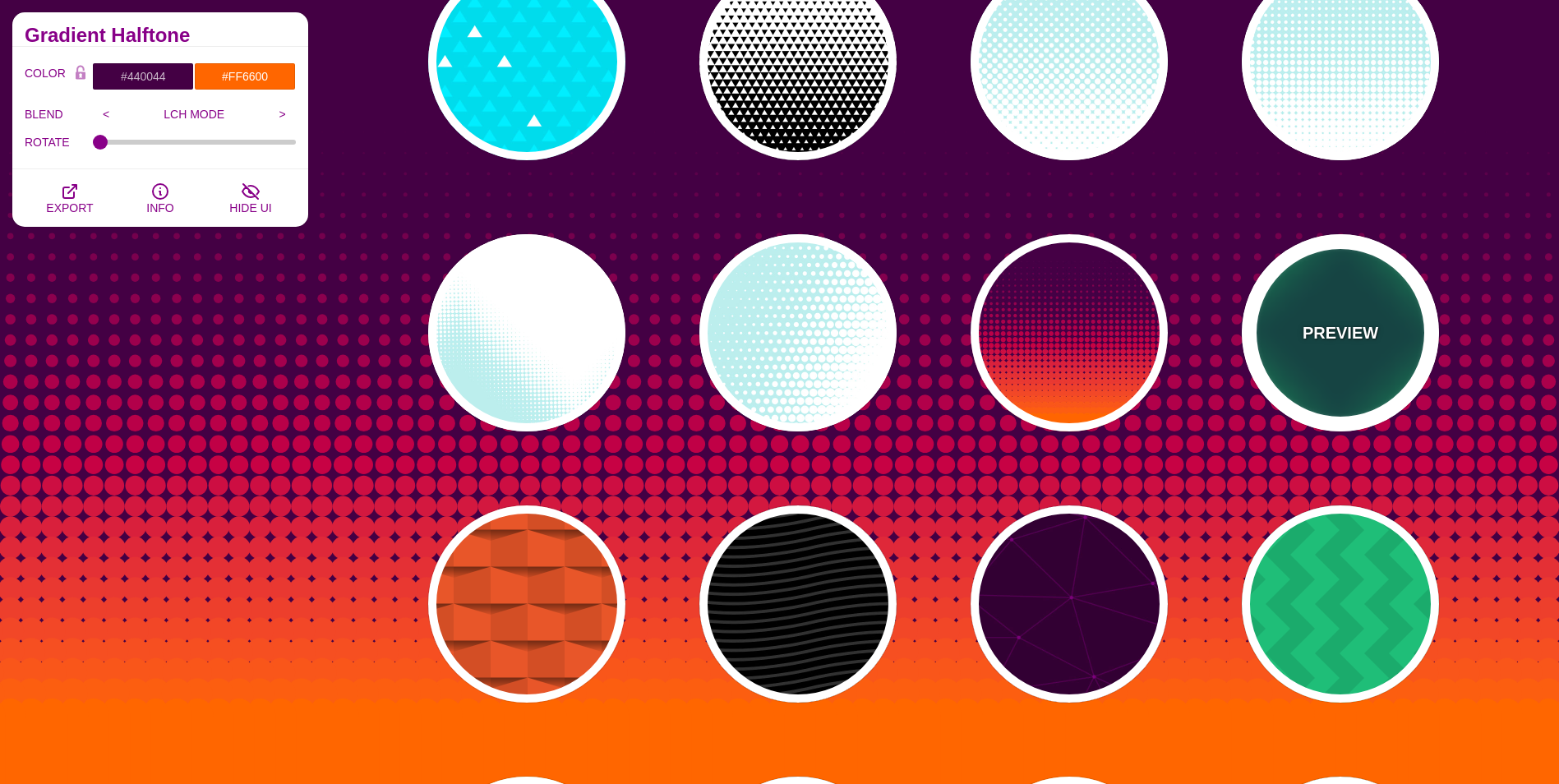
click at [1366, 348] on div "PREVIEW" at bounding box center [1340, 333] width 198 height 197
type input "#004444"
type input "#11EE77"
type input "0"
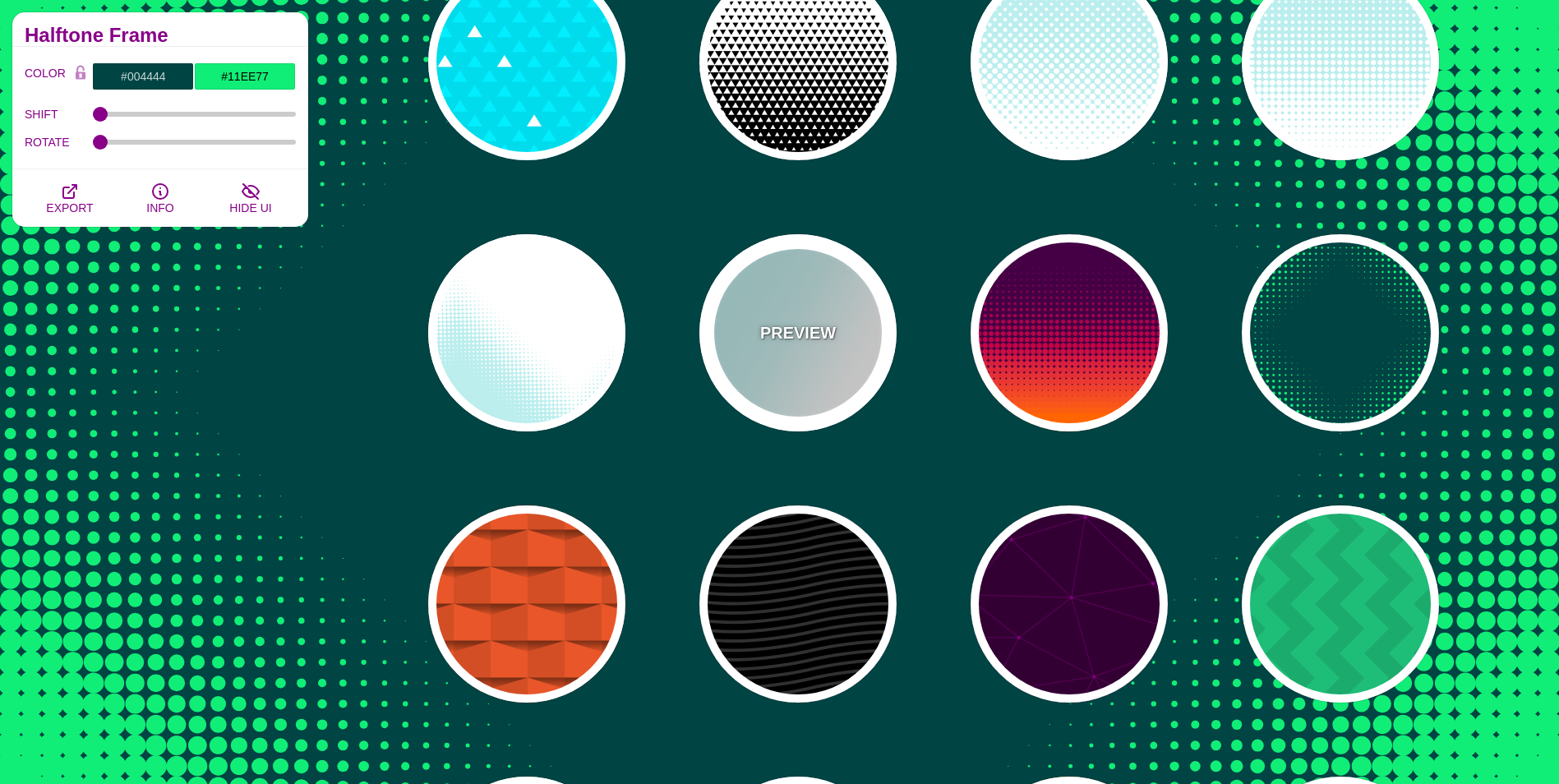
click at [773, 334] on p "PREVIEW" at bounding box center [798, 332] width 76 height 24
type input "#BBEEEE"
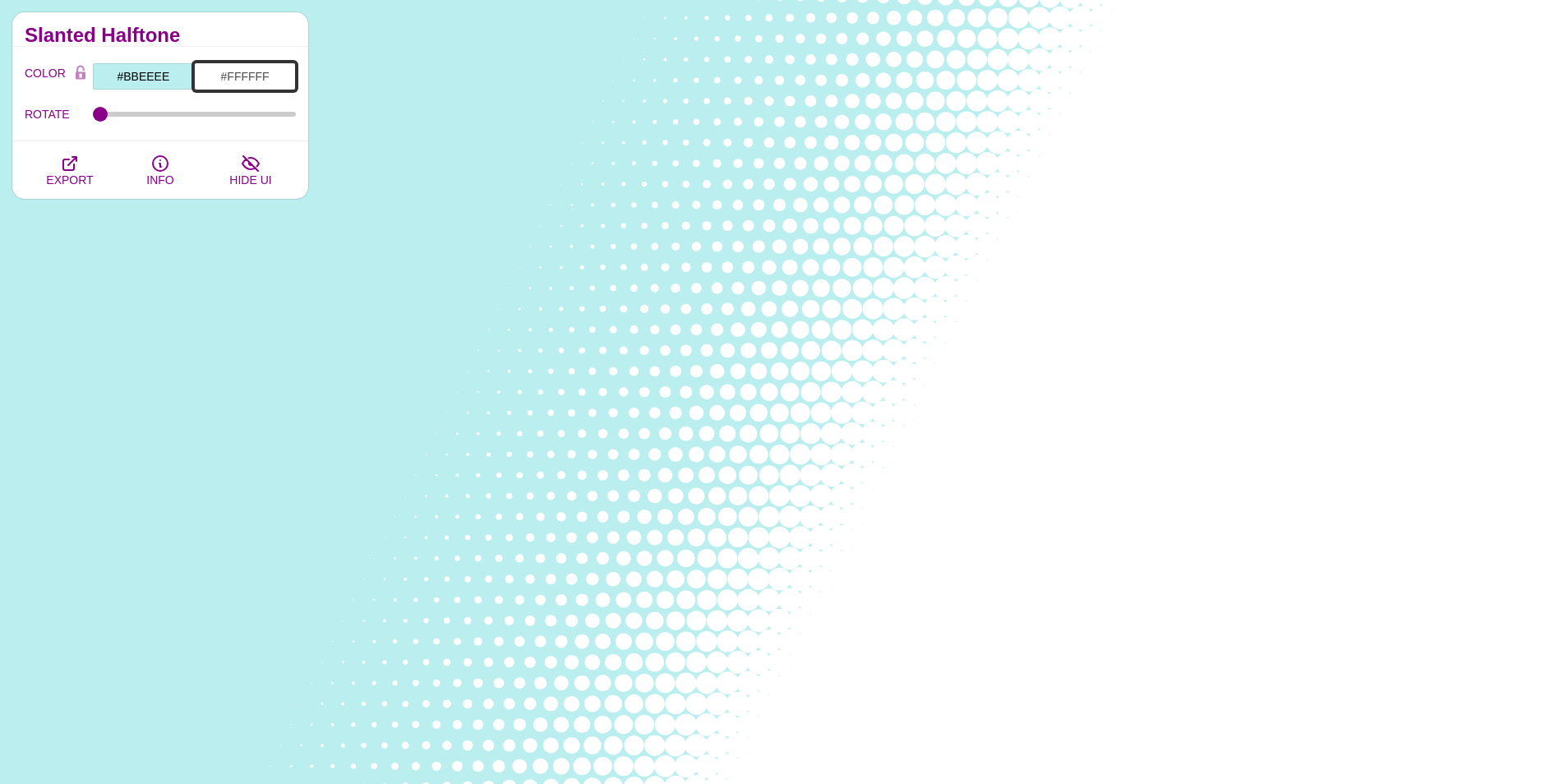
click at [219, 76] on input "#FFFFFF" at bounding box center [245, 76] width 102 height 28
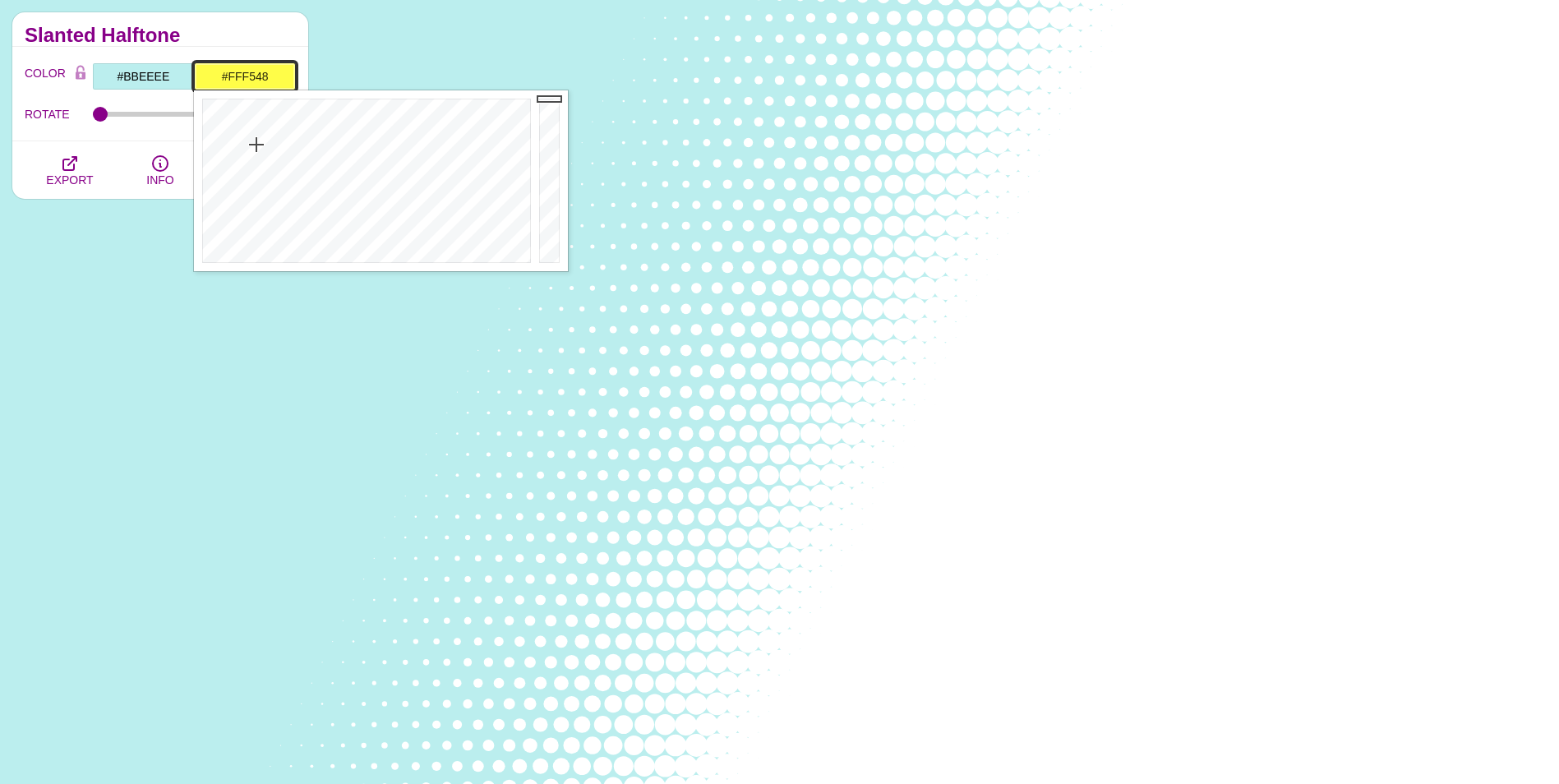
type input "#FFF248"
drag, startPoint x: 275, startPoint y: 151, endPoint x: 253, endPoint y: 145, distance: 22.8
click at [253, 145] on div at bounding box center [365, 181] width 341 height 181
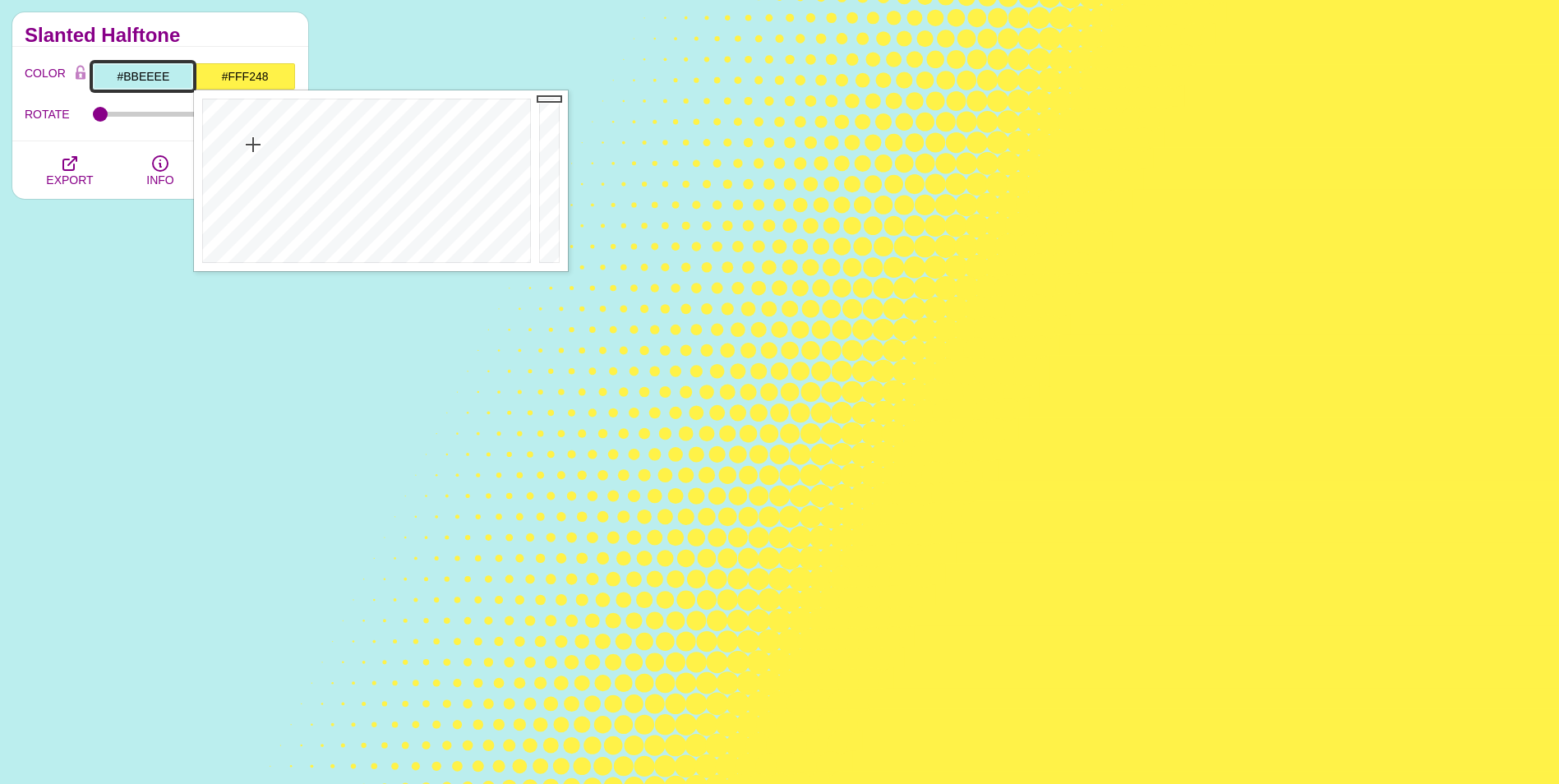
click at [134, 82] on input "#BBEEEE" at bounding box center [143, 76] width 102 height 28
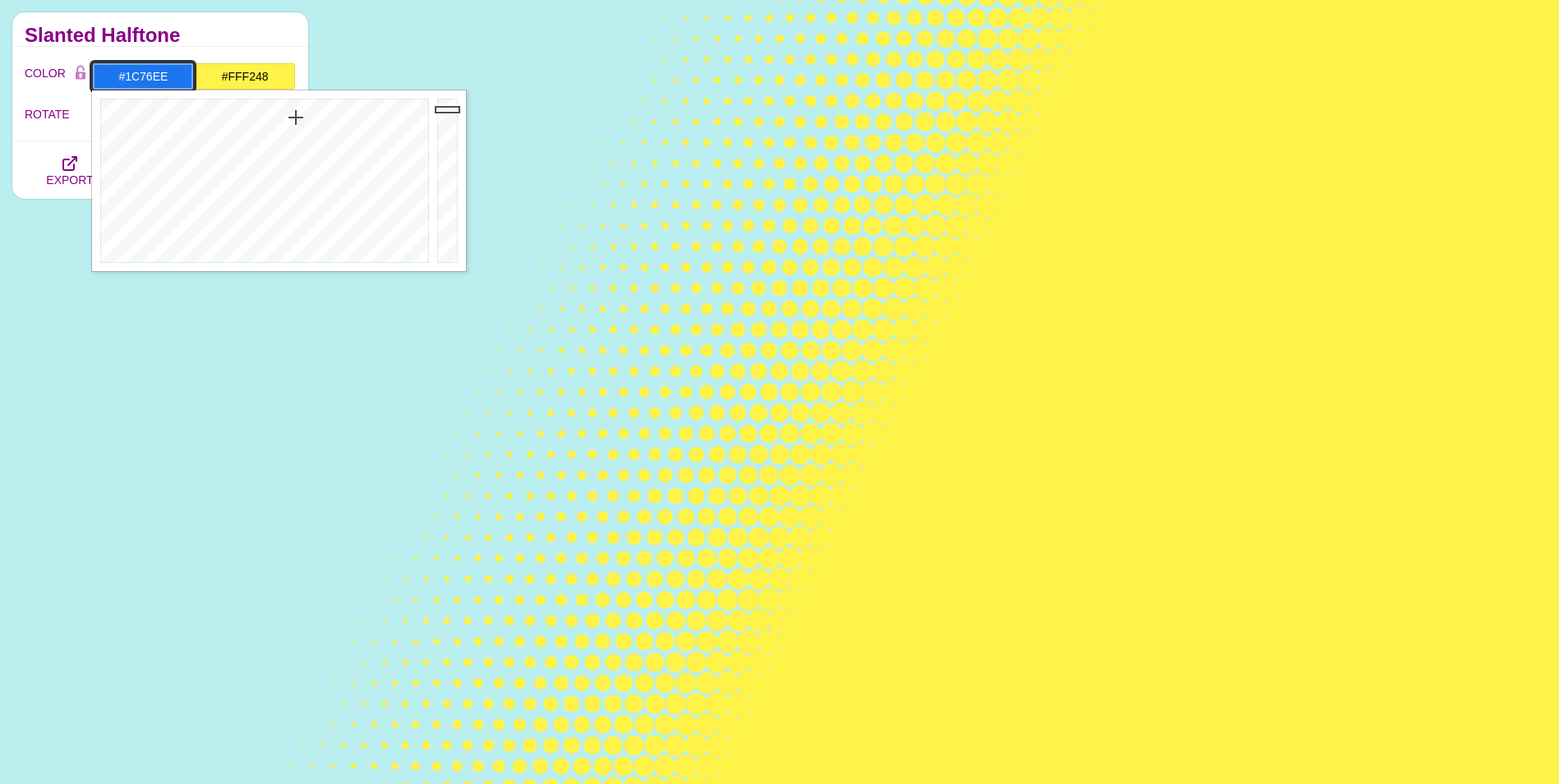
type input "#1A75EE"
drag, startPoint x: 276, startPoint y: 129, endPoint x: 296, endPoint y: 117, distance: 23.3
click at [296, 117] on div at bounding box center [263, 181] width 341 height 181
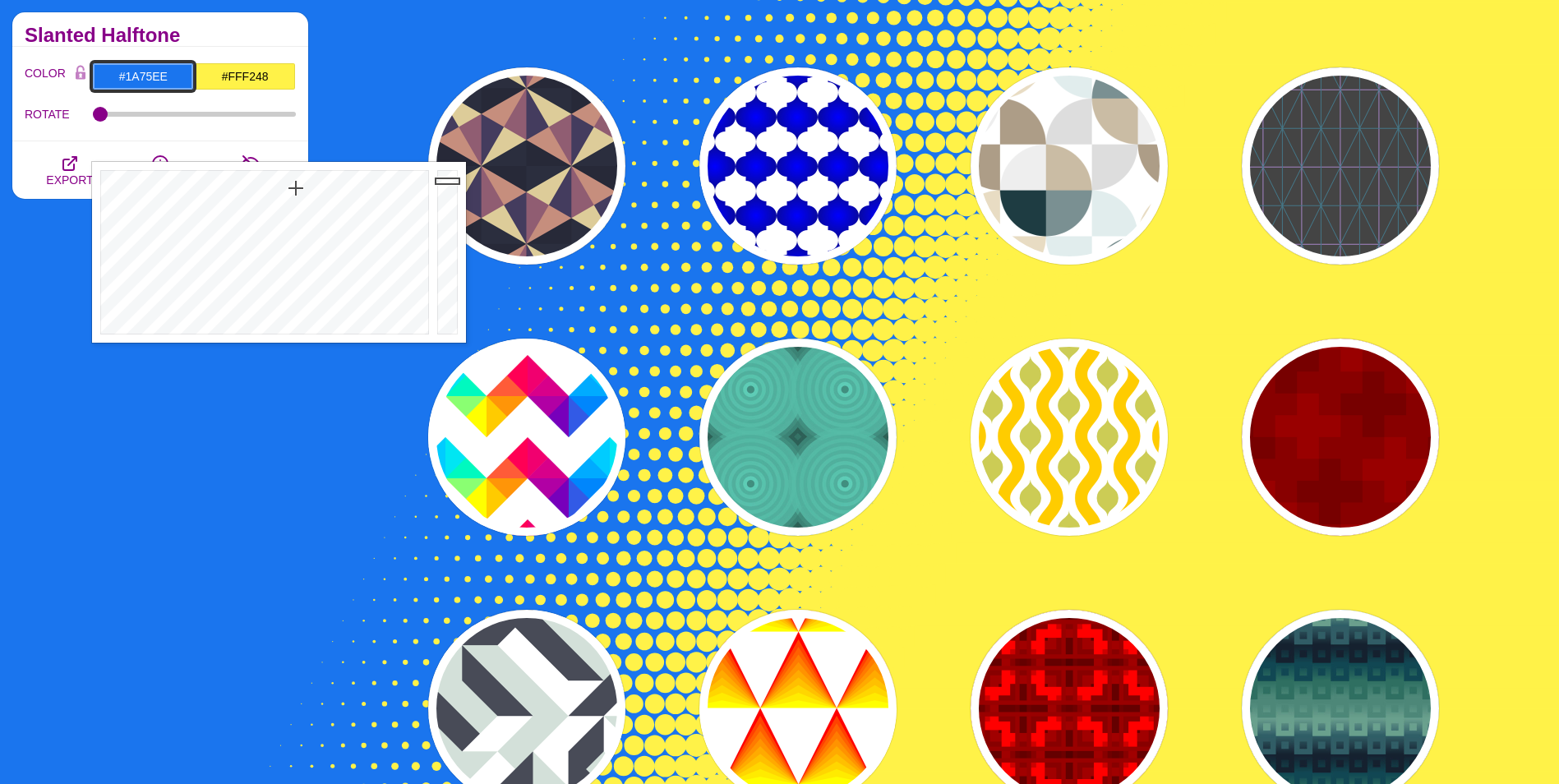
scroll to position [2712, 0]
